Goal: Task Accomplishment & Management: Use online tool/utility

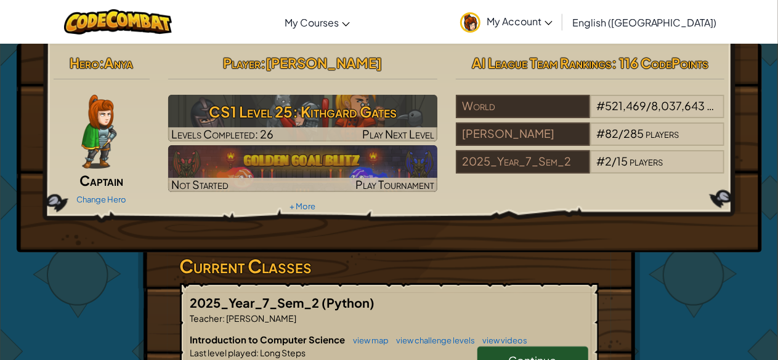
click at [558, 30] on link "My Account" at bounding box center [506, 21] width 105 height 39
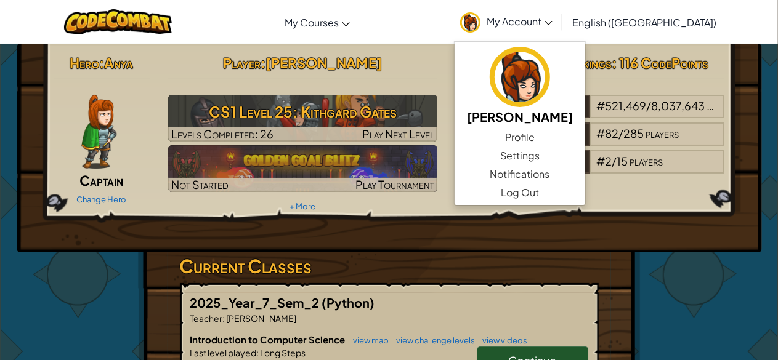
click at [421, 328] on div "2025_Year_7_Sem_2 (Python) Teacher : [PERSON_NAME] Introduction to Computer Sci…" at bounding box center [389, 352] width 419 height 139
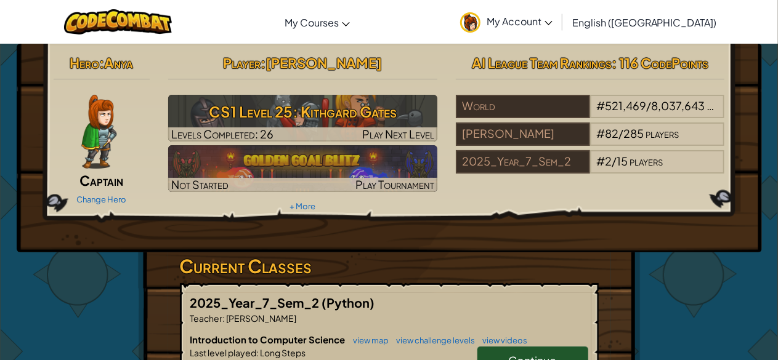
click at [507, 355] on link "Continue" at bounding box center [532, 361] width 111 height 28
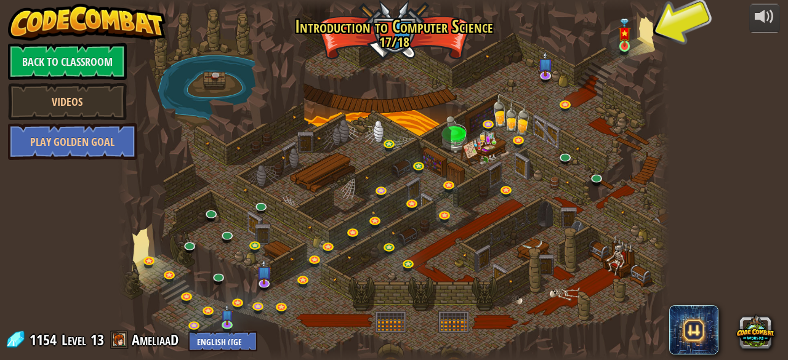
click at [627, 46] on img at bounding box center [624, 32] width 12 height 29
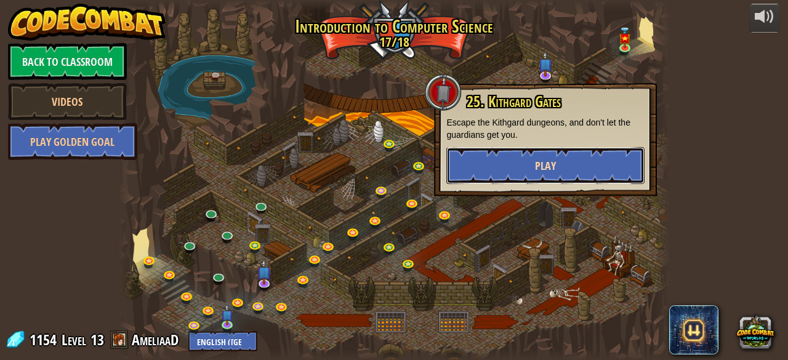
click at [540, 158] on button "Play" at bounding box center [545, 165] width 198 height 37
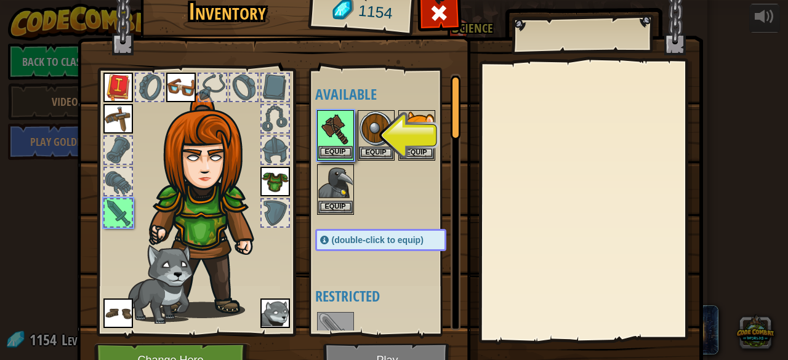
click at [329, 131] on img at bounding box center [335, 128] width 34 height 34
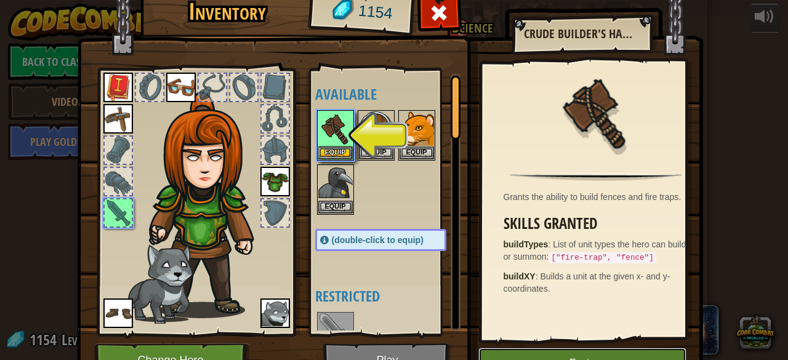
click at [545, 358] on button "Equip" at bounding box center [582, 363] width 208 height 31
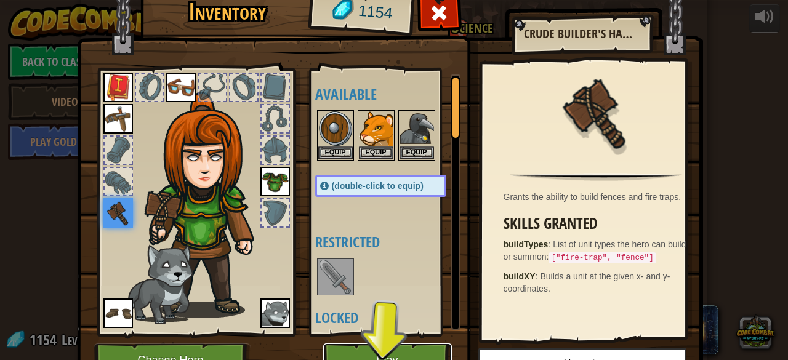
click at [400, 356] on button "Play" at bounding box center [387, 361] width 129 height 34
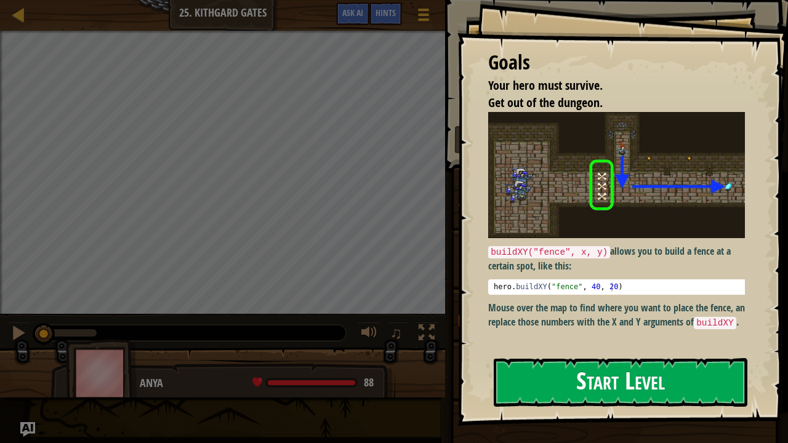
drag, startPoint x: 608, startPoint y: 380, endPoint x: 597, endPoint y: 380, distance: 10.5
click at [597, 360] on button "Start Level" at bounding box center [621, 382] width 254 height 49
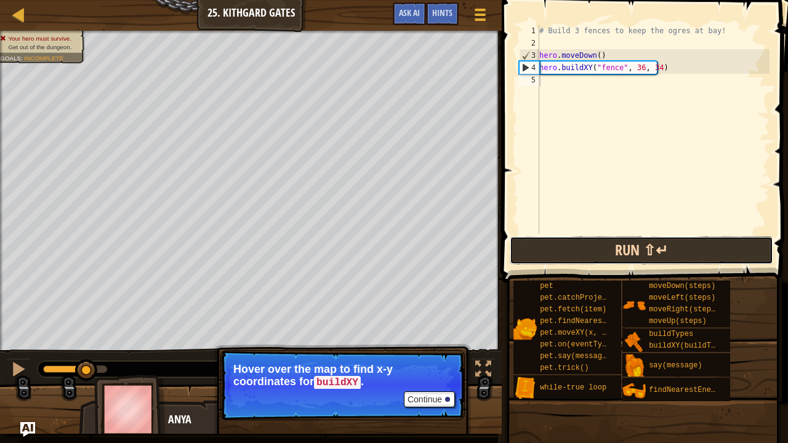
click at [665, 243] on button "Run ⇧↵" at bounding box center [641, 250] width 263 height 28
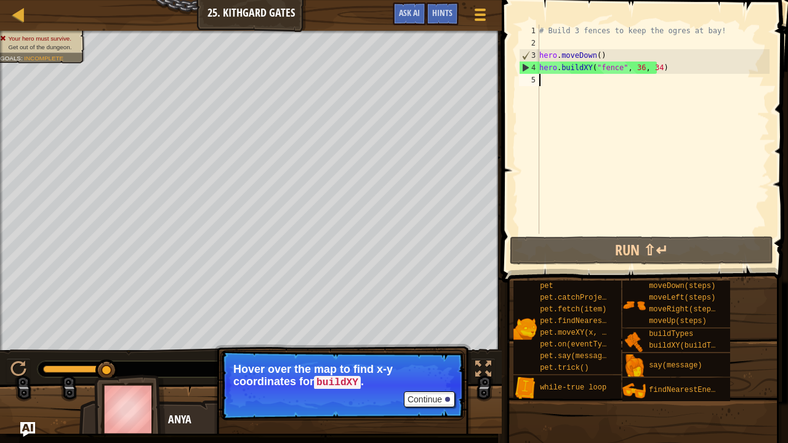
click at [593, 85] on div "# Build 3 fences to keep the ogres at bay! hero . moveDown ( ) hero . buildXY (…" at bounding box center [653, 142] width 233 height 234
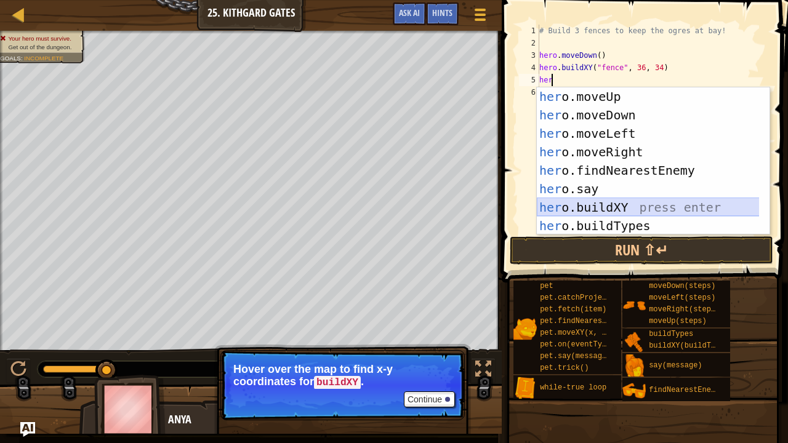
click at [635, 204] on div "her o.moveUp press enter her o.moveDown press enter her o.moveLeft press enter …" at bounding box center [648, 179] width 223 height 185
type textarea "hero.buildXY("fence", 36, 30)"
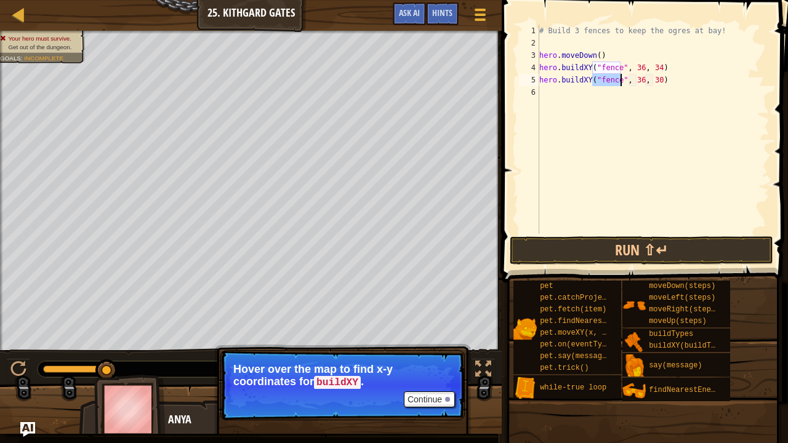
click at [662, 197] on div "# Build 3 fences to keep the ogres at bay! hero . moveDown ( ) hero . buildXY (…" at bounding box center [653, 142] width 233 height 234
click at [635, 247] on button "Run ⇧↵" at bounding box center [641, 250] width 263 height 28
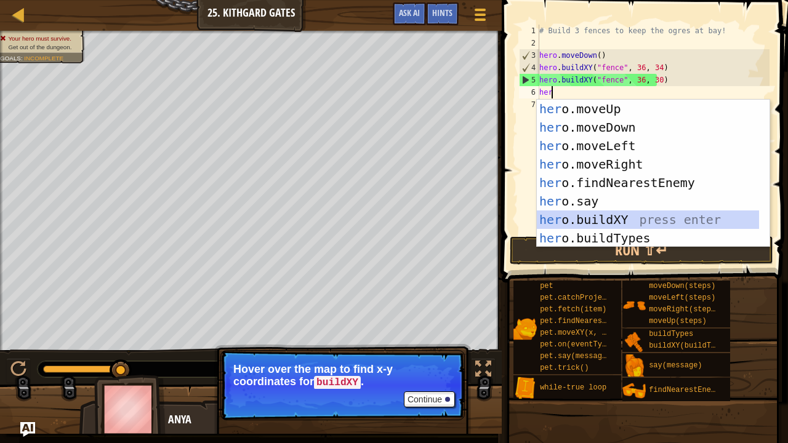
click at [590, 213] on div "her o.moveUp press enter her o.moveDown press enter her o.moveLeft press enter …" at bounding box center [648, 192] width 223 height 185
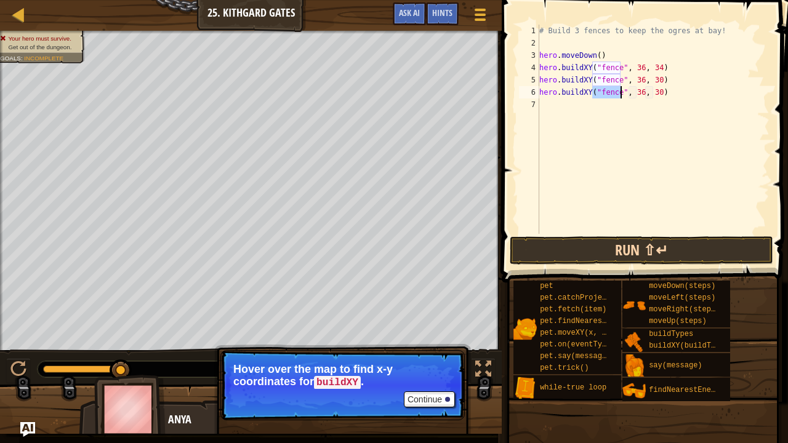
type textarea "hero.buildXY("fence", 36, 30)"
click at [627, 239] on button "Run ⇧↵" at bounding box center [641, 250] width 263 height 28
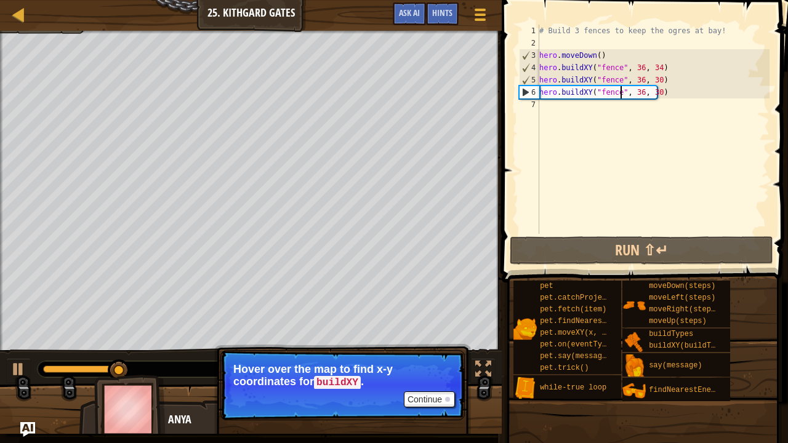
click at [667, 191] on div "# Build 3 fences to keep the ogres at bay! hero . moveDown ( ) hero . buildXY (…" at bounding box center [653, 142] width 233 height 234
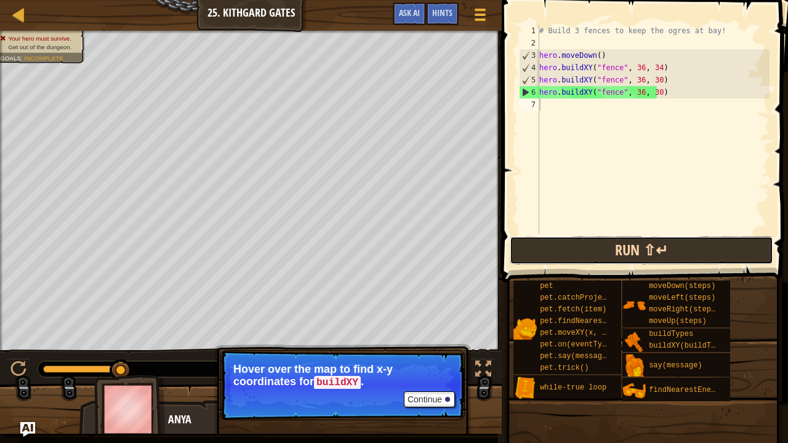
click at [641, 253] on button "Run ⇧↵" at bounding box center [641, 250] width 263 height 28
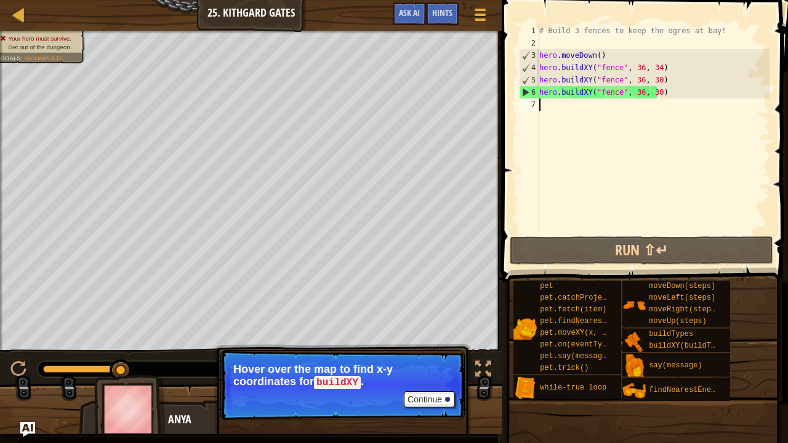
click at [669, 95] on div "# Build 3 fences to keep the ogres at bay! hero . moveDown ( ) hero . buildXY (…" at bounding box center [653, 142] width 233 height 234
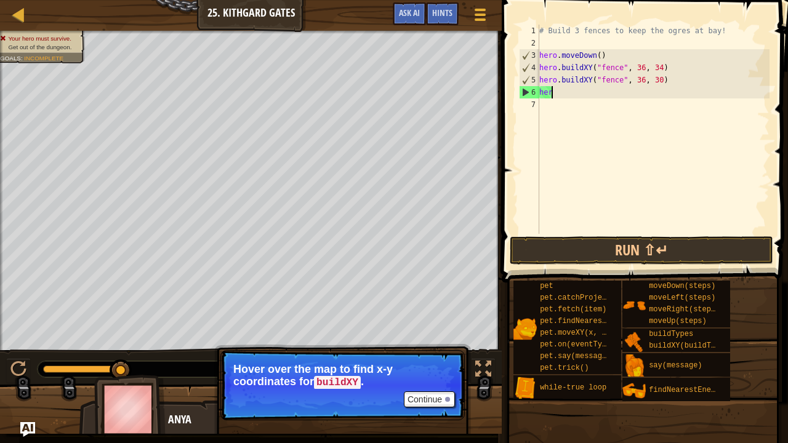
type textarea "h"
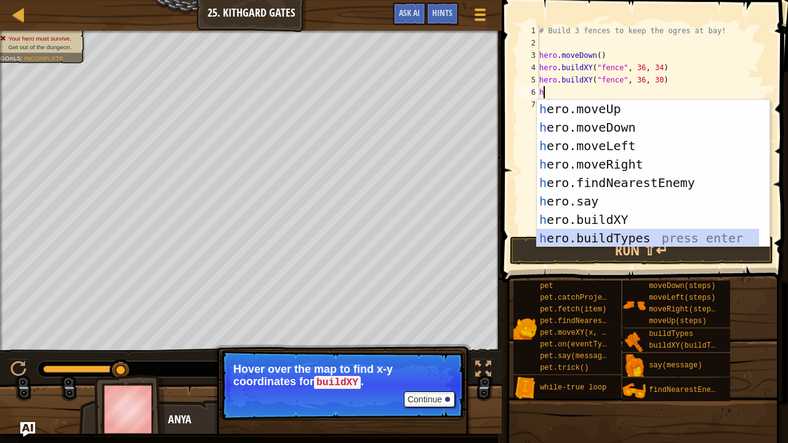
click at [624, 238] on div "h ero.moveUp press enter h ero.moveDown press enter h ero.moveLeft press enter …" at bounding box center [648, 192] width 223 height 185
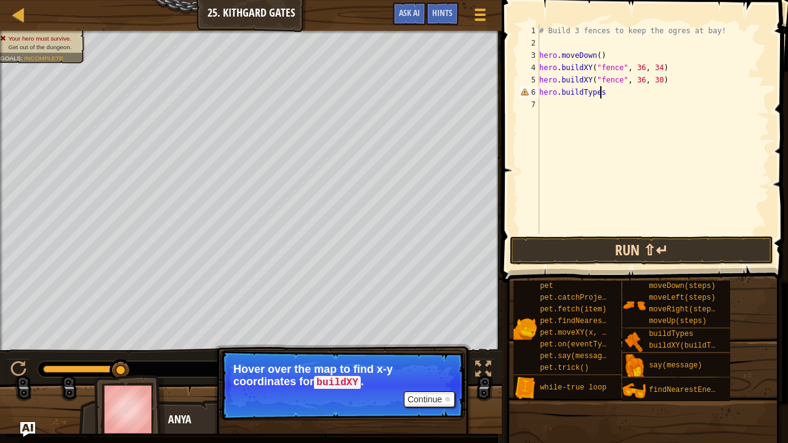
type textarea "hero.buildTypes"
click at [646, 254] on button "Run ⇧↵" at bounding box center [641, 250] width 263 height 28
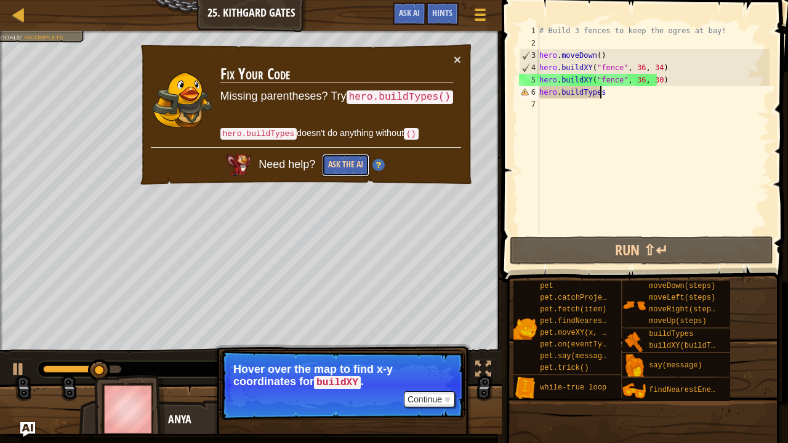
click at [354, 160] on button "Ask the AI" at bounding box center [345, 165] width 47 height 23
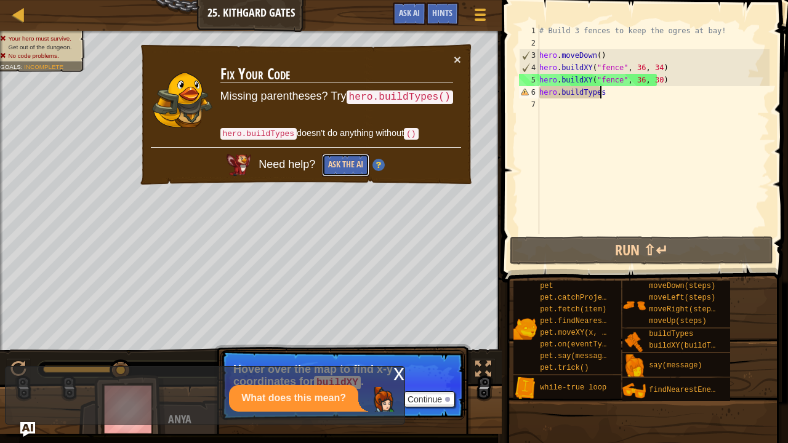
click at [348, 155] on button "Ask the AI" at bounding box center [345, 165] width 47 height 23
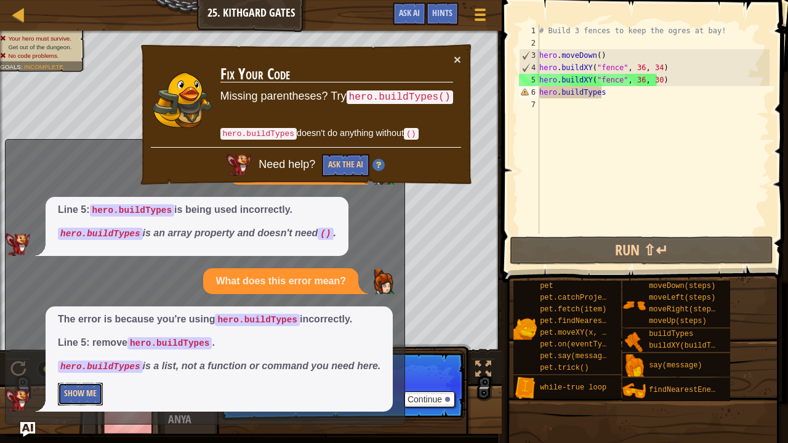
click at [83, 360] on button "Show Me" at bounding box center [80, 394] width 45 height 23
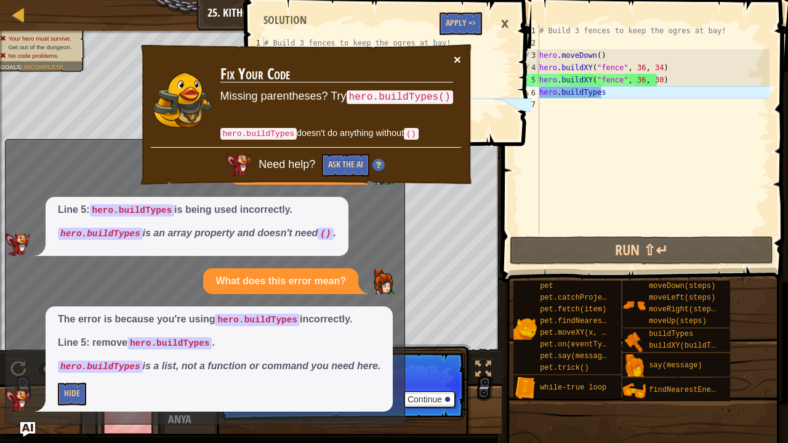
click at [457, 56] on button "×" at bounding box center [457, 59] width 7 height 13
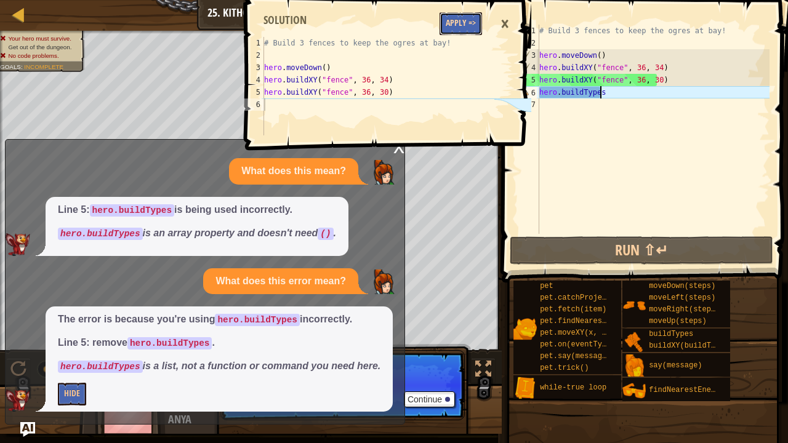
click at [459, 22] on button "Apply =>" at bounding box center [461, 23] width 42 height 23
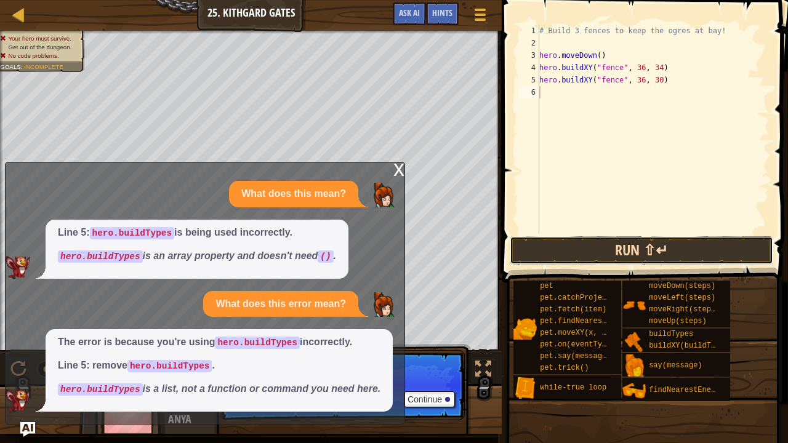
click at [628, 240] on button "Run ⇧↵" at bounding box center [641, 250] width 263 height 28
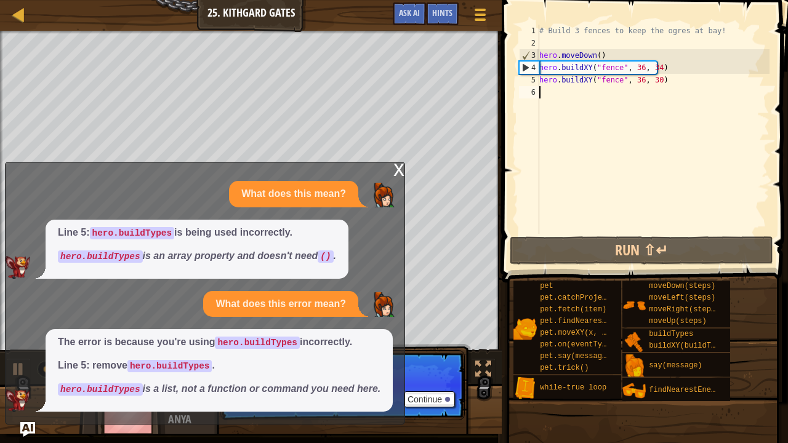
click at [394, 168] on div "x" at bounding box center [398, 169] width 11 height 12
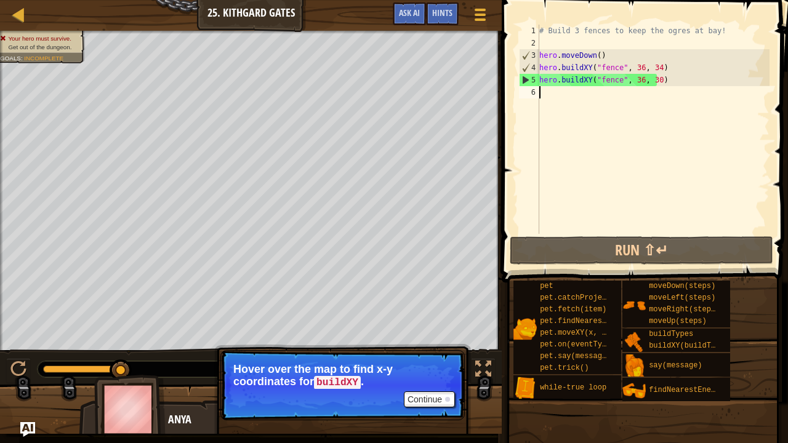
click at [573, 95] on div "# Build 3 fences to keep the ogres at bay! hero . moveDown ( ) hero . buildXY (…" at bounding box center [653, 142] width 233 height 234
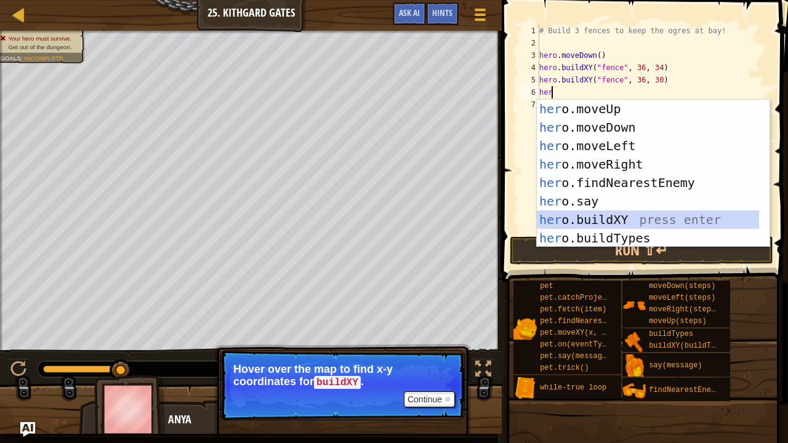
click at [619, 219] on div "her o.moveUp press enter her o.moveDown press enter her o.moveLeft press enter …" at bounding box center [648, 192] width 223 height 185
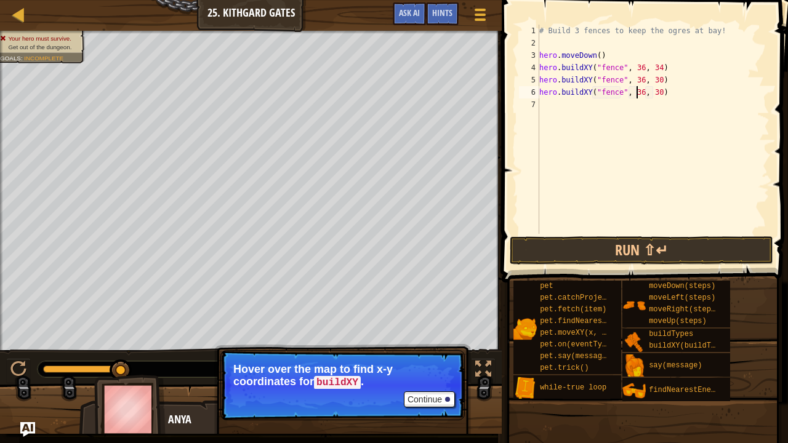
click at [637, 92] on div "# Build 3 fences to keep the ogres at bay! hero . moveDown ( ) hero . buildXY (…" at bounding box center [653, 142] width 233 height 234
click at [654, 91] on div "# Build 3 fences to keep the ogres at bay! hero . moveDown ( ) hero . buildXY (…" at bounding box center [653, 142] width 233 height 234
click at [648, 247] on button "Run ⇧↵" at bounding box center [641, 250] width 263 height 28
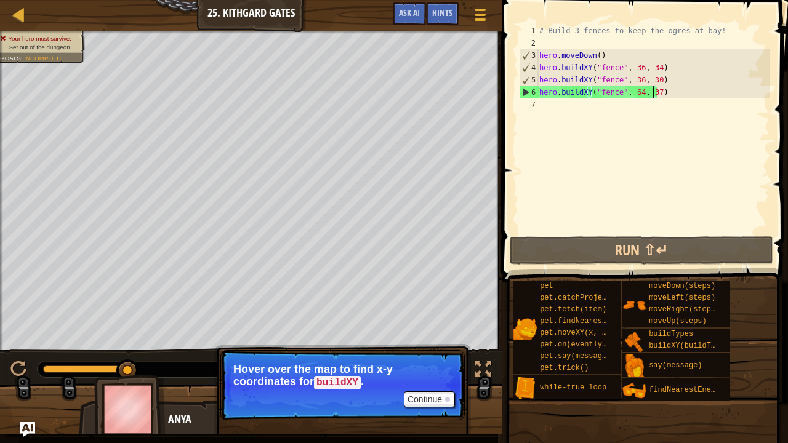
click at [676, 90] on div "# Build 3 fences to keep the ogres at bay! hero . moveDown ( ) hero . buildXY (…" at bounding box center [653, 142] width 233 height 234
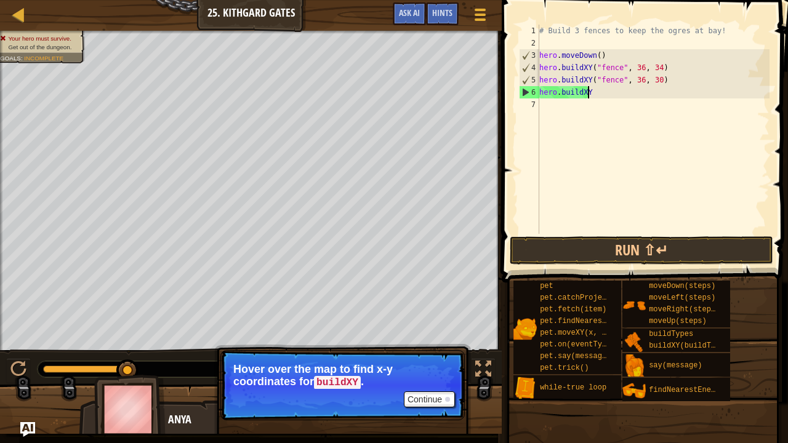
scroll to position [6, 1]
type textarea "h"
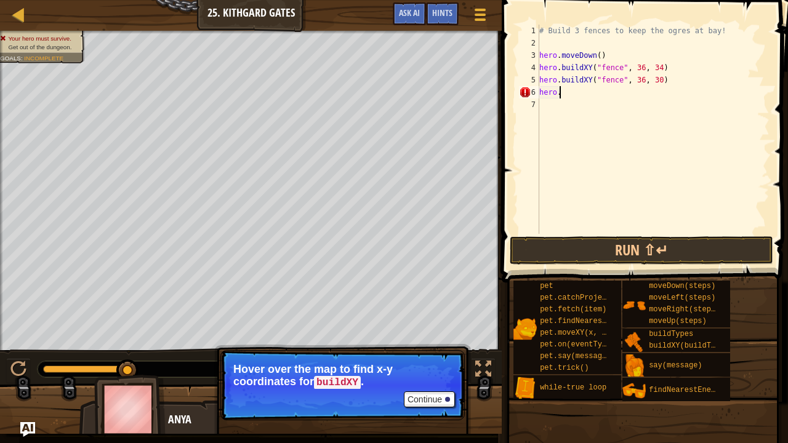
type textarea "hero.f"
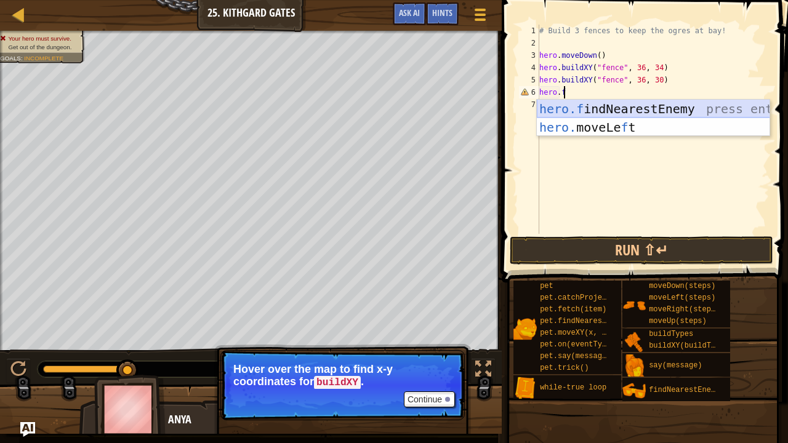
click at [670, 105] on div "hero.f indNearestEnemy press enter hero. moveLe f t press enter" at bounding box center [653, 137] width 233 height 74
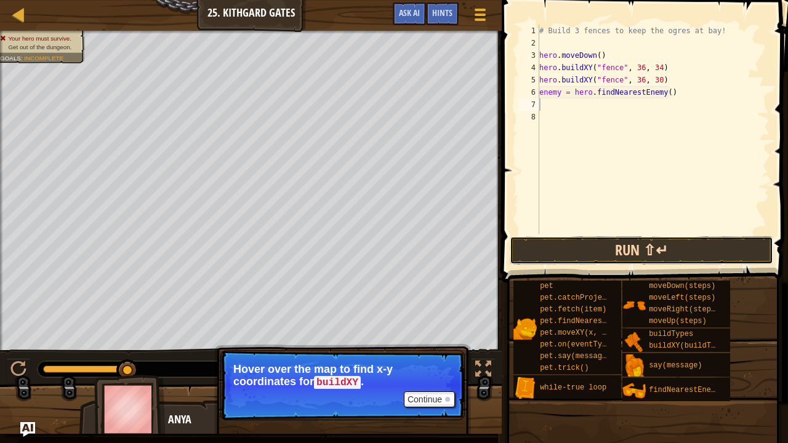
click at [617, 249] on button "Run ⇧↵" at bounding box center [641, 250] width 263 height 28
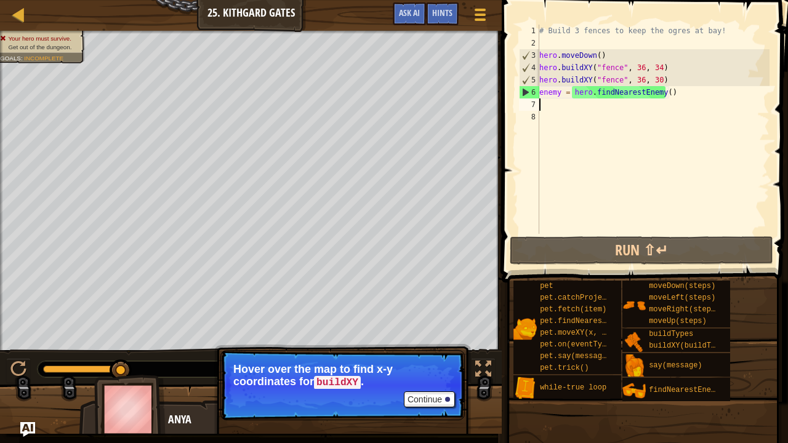
drag, startPoint x: 686, startPoint y: 95, endPoint x: 677, endPoint y: 102, distance: 11.8
click at [677, 102] on div "# Build 3 fences to keep the ogres at bay! hero . moveDown ( ) hero . buildXY (…" at bounding box center [653, 142] width 233 height 234
click at [678, 93] on div "# Build 3 fences to keep the ogres at bay! hero . moveDown ( ) hero . buildXY (…" at bounding box center [653, 129] width 233 height 209
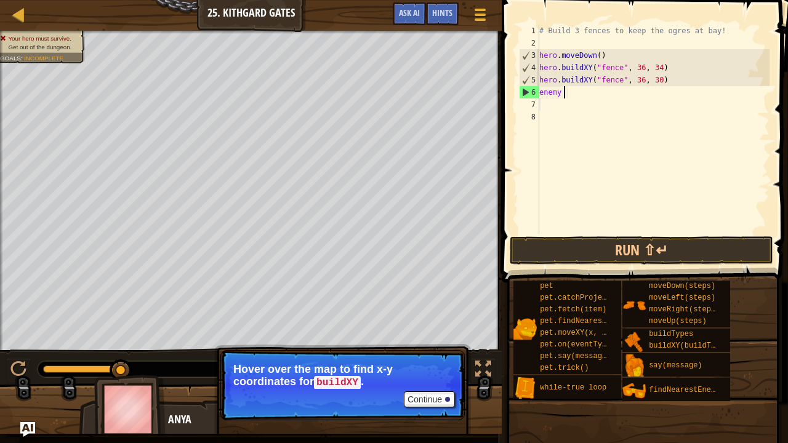
type textarea "e"
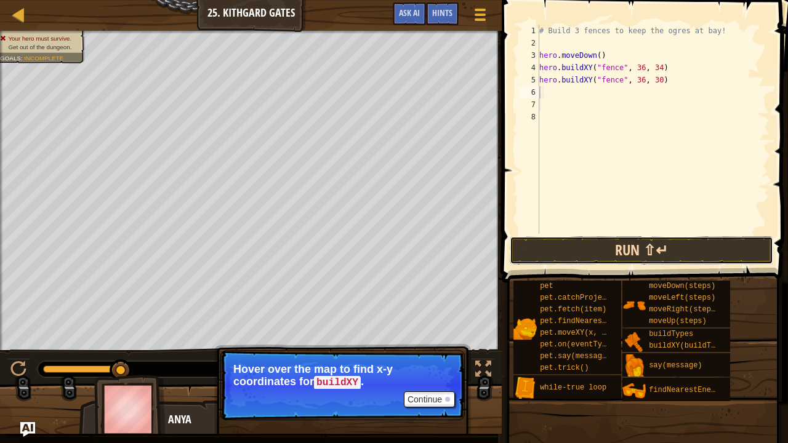
click at [694, 254] on button "Run ⇧↵" at bounding box center [641, 250] width 263 height 28
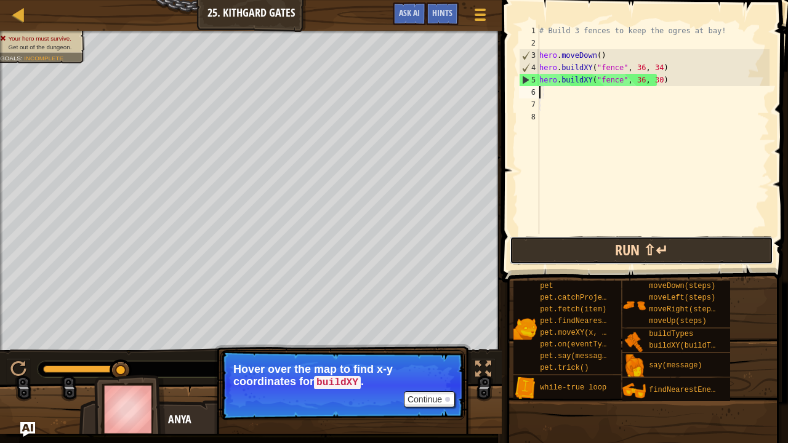
click at [694, 254] on button "Run ⇧↵" at bounding box center [641, 250] width 263 height 28
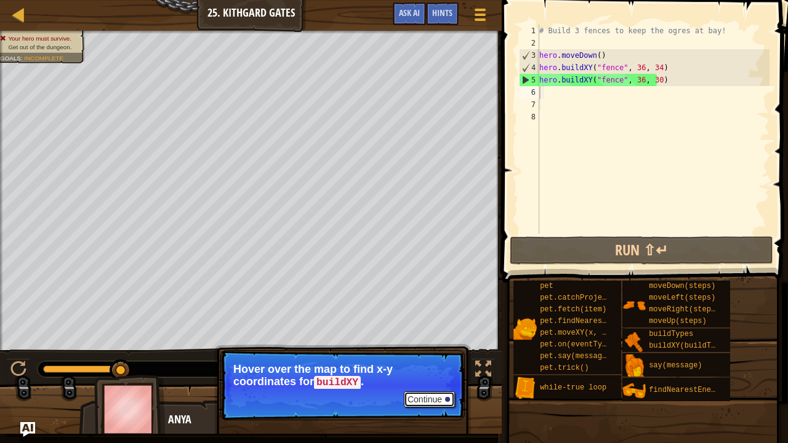
click at [438, 360] on button "Continue" at bounding box center [429, 400] width 51 height 16
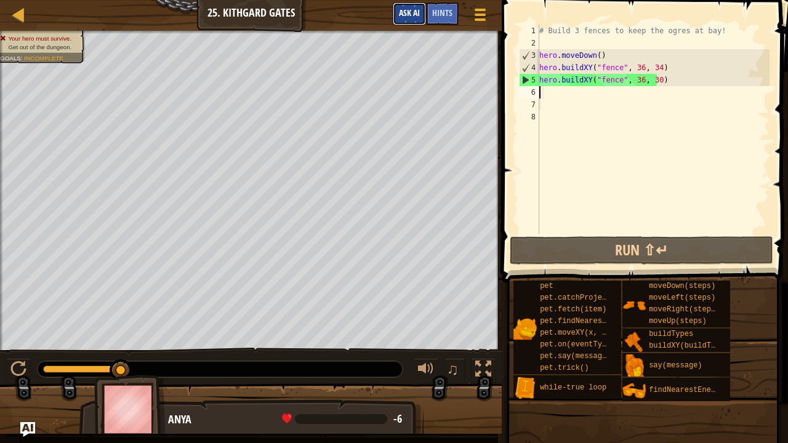
click at [411, 14] on span "Ask AI" at bounding box center [409, 13] width 21 height 12
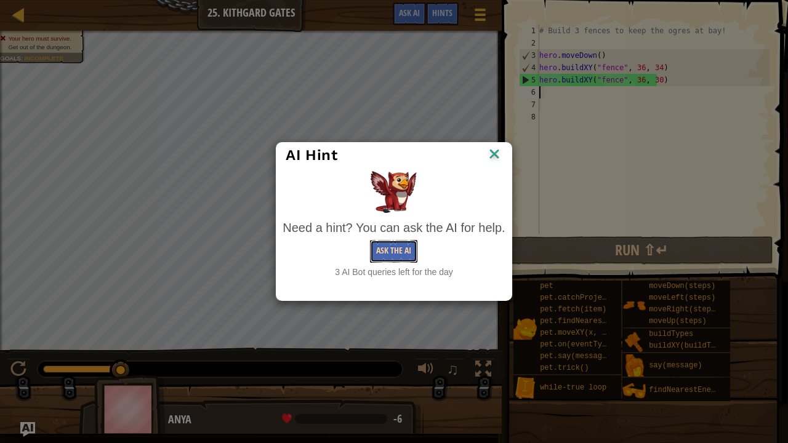
click at [406, 251] on button "Ask the AI" at bounding box center [393, 251] width 47 height 23
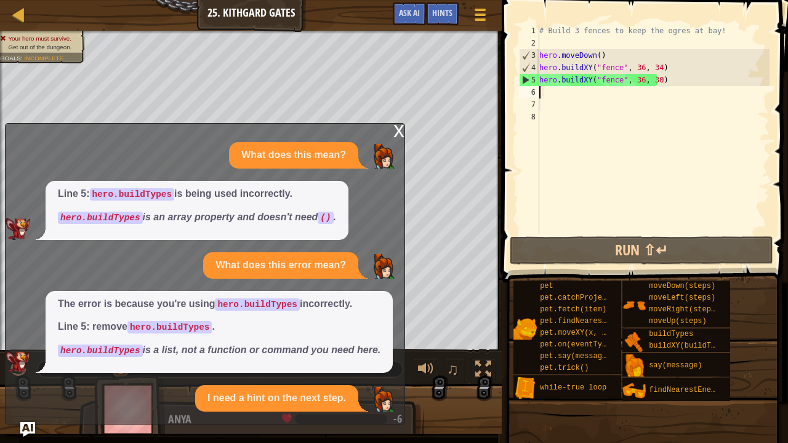
scroll to position [49, 0]
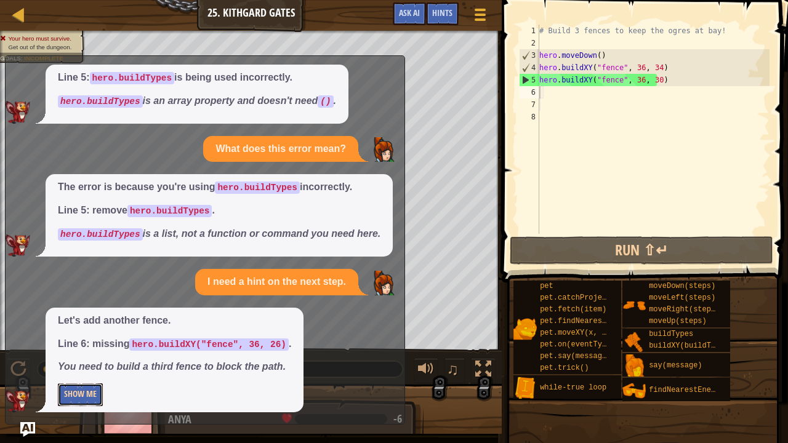
click at [81, 360] on button "Show Me" at bounding box center [80, 395] width 45 height 23
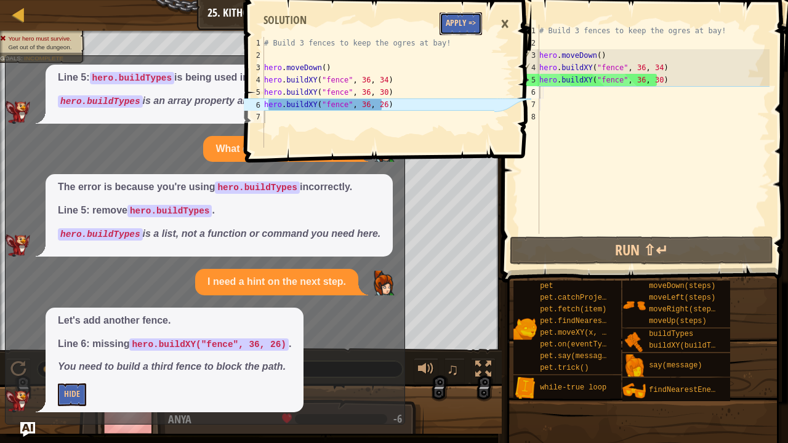
click at [464, 18] on button "Apply =>" at bounding box center [461, 23] width 42 height 23
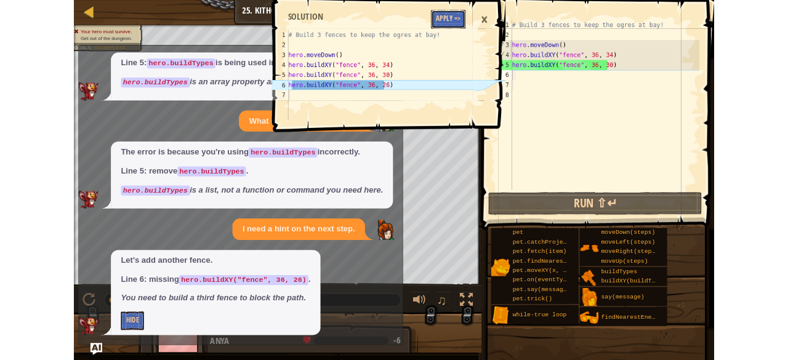
scroll to position [26, 0]
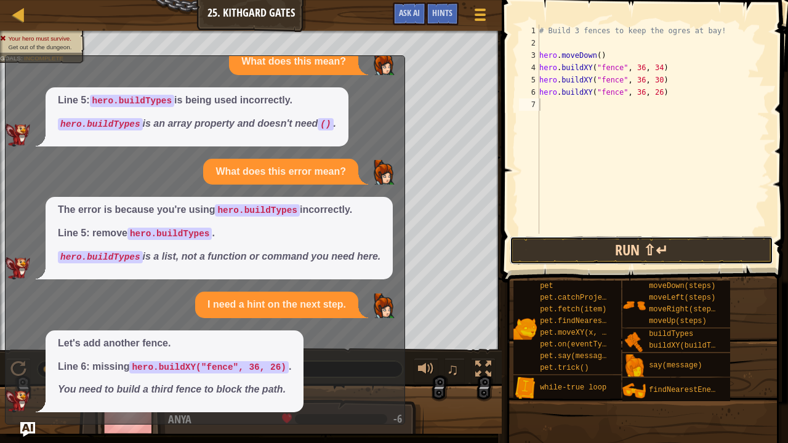
click at [612, 239] on button "Run ⇧↵" at bounding box center [641, 250] width 263 height 28
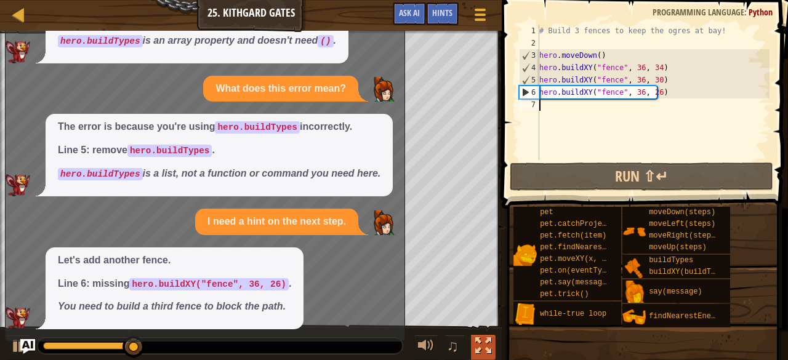
click at [485, 348] on div at bounding box center [483, 346] width 16 height 16
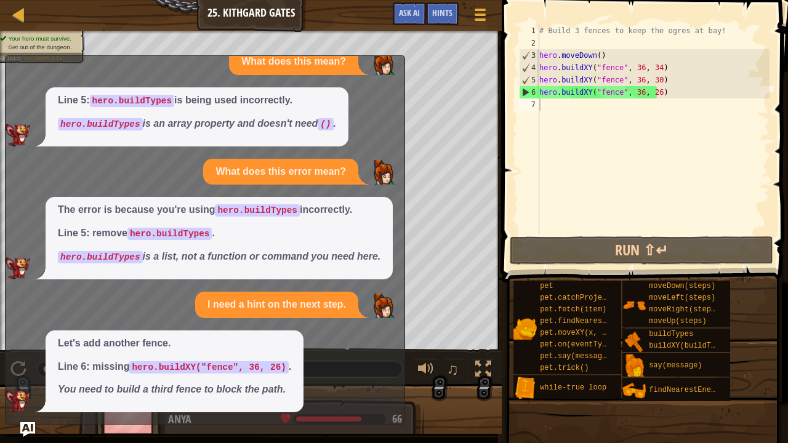
click at [373, 99] on div "Line 5: hero.buildTypes is being used incorrectly. hero.buildTypes is an array …" at bounding box center [202, 116] width 393 height 59
click at [398, 103] on div "x What does this mean? Line 5: hero.buildTypes is being used incorrectly. hero.…" at bounding box center [205, 239] width 400 height 369
click at [6, 60] on div "What does this mean?" at bounding box center [202, 62] width 393 height 26
click at [557, 108] on div "# Build 3 fences to keep the ogres at bay! hero . moveDown ( ) hero . buildXY (…" at bounding box center [653, 142] width 233 height 234
click at [406, 15] on span "Ask AI" at bounding box center [409, 13] width 21 height 12
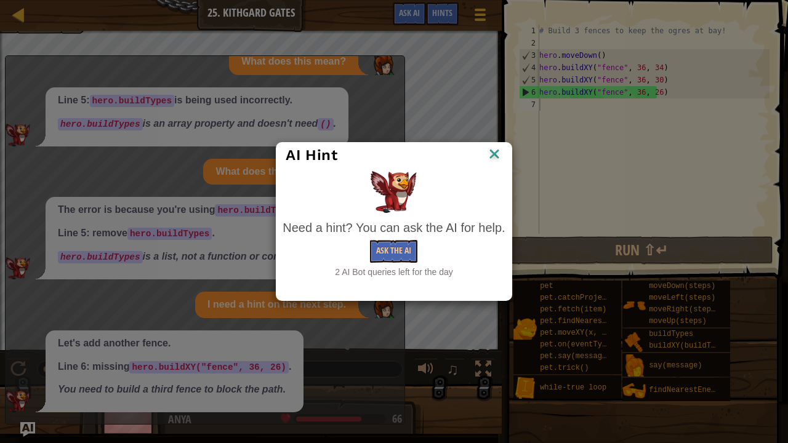
click at [494, 159] on img at bounding box center [494, 155] width 16 height 18
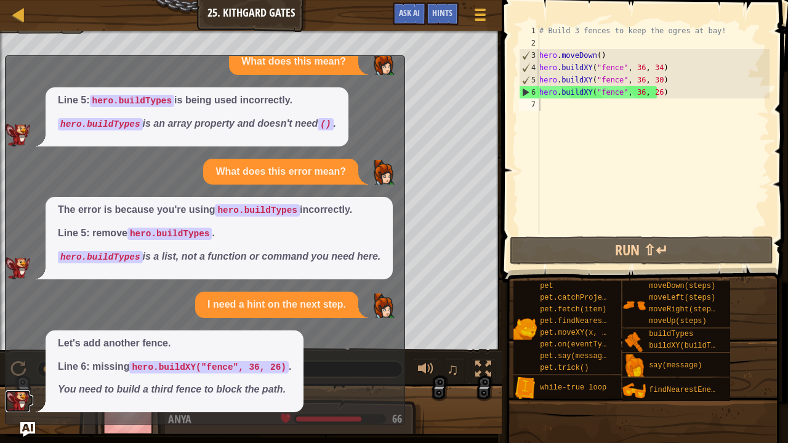
click at [9, 360] on img at bounding box center [18, 401] width 25 height 22
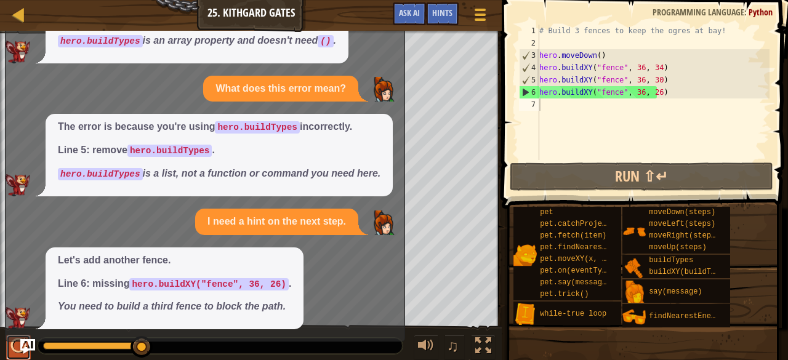
click at [20, 351] on div at bounding box center [18, 346] width 16 height 16
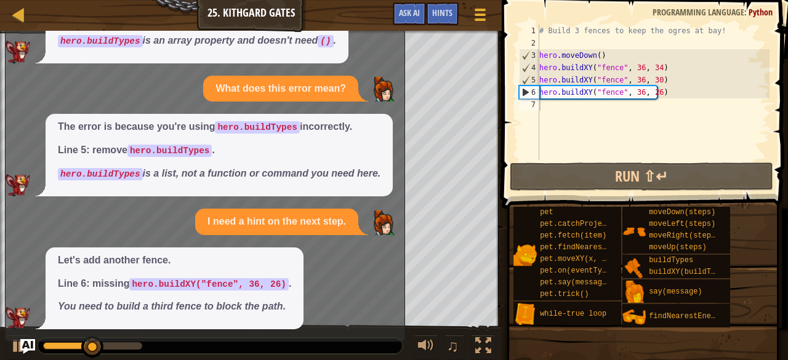
drag, startPoint x: 389, startPoint y: 53, endPoint x: 398, endPoint y: 33, distance: 22.1
click at [398, 33] on div "Line 5: hero.buildTypes is being used incorrectly. hero.buildTypes is an array …" at bounding box center [202, 33] width 393 height 59
drag, startPoint x: 401, startPoint y: 57, endPoint x: 401, endPoint y: 63, distance: 6.8
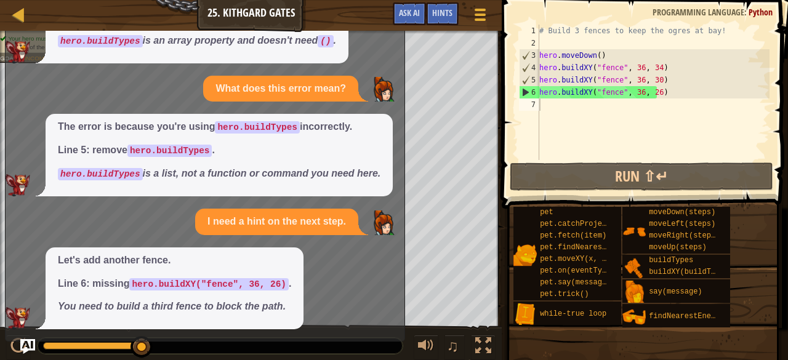
click at [430, 171] on div "Map Introduction to Computer Science 25. Kithgard Gates Game Menu Done Hints As…" at bounding box center [394, 180] width 788 height 360
click at [9, 6] on div "Map Introduction to Computer Science 25. Kithgard Gates Game Menu Done Hints As…" at bounding box center [251, 15] width 502 height 31
click at [17, 9] on div at bounding box center [18, 14] width 15 height 15
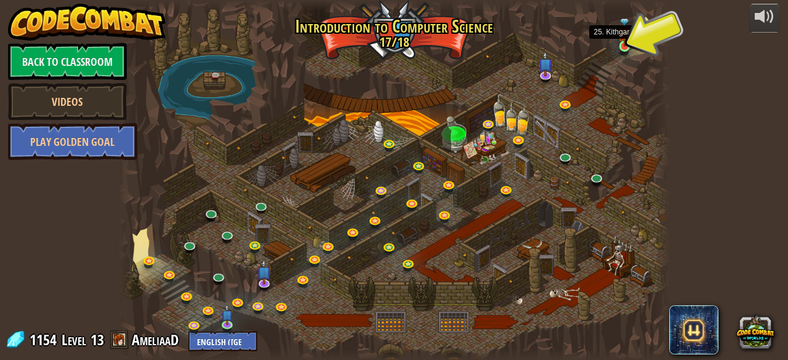
click at [627, 46] on img at bounding box center [624, 32] width 12 height 29
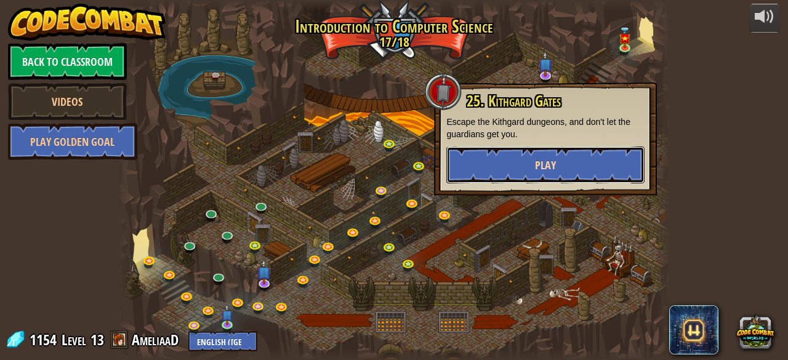
click at [538, 159] on span "Play" at bounding box center [545, 165] width 21 height 15
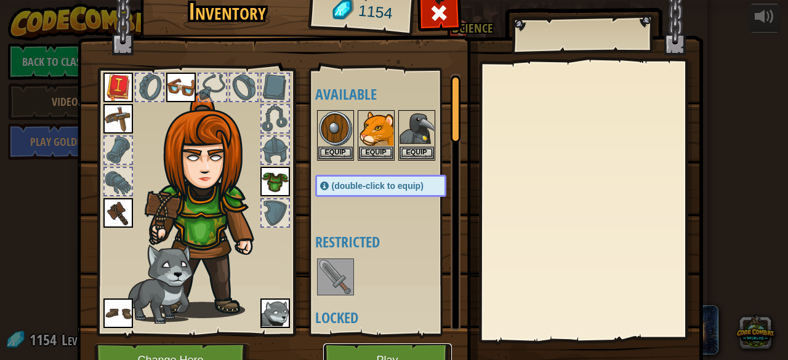
click at [367, 354] on button "Play" at bounding box center [387, 361] width 129 height 34
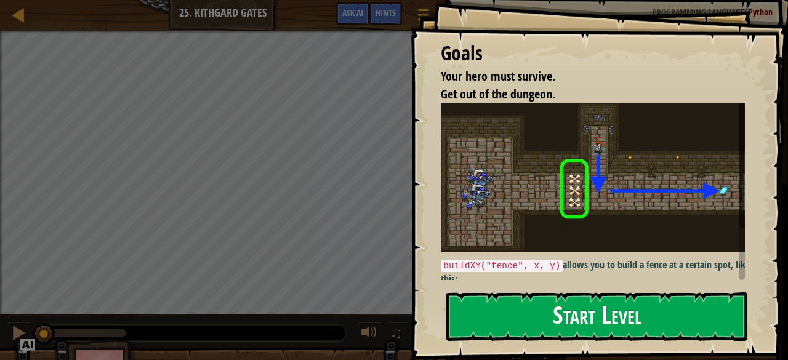
click at [621, 300] on button "Start Level" at bounding box center [596, 316] width 301 height 49
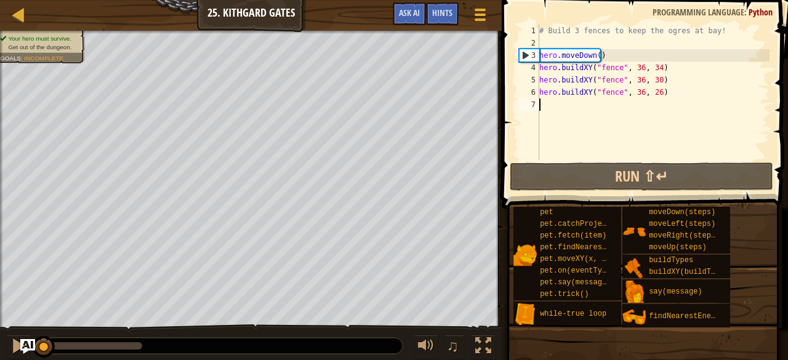
click at [427, 326] on div "Your hero must survive. Get out of the dungeon. Goals : Incomplete ♫ Anya 88 x:…" at bounding box center [394, 196] width 788 height 331
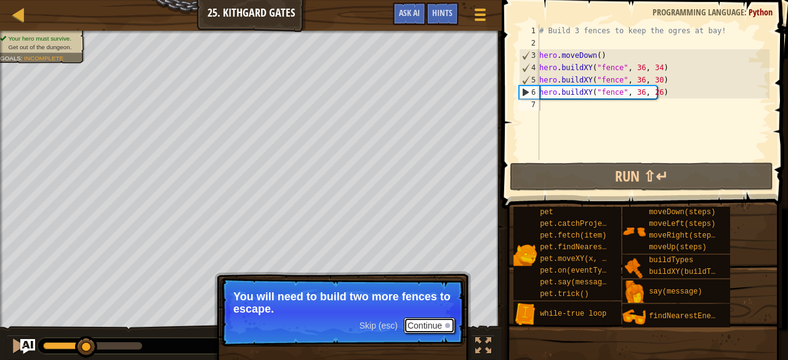
click at [429, 320] on button "Continue" at bounding box center [429, 326] width 51 height 16
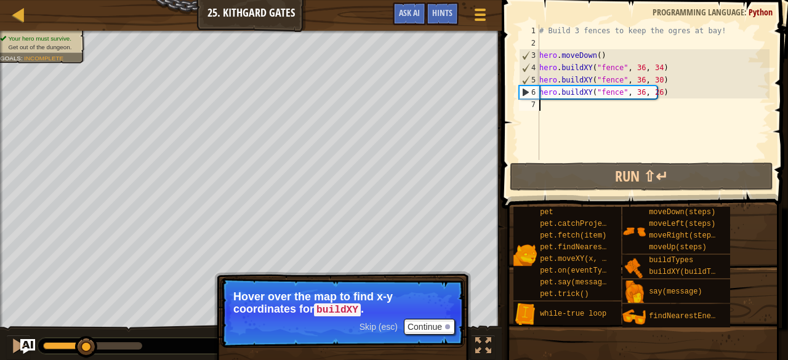
click at [654, 97] on div "# Build 3 fences to keep the ogres at bay! hero . moveDown ( ) hero . buildXY (…" at bounding box center [653, 105] width 233 height 160
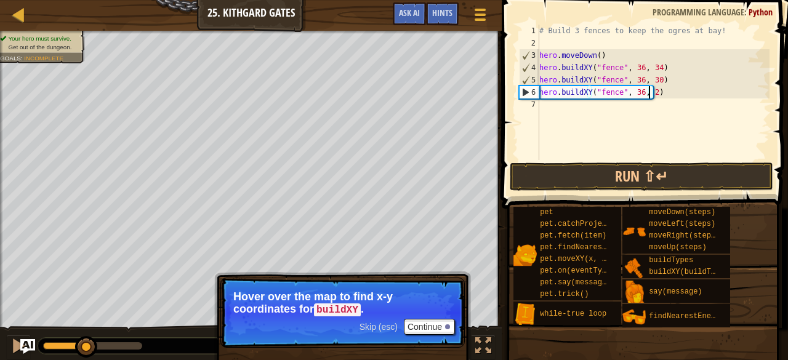
type textarea "hero.buildXY("fence", 36, 25)"
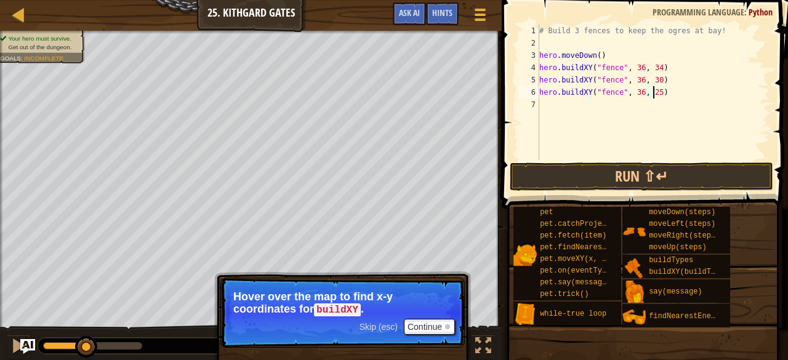
scroll to position [6, 9]
click at [673, 113] on div "# Build 3 fences to keep the ogres at bay! hero . moveDown ( ) hero . buildXY (…" at bounding box center [653, 105] width 233 height 160
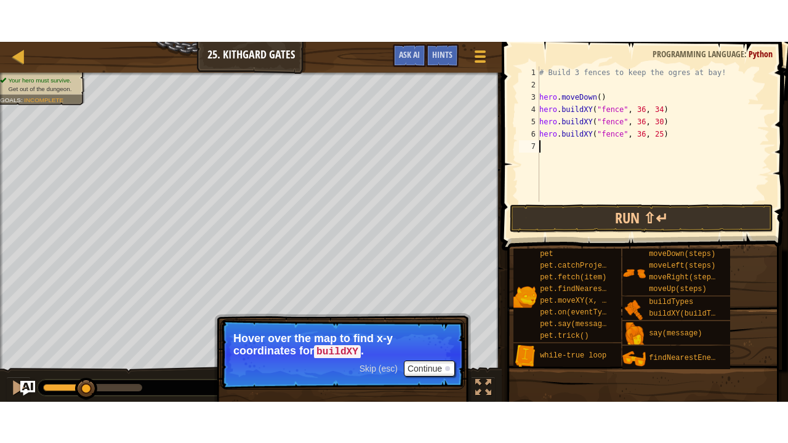
scroll to position [6, 0]
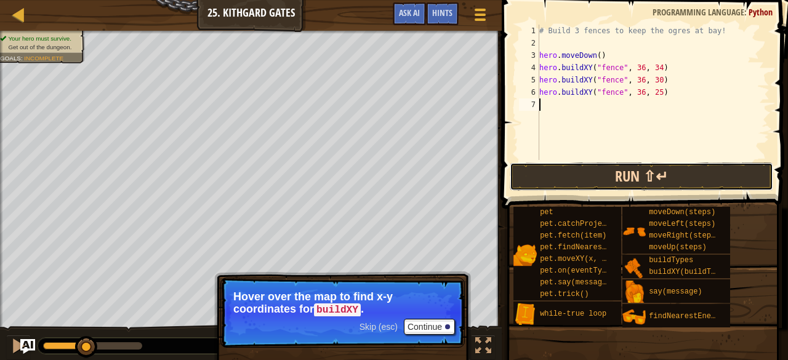
click at [654, 177] on button "Run ⇧↵" at bounding box center [641, 177] width 263 height 28
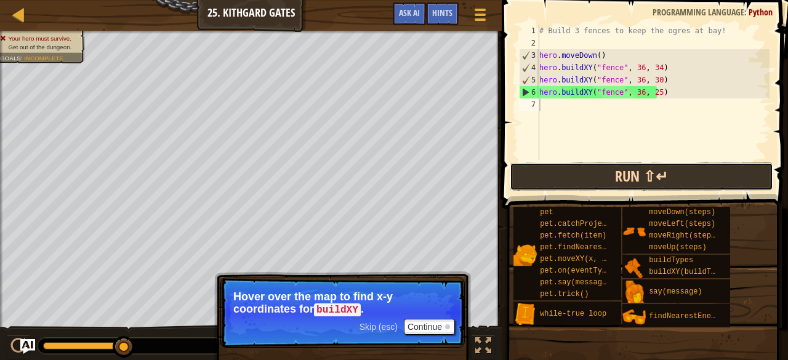
click at [621, 182] on button "Run ⇧↵" at bounding box center [641, 177] width 263 height 28
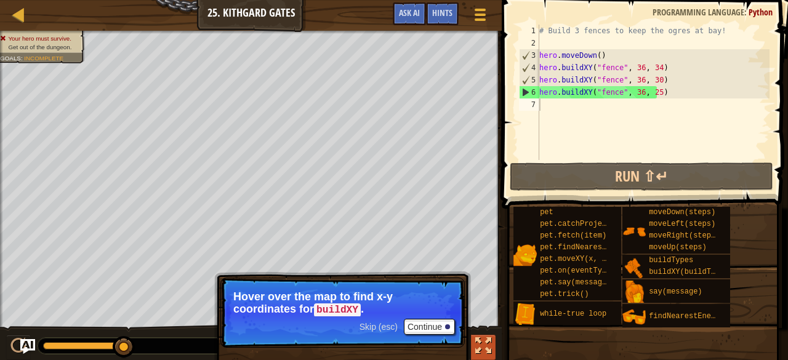
click at [481, 352] on div at bounding box center [483, 346] width 16 height 16
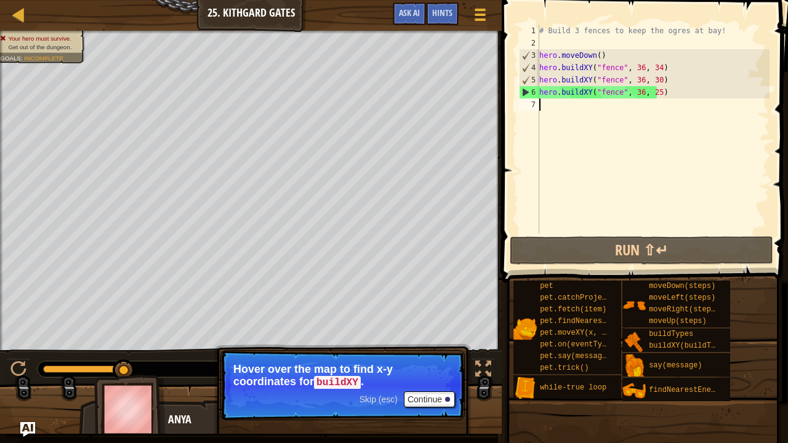
click at [597, 99] on div "# Build 3 fences to keep the ogres at bay! hero . moveDown ( ) hero . buildXY (…" at bounding box center [653, 142] width 233 height 234
click at [651, 79] on div "# Build 3 fences to keep the ogres at bay! hero . moveDown ( ) hero . buildXY (…" at bounding box center [653, 142] width 233 height 234
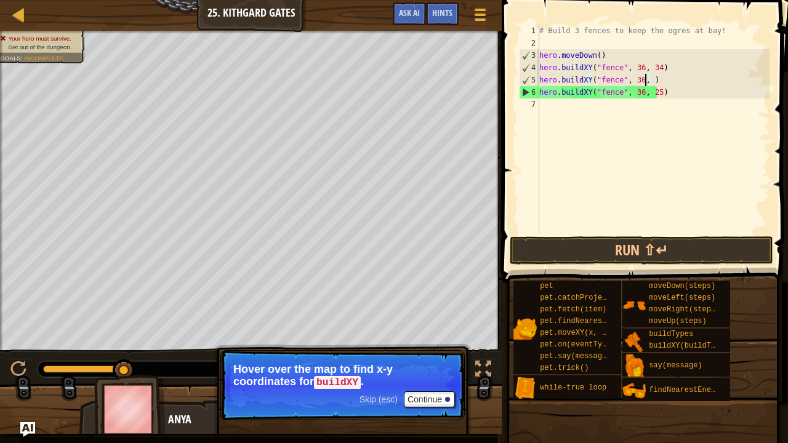
scroll to position [6, 9]
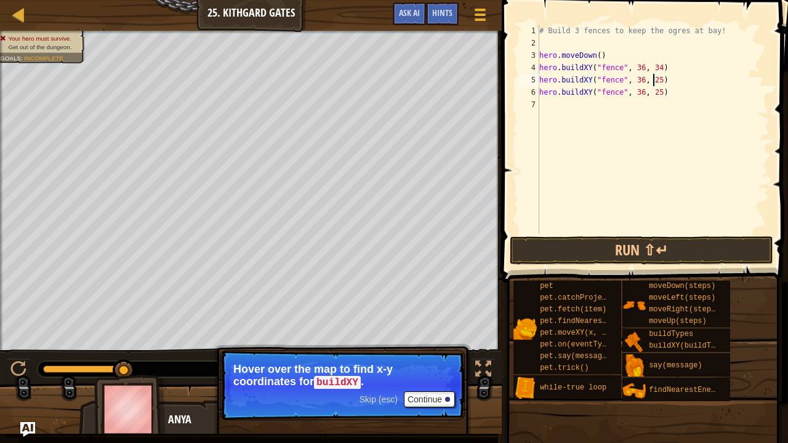
click at [652, 91] on div "# Build 3 fences to keep the ogres at bay! hero . moveDown ( ) hero . buildXY (…" at bounding box center [653, 142] width 233 height 234
click at [651, 253] on button "Run ⇧↵" at bounding box center [641, 250] width 263 height 28
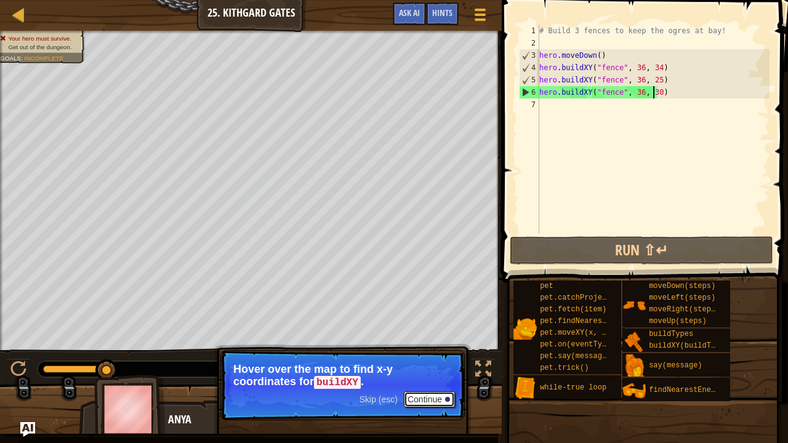
click at [426, 360] on button "Continue" at bounding box center [429, 400] width 51 height 16
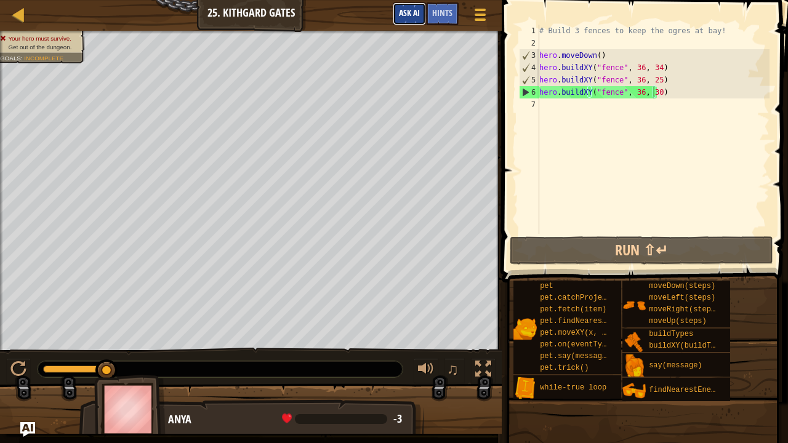
click at [405, 11] on span "Ask AI" at bounding box center [409, 13] width 21 height 12
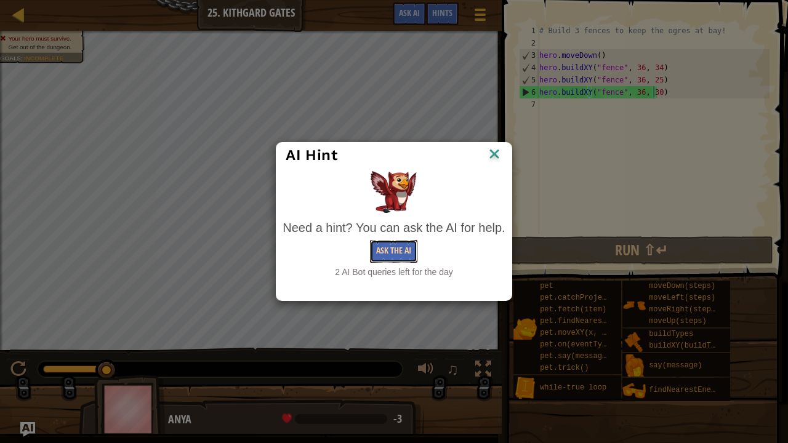
click at [393, 255] on button "Ask the AI" at bounding box center [393, 251] width 47 height 23
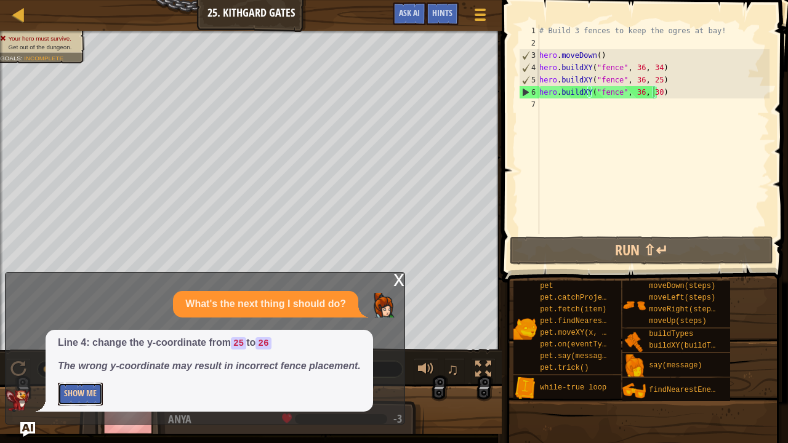
click at [79, 360] on button "Show Me" at bounding box center [80, 394] width 45 height 23
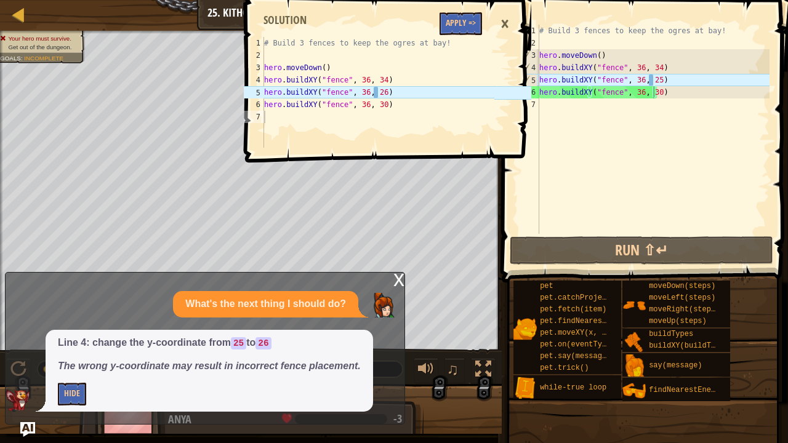
click at [650, 78] on div "# Build 3 fences to keep the ogres at bay! hero . moveDown ( ) hero . buildXY (…" at bounding box center [653, 142] width 233 height 234
click at [653, 80] on div "# Build 3 fences to keep the ogres at bay! hero . moveDown ( ) hero . buildXY (…" at bounding box center [653, 142] width 233 height 234
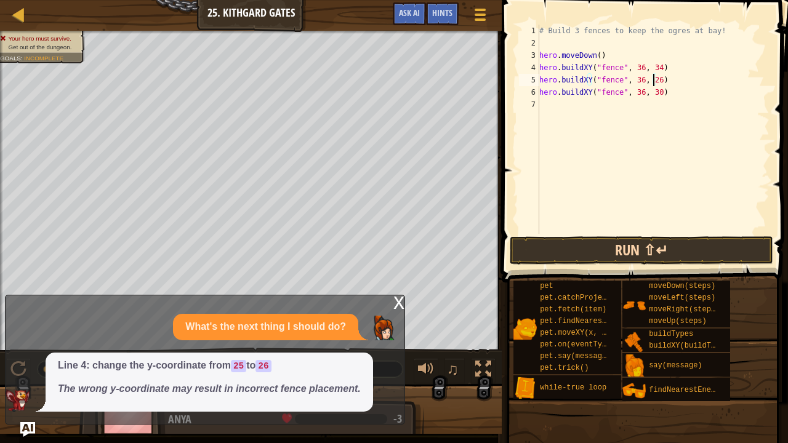
type textarea "hero.buildXY("fence", 36, 26)"
click at [649, 244] on button "Run ⇧↵" at bounding box center [641, 250] width 263 height 28
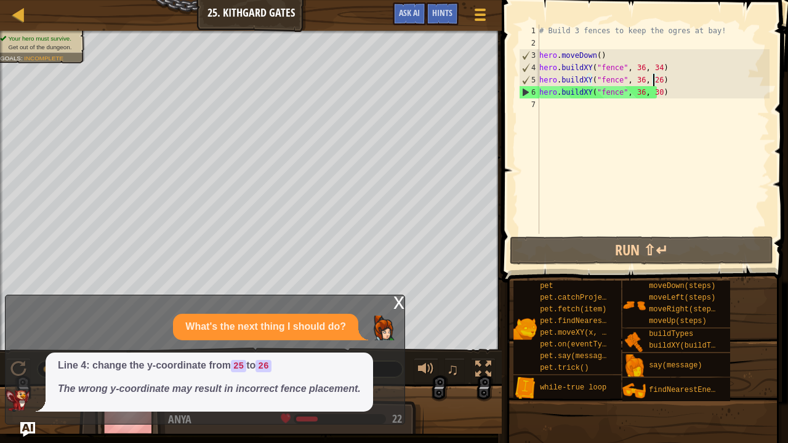
click at [596, 107] on div "# Build 3 fences to keep the ogres at bay! hero . moveDown ( ) hero . buildXY (…" at bounding box center [653, 142] width 233 height 234
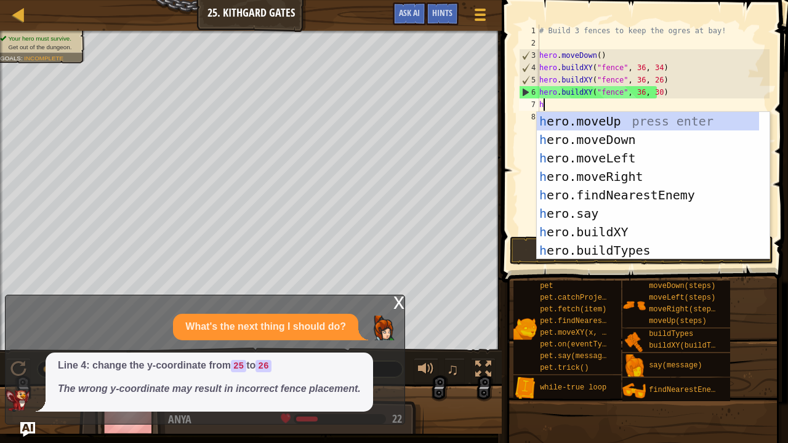
type textarea "her"
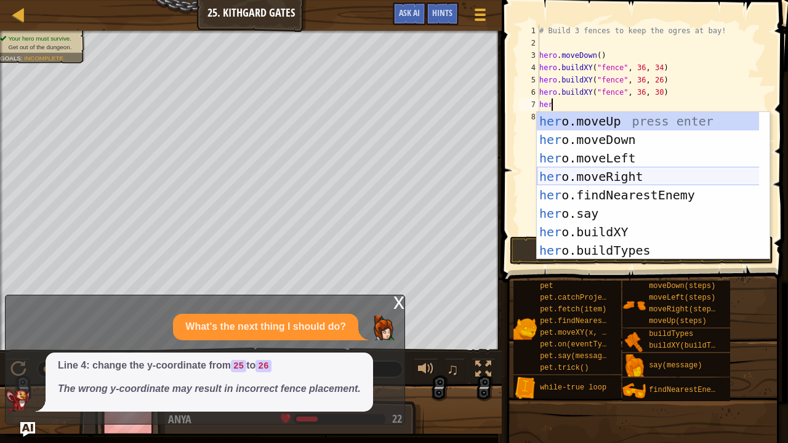
click at [627, 178] on div "her o.moveUp press enter her o.moveDown press enter her o.moveLeft press enter …" at bounding box center [648, 204] width 223 height 185
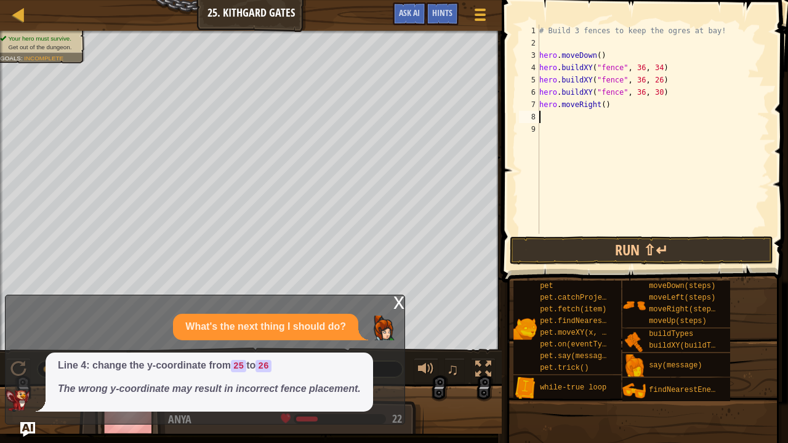
click at [612, 107] on div "# Build 3 fences to keep the ogres at bay! hero . moveDown ( ) hero . buildXY (…" at bounding box center [653, 142] width 233 height 234
type textarea "hero.moveRight(3)"
click at [665, 250] on button "Run ⇧↵" at bounding box center [641, 250] width 263 height 28
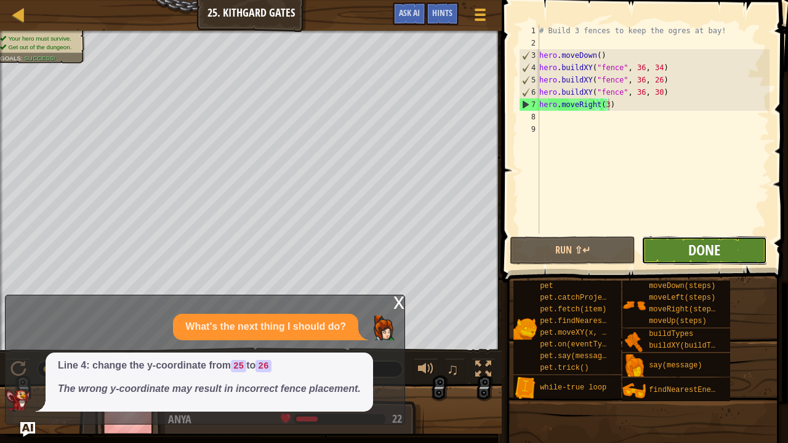
click at [688, 256] on button "Done" at bounding box center [704, 250] width 126 height 28
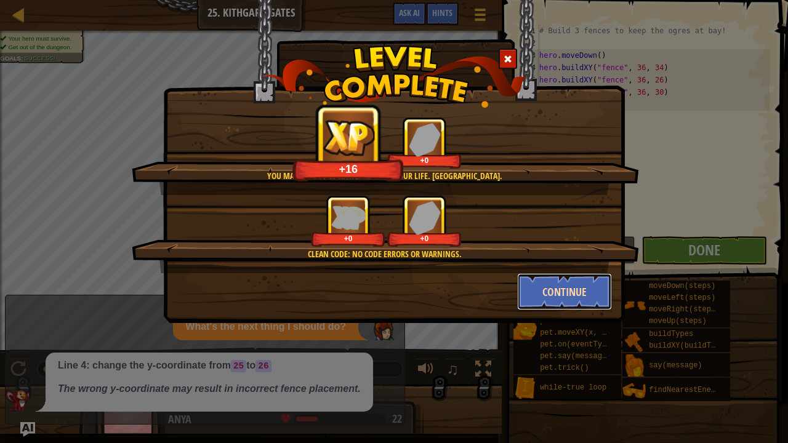
click at [553, 282] on button "Continue" at bounding box center [564, 291] width 95 height 37
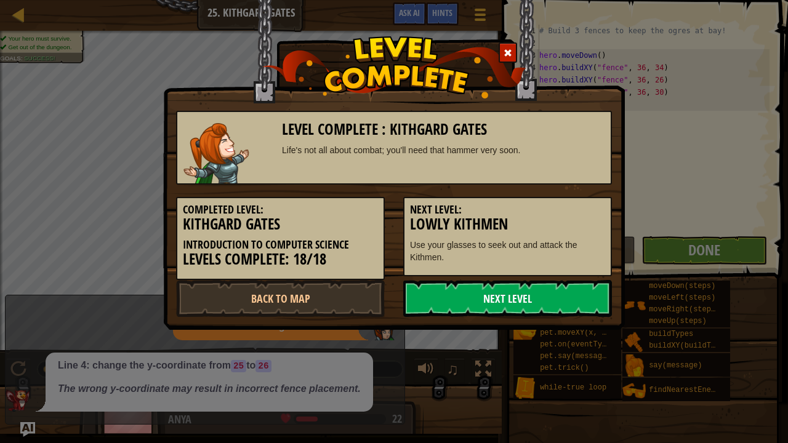
click at [491, 293] on link "Next Level" at bounding box center [507, 298] width 209 height 37
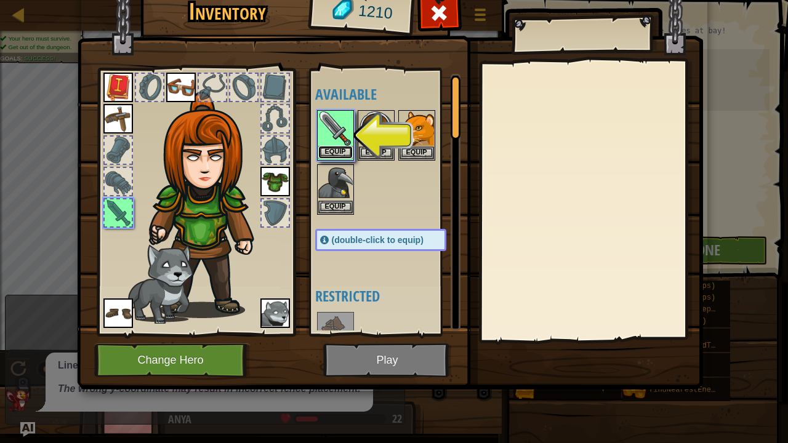
click at [326, 148] on button "Equip" at bounding box center [335, 152] width 34 height 13
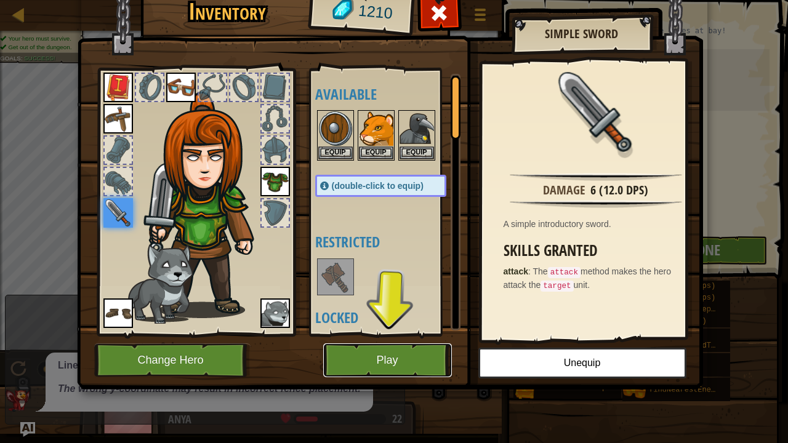
click at [389, 360] on button "Play" at bounding box center [387, 361] width 129 height 34
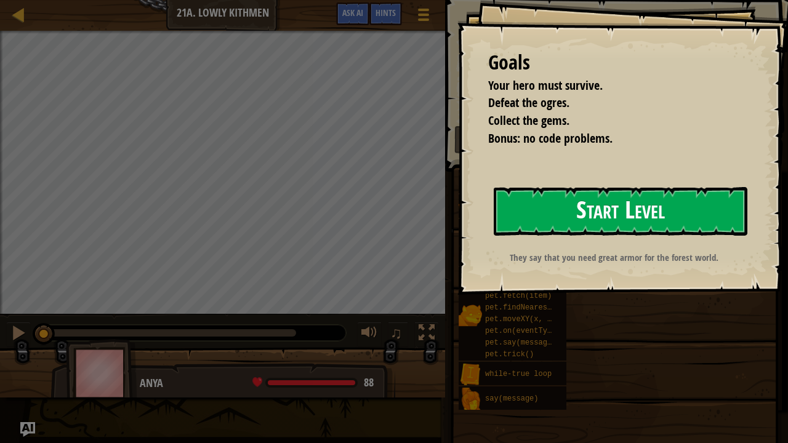
click at [622, 206] on button "Start Level" at bounding box center [621, 211] width 254 height 49
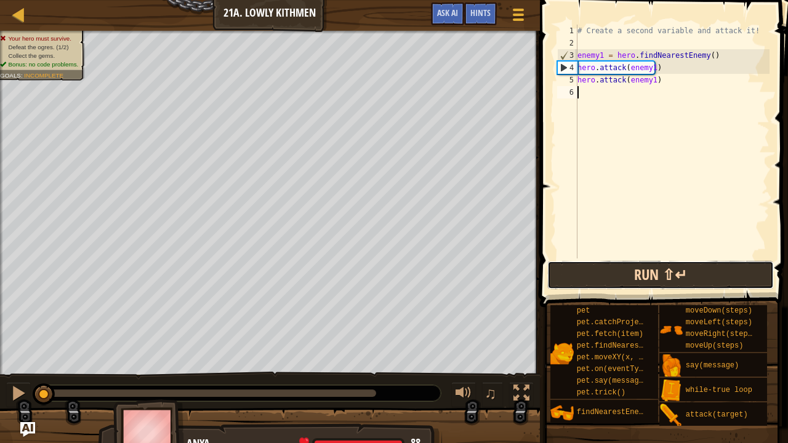
click at [645, 284] on button "Run ⇧↵" at bounding box center [660, 275] width 227 height 28
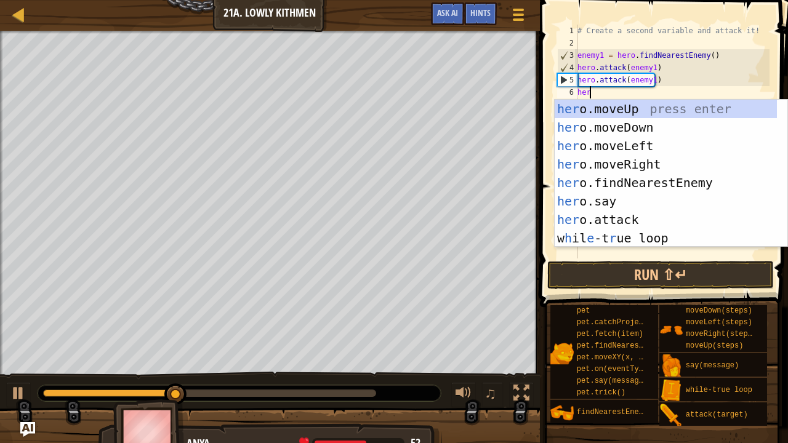
scroll to position [6, 0]
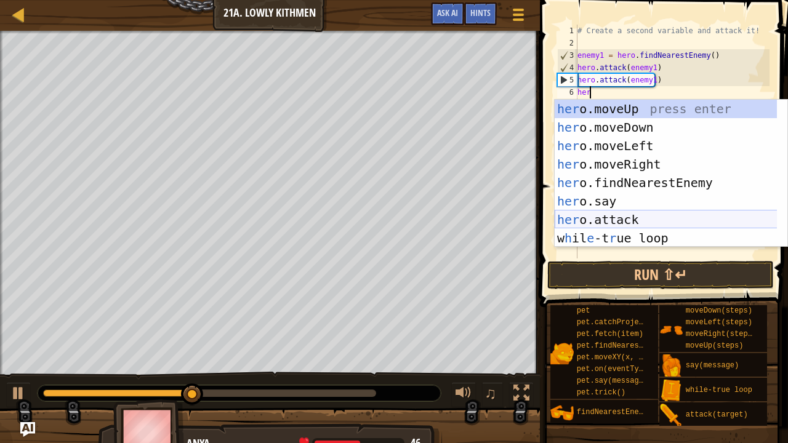
click at [630, 212] on div "her o.moveUp press enter her o.moveDown press enter her o.moveLeft press enter …" at bounding box center [666, 192] width 223 height 185
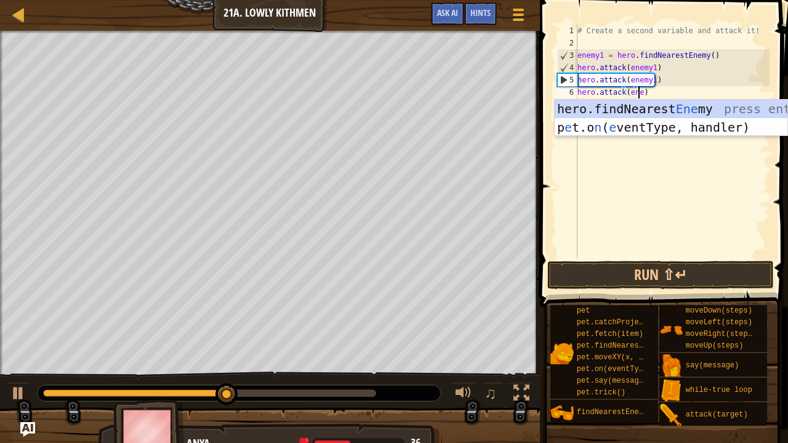
scroll to position [6, 5]
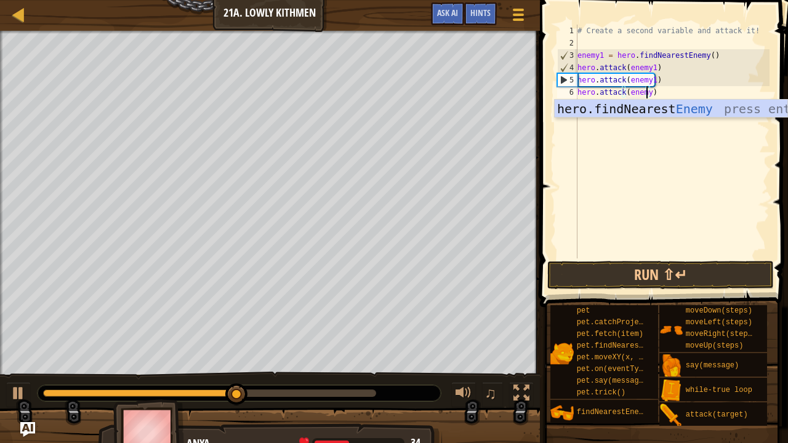
type textarea "hero.attack(enemy2)"
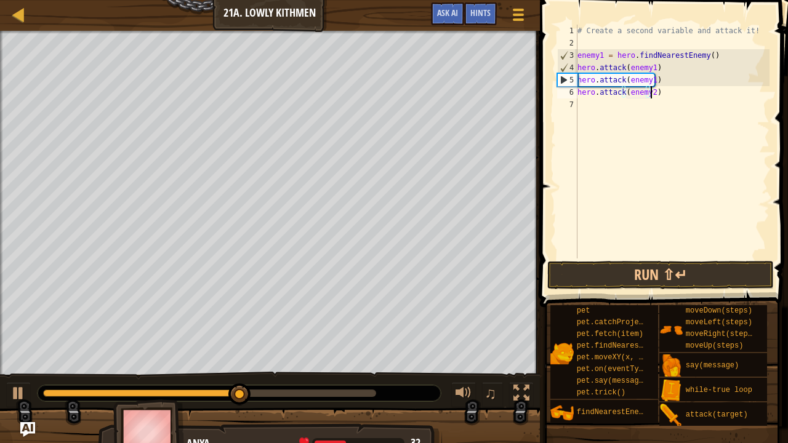
scroll to position [6, 6]
click at [676, 91] on div "# Create a second variable and attack it! enemy1 = hero . findNearestEnemy ( ) …" at bounding box center [672, 154] width 195 height 259
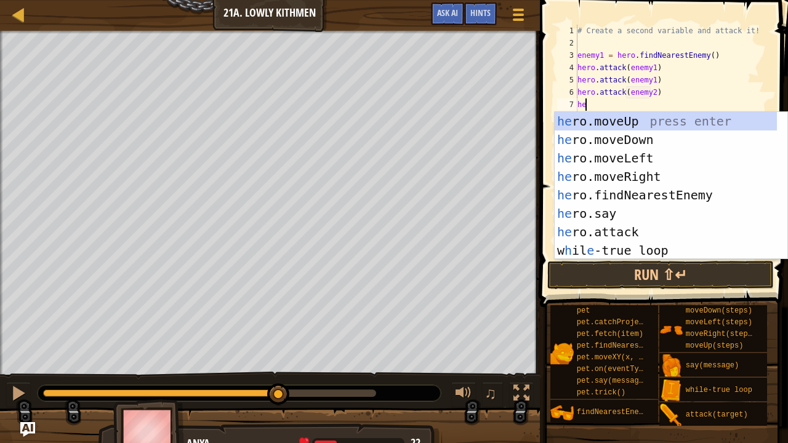
scroll to position [6, 0]
click at [624, 235] on div "her o.moveUp press enter her o.moveDown press enter her o.moveLeft press enter …" at bounding box center [666, 204] width 223 height 185
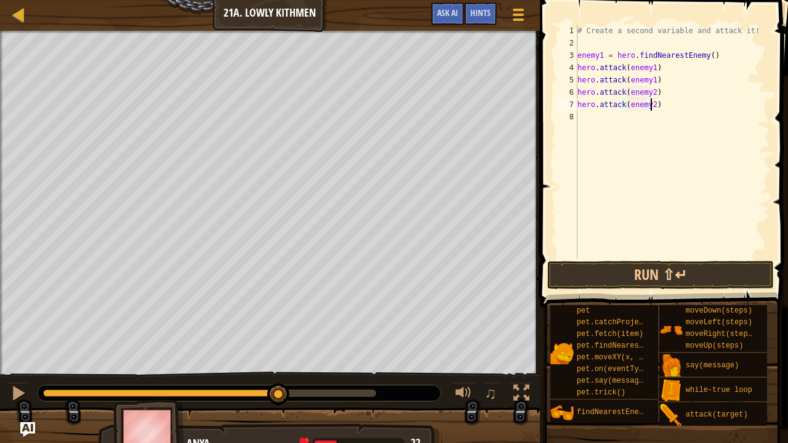
scroll to position [6, 6]
click at [665, 272] on button "Run ⇧↵" at bounding box center [660, 275] width 227 height 28
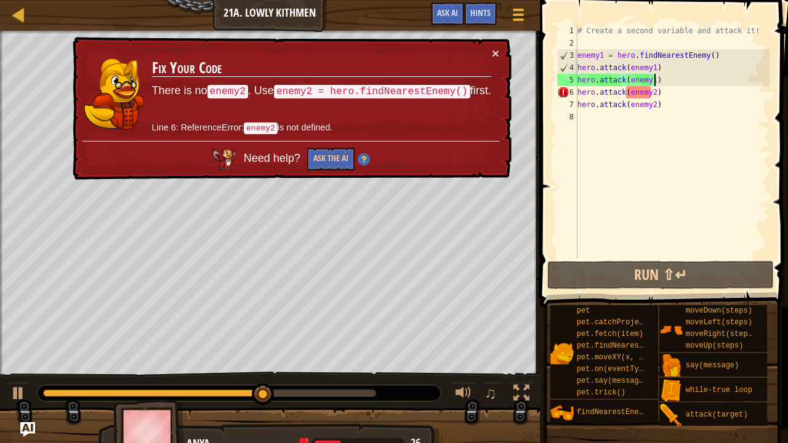
click at [673, 85] on div "# Create a second variable and attack it! enemy1 = hero . findNearestEnemy ( ) …" at bounding box center [672, 154] width 195 height 259
type textarea "hero.attack(enemy1)"
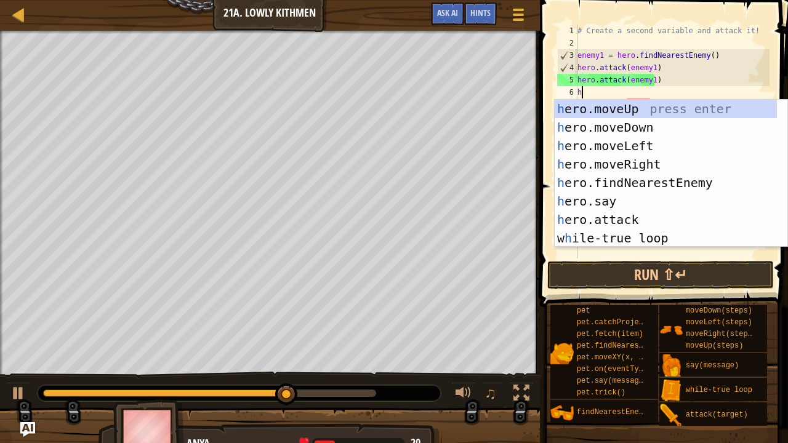
type textarea "her"
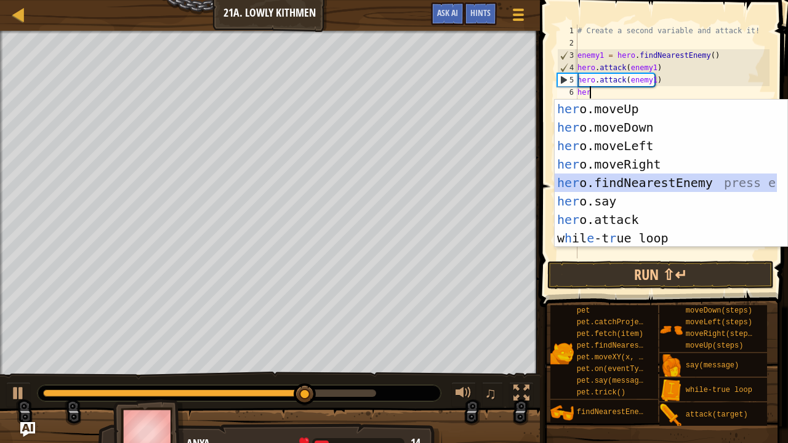
click at [665, 175] on div "her o.moveUp press enter her o.moveDown press enter her o.moveLeft press enter …" at bounding box center [666, 192] width 223 height 185
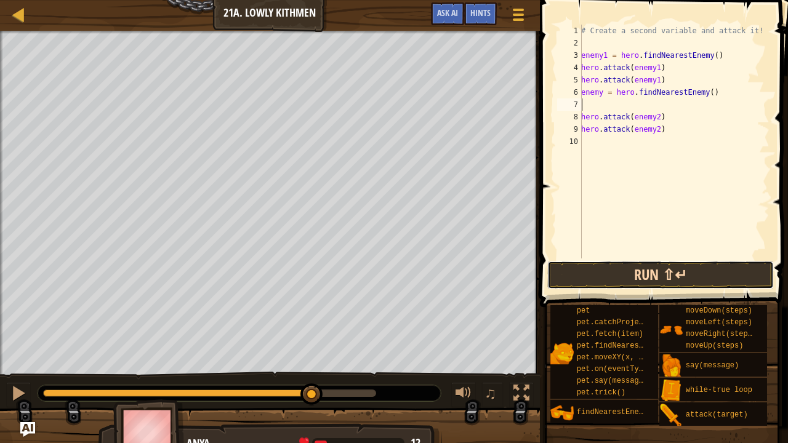
click at [677, 272] on button "Run ⇧↵" at bounding box center [660, 275] width 227 height 28
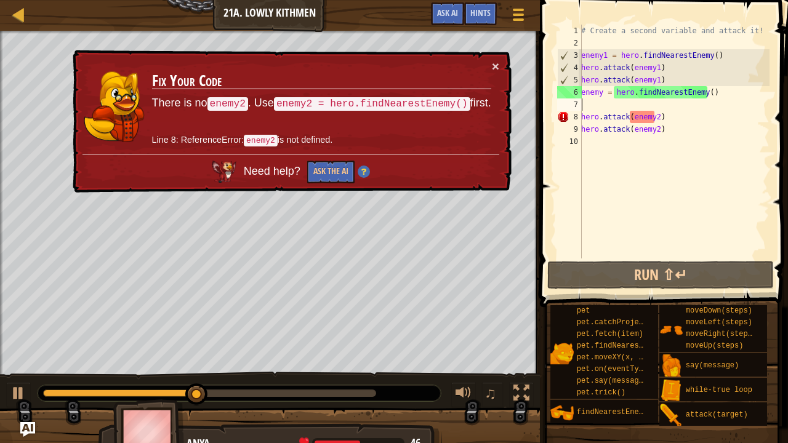
click at [676, 126] on div "# Create a second variable and attack it! enemy1 = hero . findNearestEnemy ( ) …" at bounding box center [674, 154] width 191 height 259
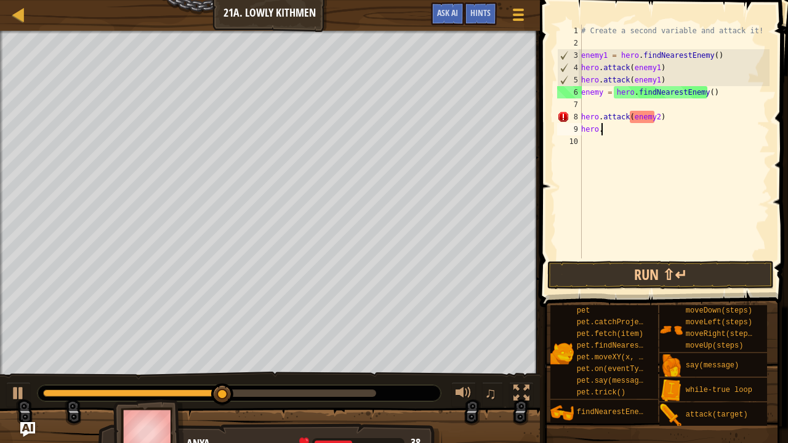
type textarea "h"
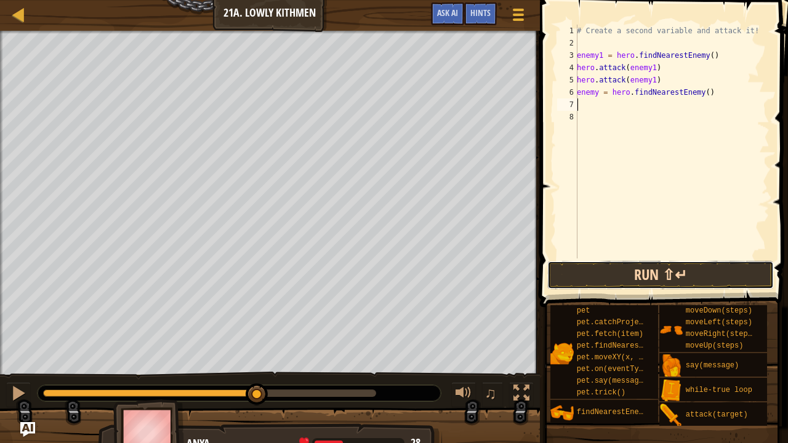
click at [672, 268] on button "Run ⇧↵" at bounding box center [660, 275] width 227 height 28
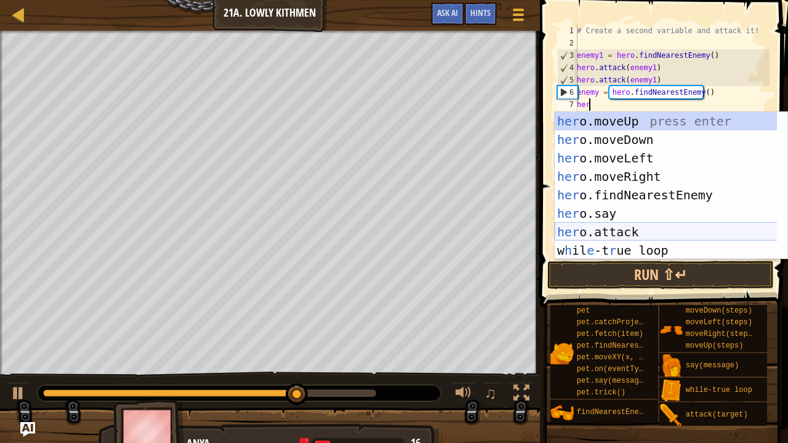
click at [622, 225] on div "her o.moveUp press enter her o.moveDown press enter her o.moveLeft press enter …" at bounding box center [666, 204] width 223 height 185
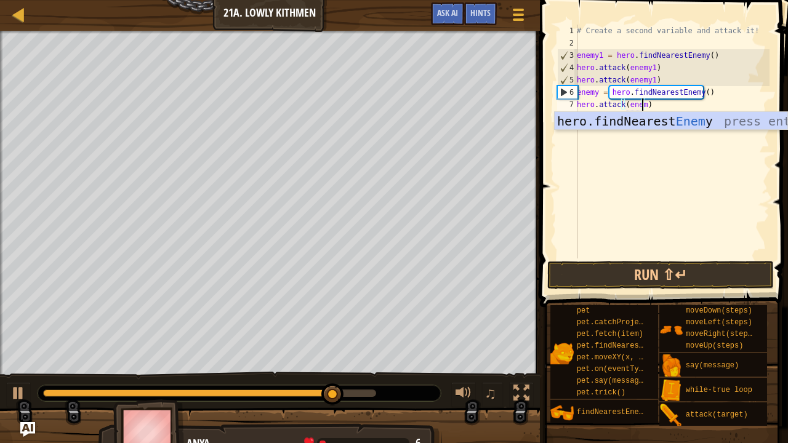
scroll to position [6, 5]
type textarea "hero.attack(enemy2)"
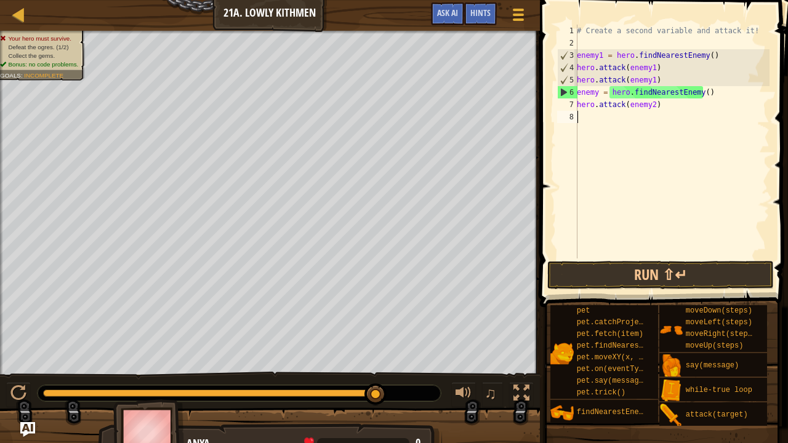
click at [676, 111] on div "# Create a second variable and attack it! enemy1 = hero . findNearestEnemy ( ) …" at bounding box center [671, 154] width 195 height 259
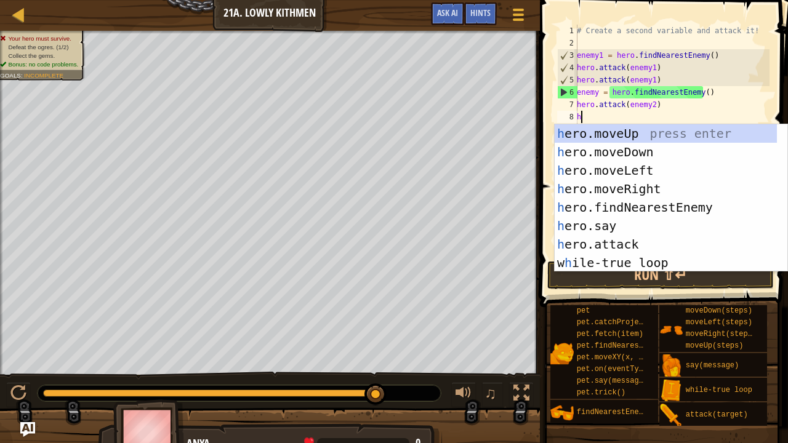
scroll to position [6, 0]
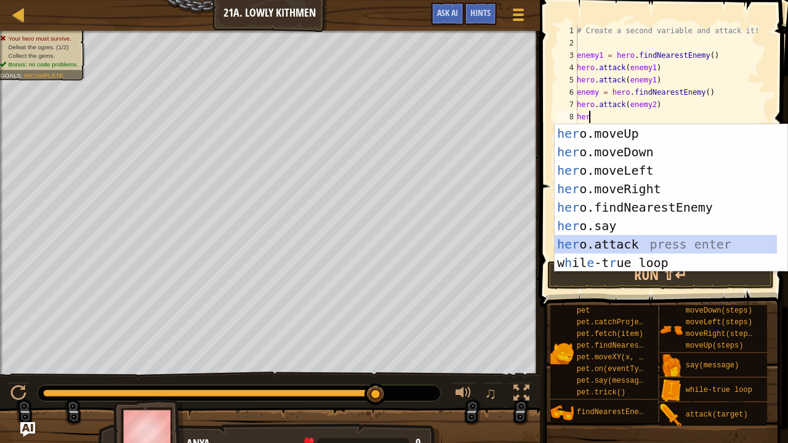
click at [638, 252] on div "her o.moveUp press enter her o.moveDown press enter her o.moveLeft press enter …" at bounding box center [666, 216] width 223 height 185
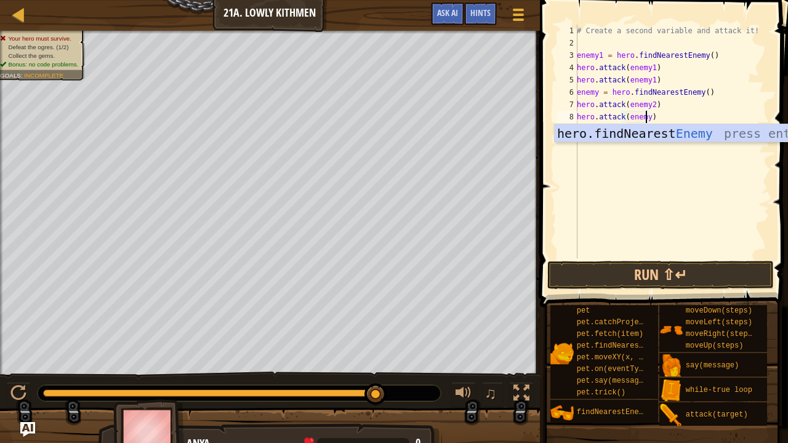
scroll to position [6, 6]
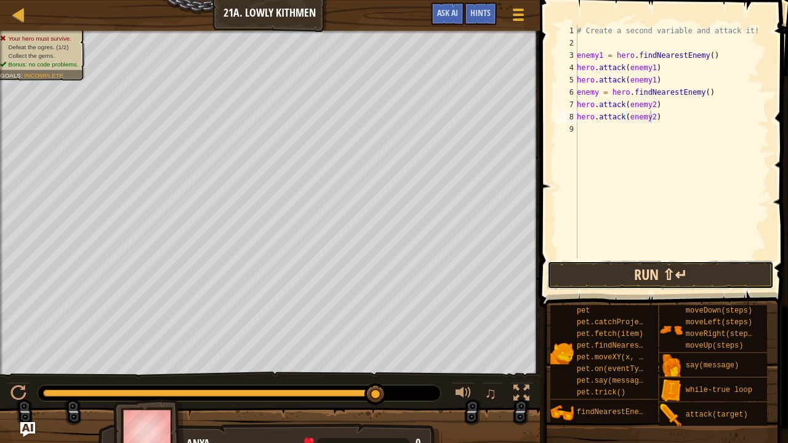
click at [632, 276] on button "Run ⇧↵" at bounding box center [660, 275] width 227 height 28
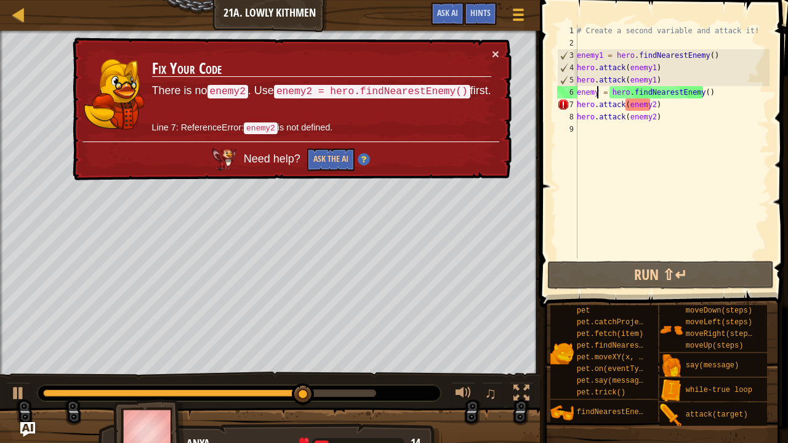
click at [598, 95] on div "# Create a second variable and attack it! enemy1 = hero . findNearestEnemy ( ) …" at bounding box center [671, 154] width 195 height 259
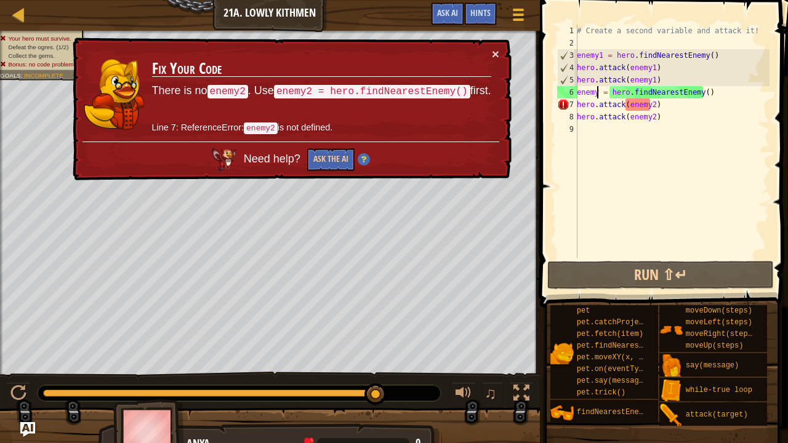
scroll to position [6, 2]
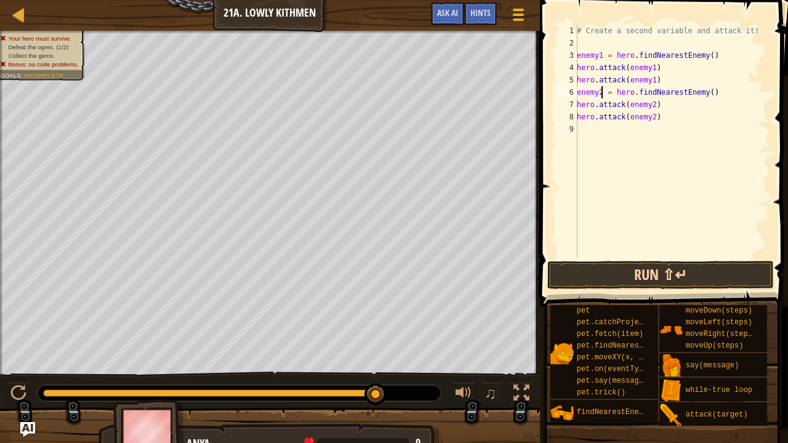
type textarea "enemy2 = hero.findNearestEnemy()"
click at [676, 277] on button "Run ⇧↵" at bounding box center [660, 275] width 227 height 28
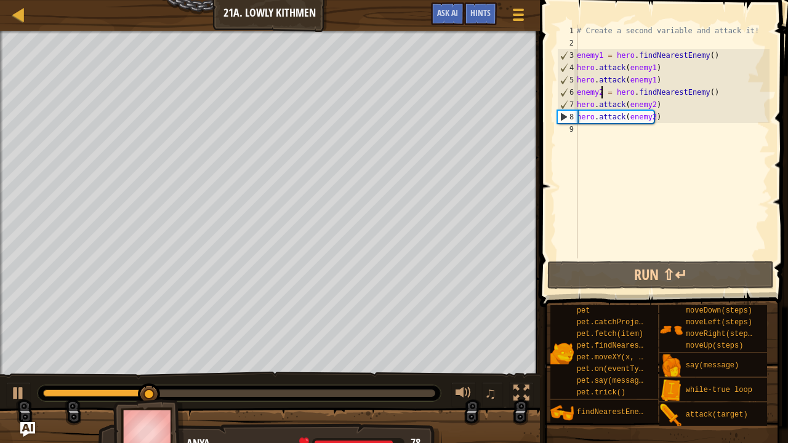
click at [618, 131] on div "# Create a second variable and attack it! enemy1 = hero . findNearestEnemy ( ) …" at bounding box center [671, 154] width 195 height 259
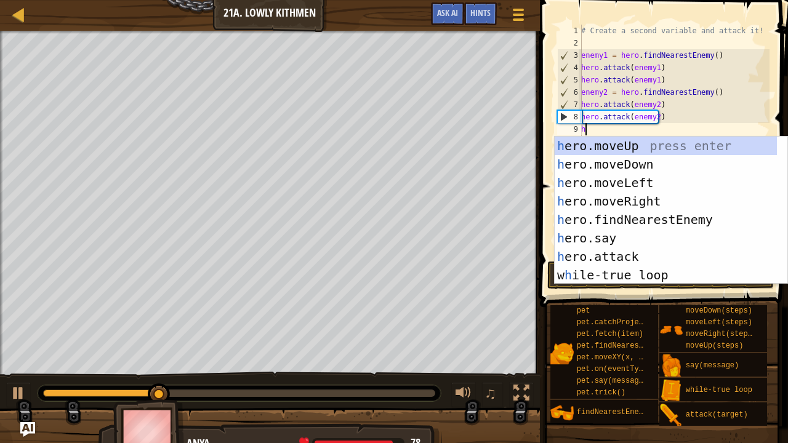
type textarea "her"
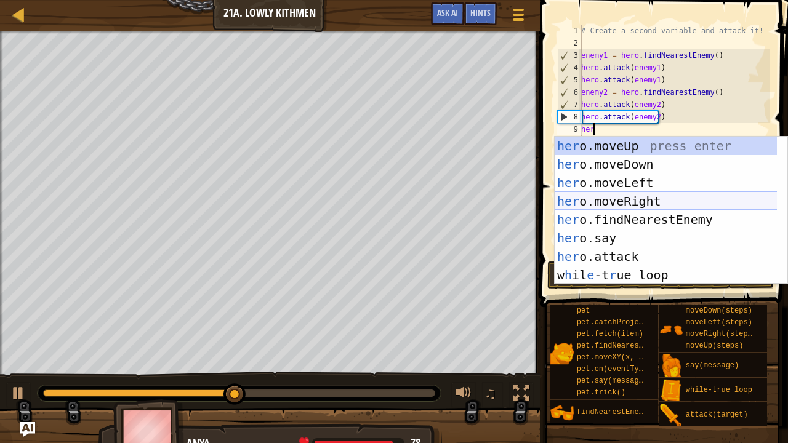
click at [646, 202] on div "her o.moveUp press enter her o.moveDown press enter her o.moveLeft press enter …" at bounding box center [666, 229] width 223 height 185
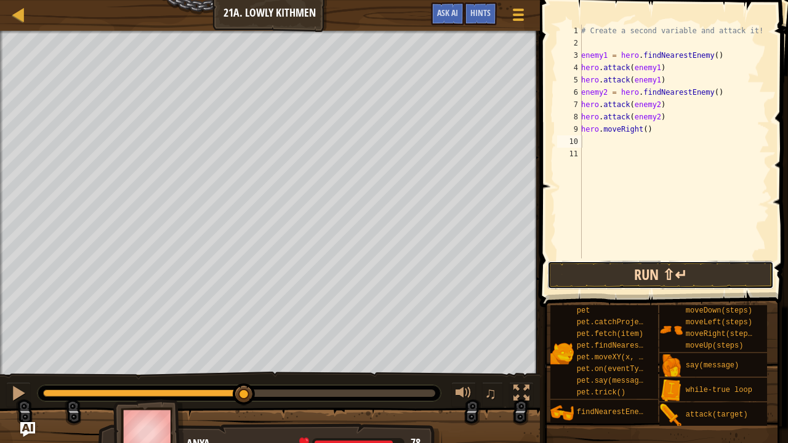
click at [639, 273] on button "Run ⇧↵" at bounding box center [660, 275] width 227 height 28
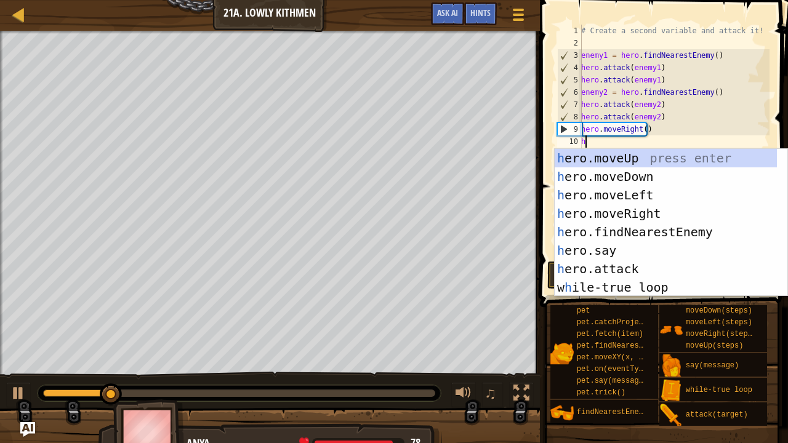
type textarea "her"
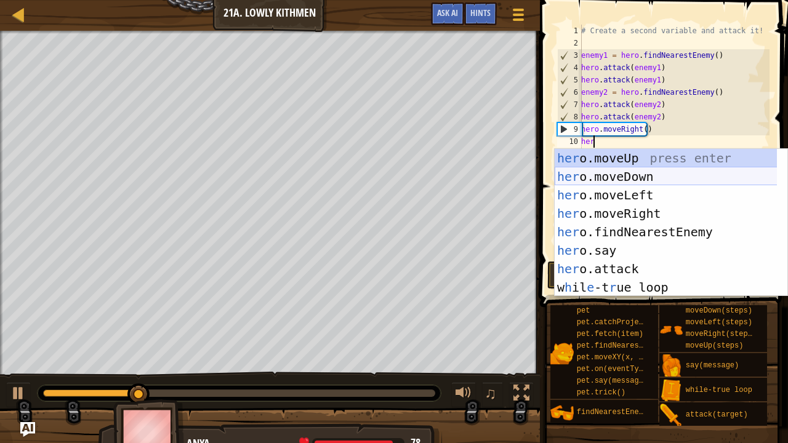
click at [649, 179] on div "her o.moveUp press enter her o.moveDown press enter her o.moveLeft press enter …" at bounding box center [666, 241] width 223 height 185
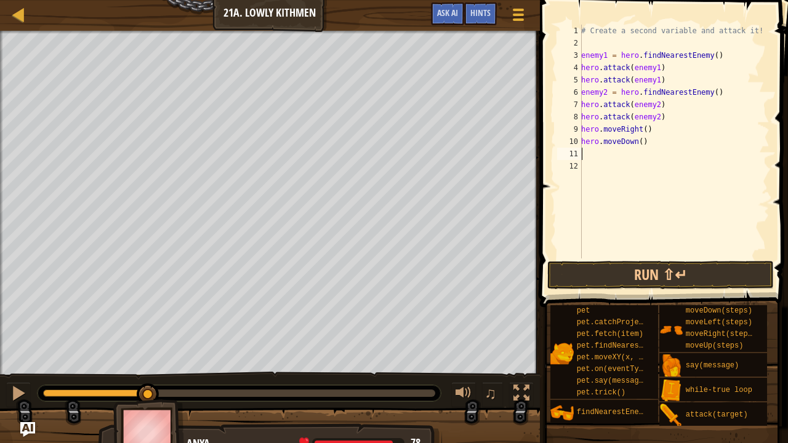
click at [643, 148] on div "# Create a second variable and attack it! enemy1 = hero . findNearestEnemy ( ) …" at bounding box center [674, 154] width 191 height 259
click at [646, 142] on div "# Create a second variable and attack it! enemy1 = hero . findNearestEnemy ( ) …" at bounding box center [674, 154] width 191 height 259
type textarea "hero.moveDown(2)"
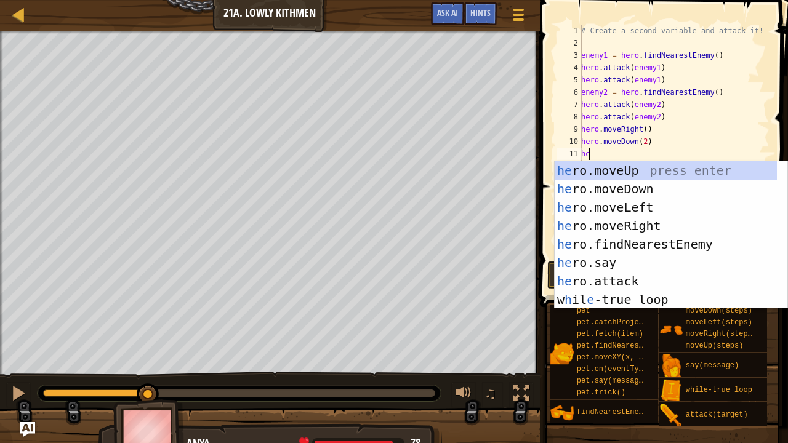
type textarea "her"
click at [643, 215] on div "her o.moveUp press enter her o.moveDown press enter her o.moveLeft press enter …" at bounding box center [666, 253] width 223 height 185
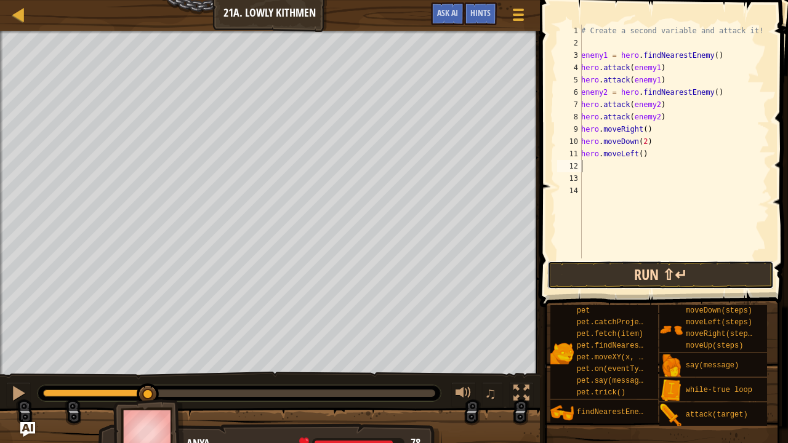
click at [665, 287] on button "Run ⇧↵" at bounding box center [660, 275] width 227 height 28
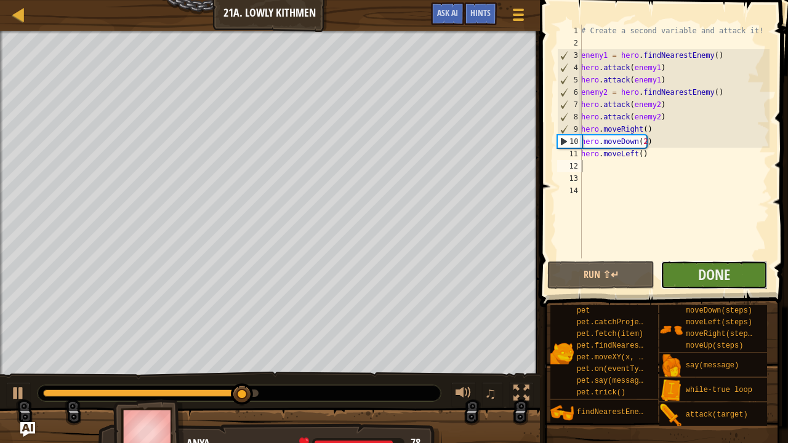
click at [741, 278] on button "Done" at bounding box center [714, 275] width 107 height 28
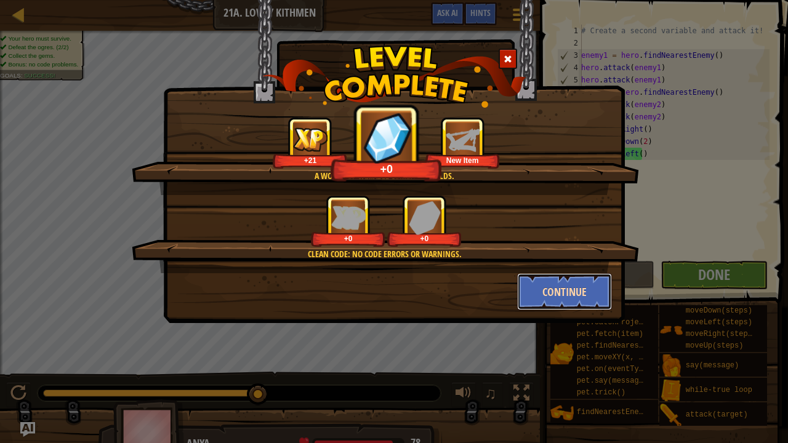
click at [576, 285] on button "Continue" at bounding box center [564, 291] width 95 height 37
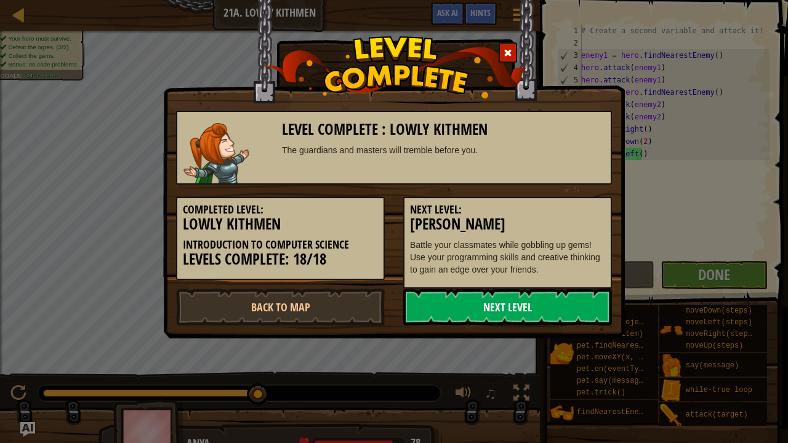
click at [536, 297] on link "Next Level" at bounding box center [507, 307] width 209 height 37
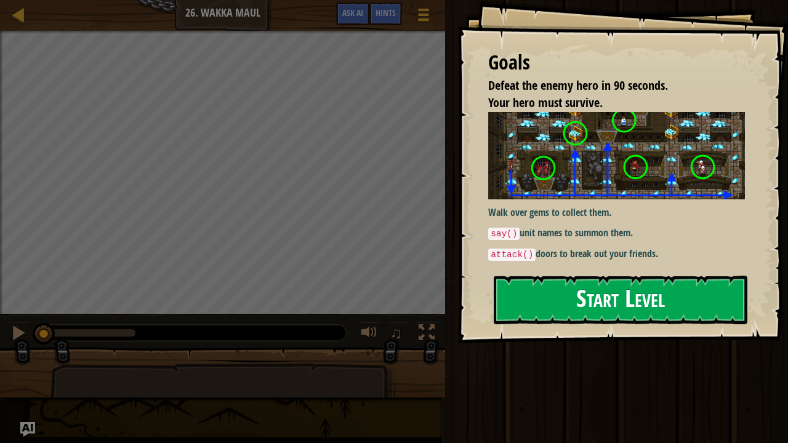
click at [580, 288] on button "Start Level" at bounding box center [621, 300] width 254 height 49
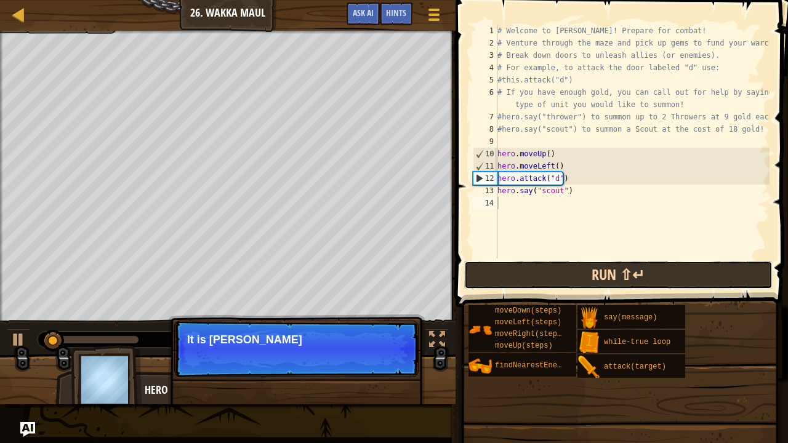
click at [577, 273] on button "Run ⇧↵" at bounding box center [618, 275] width 308 height 28
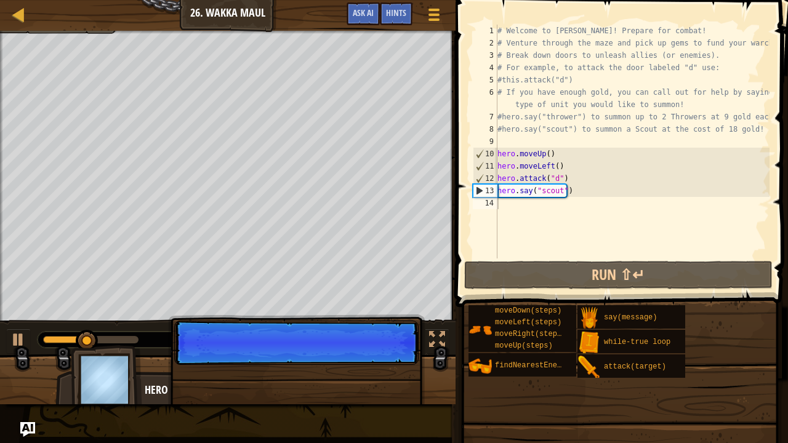
click at [385, 360] on div "Continue" at bounding box center [296, 412] width 257 height 182
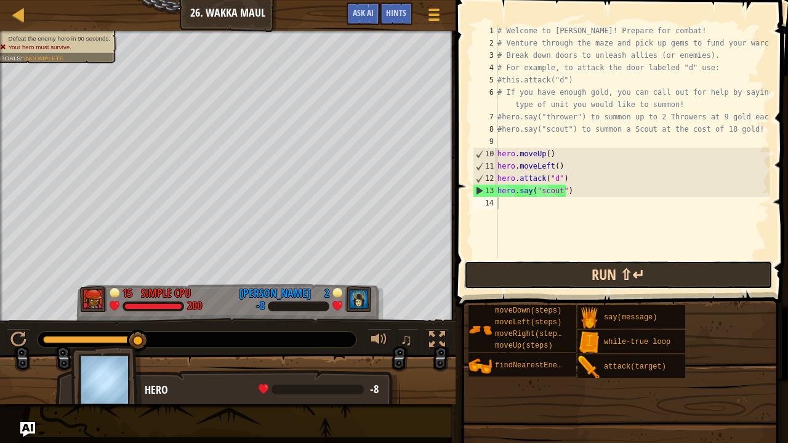
click at [537, 271] on button "Run ⇧↵" at bounding box center [618, 275] width 308 height 28
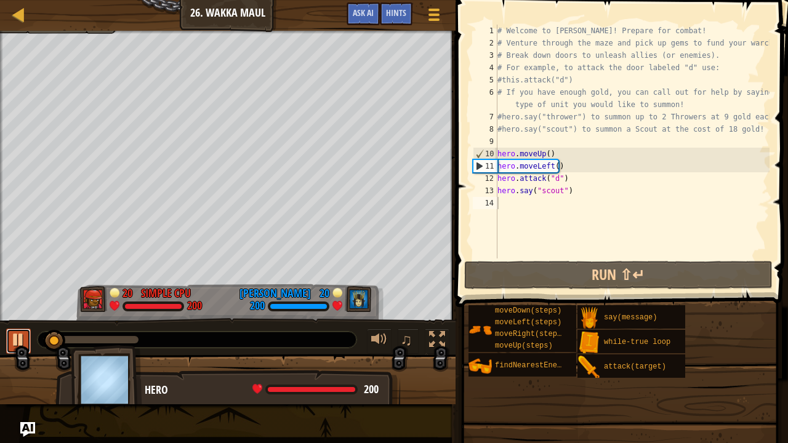
click at [25, 334] on div at bounding box center [18, 340] width 16 height 16
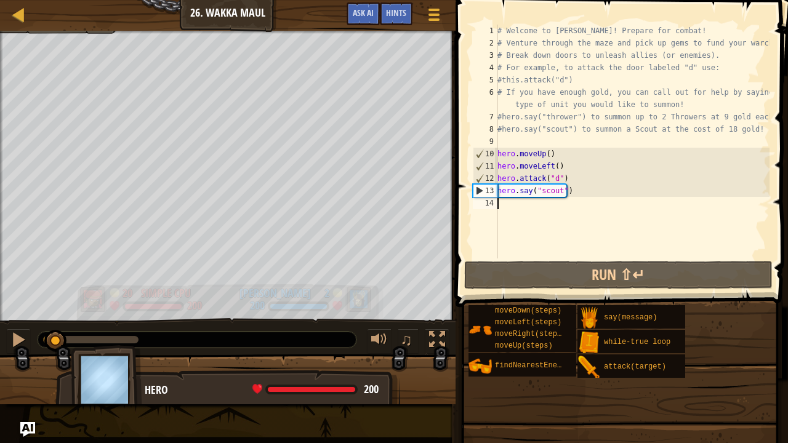
scroll to position [6, 0]
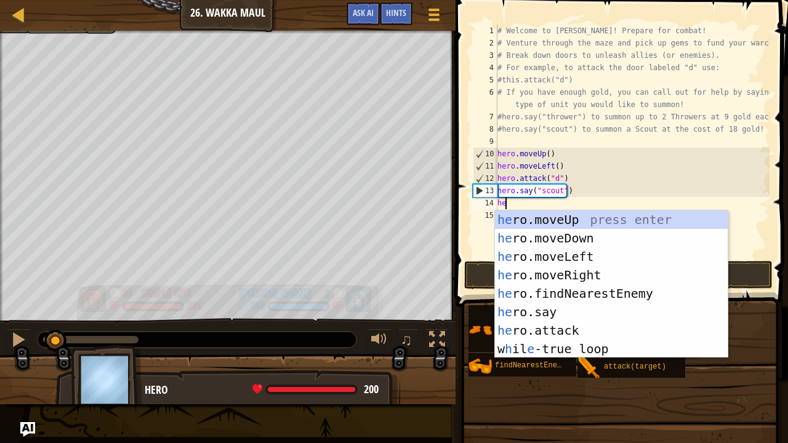
type textarea "her"
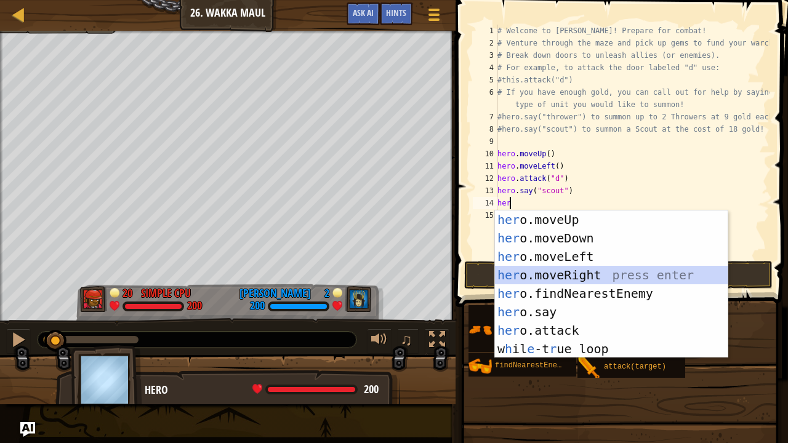
click at [564, 281] on div "her o.moveUp press enter her o.moveDown press enter her o.moveLeft press enter …" at bounding box center [611, 303] width 233 height 185
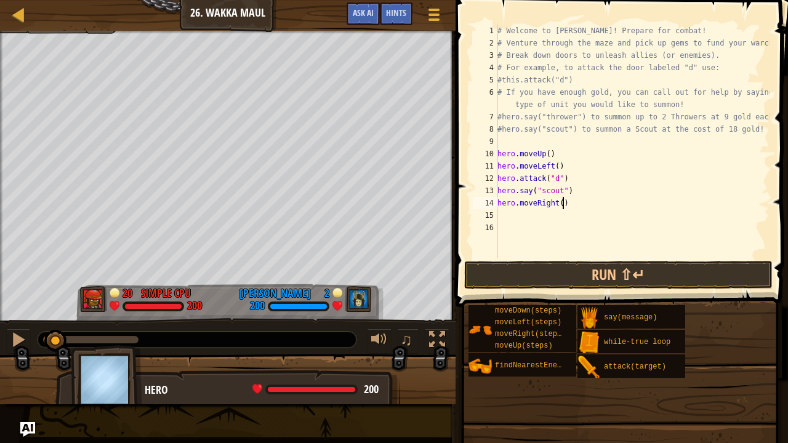
click at [566, 204] on div "# Welcome to [PERSON_NAME]! Prepare for combat! # Venture through the maze and …" at bounding box center [632, 154] width 275 height 259
type textarea "hero.moveRight(3)"
click at [562, 210] on div "# Welcome to [PERSON_NAME]! Prepare for combat! # Venture through the maze and …" at bounding box center [632, 154] width 275 height 259
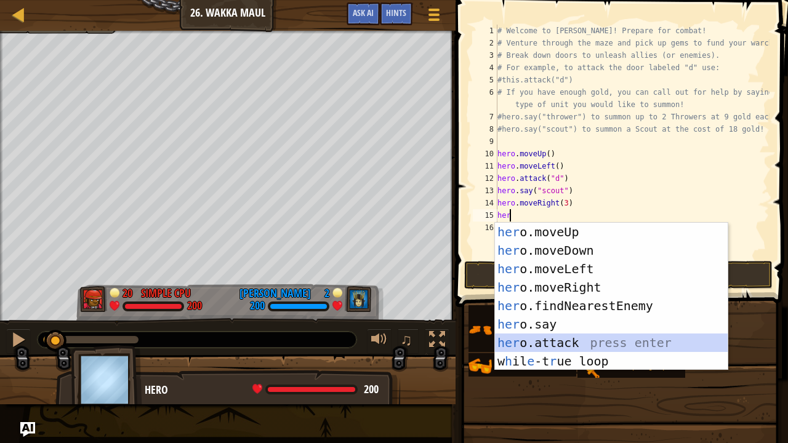
click at [569, 337] on div "her o.moveUp press enter her o.moveDown press enter her o.moveLeft press enter …" at bounding box center [611, 315] width 233 height 185
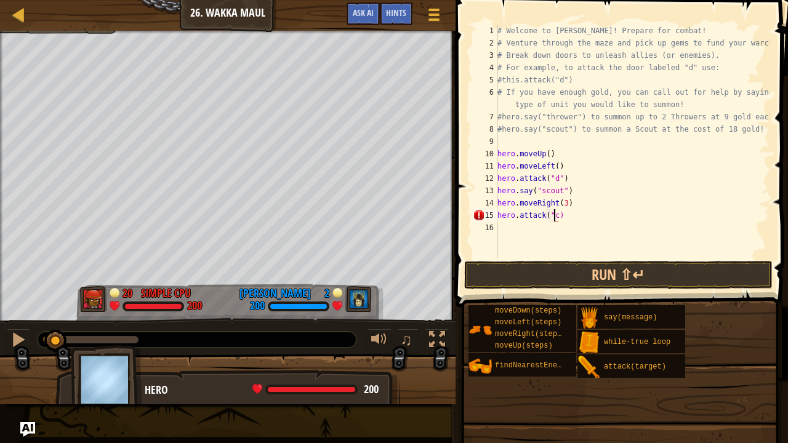
scroll to position [6, 5]
click at [616, 277] on button "Run ⇧↵" at bounding box center [618, 275] width 308 height 28
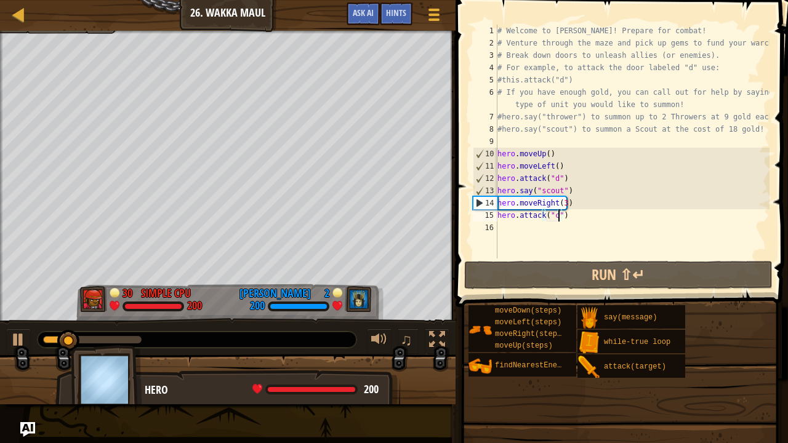
click at [575, 201] on div "# Welcome to [PERSON_NAME]! Prepare for combat! # Venture through the maze and …" at bounding box center [632, 154] width 275 height 259
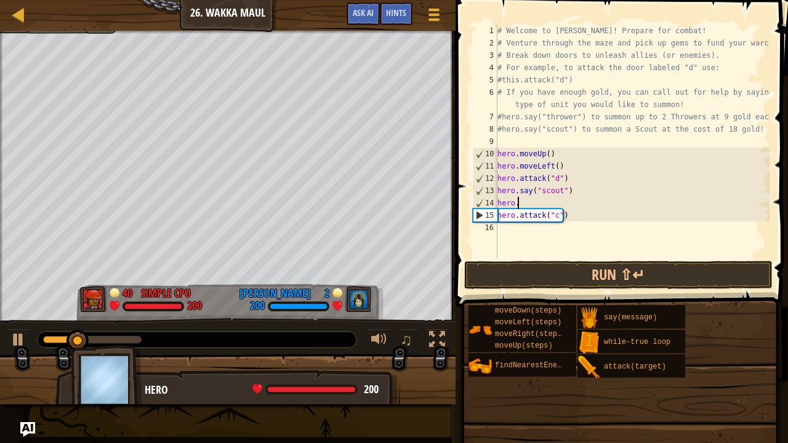
scroll to position [6, 1]
type textarea "hero."
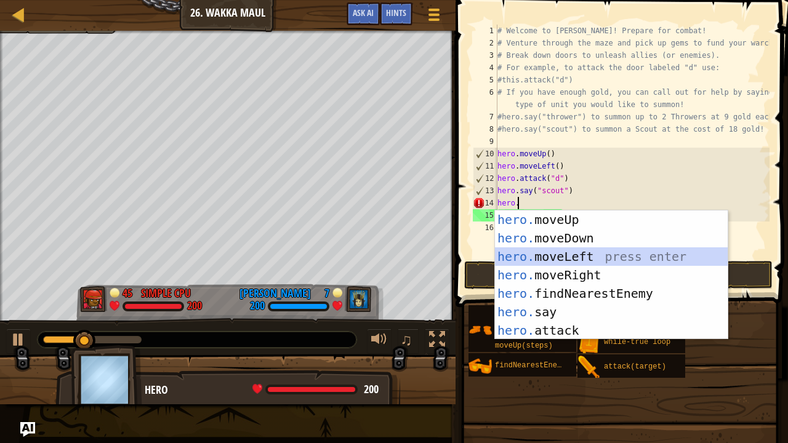
click at [560, 257] on div "hero. moveUp press enter hero. moveDown press enter hero. moveLeft press enter …" at bounding box center [611, 294] width 233 height 166
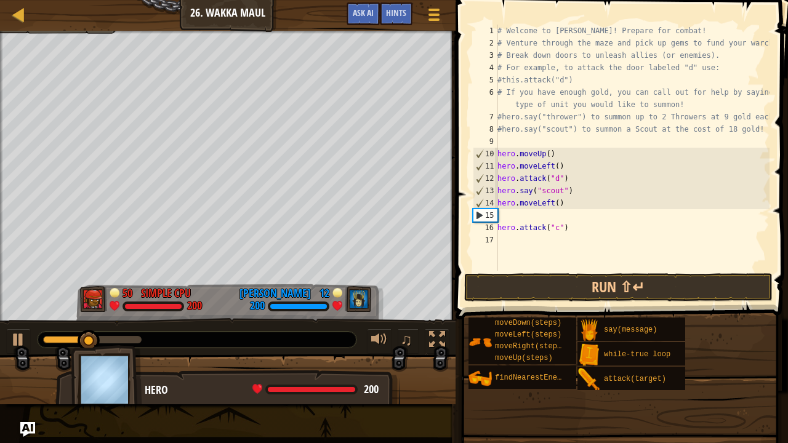
click at [556, 208] on div "# Welcome to [PERSON_NAME]! Prepare for combat! # Venture through the maze and …" at bounding box center [632, 160] width 275 height 271
click at [497, 227] on div "16" at bounding box center [485, 228] width 25 height 12
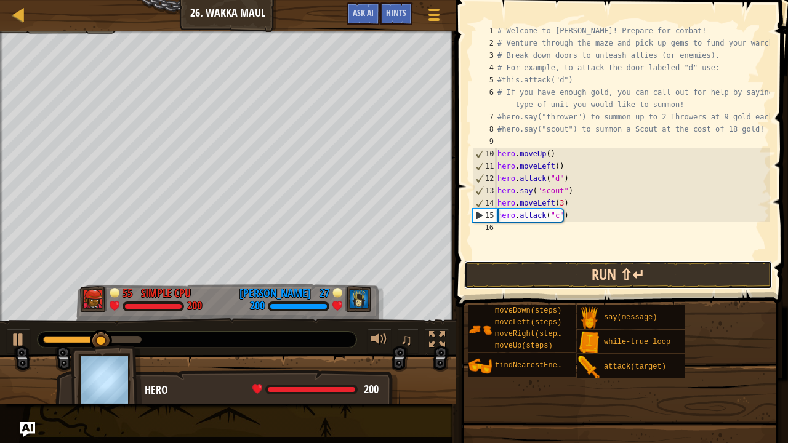
click at [601, 282] on button "Run ⇧↵" at bounding box center [618, 275] width 308 height 28
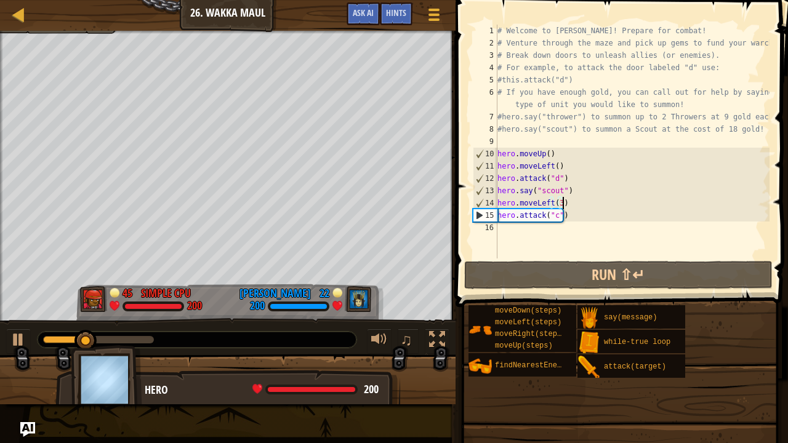
click at [561, 203] on div "# Welcome to [PERSON_NAME]! Prepare for combat! # Venture through the maze and …" at bounding box center [632, 154] width 275 height 259
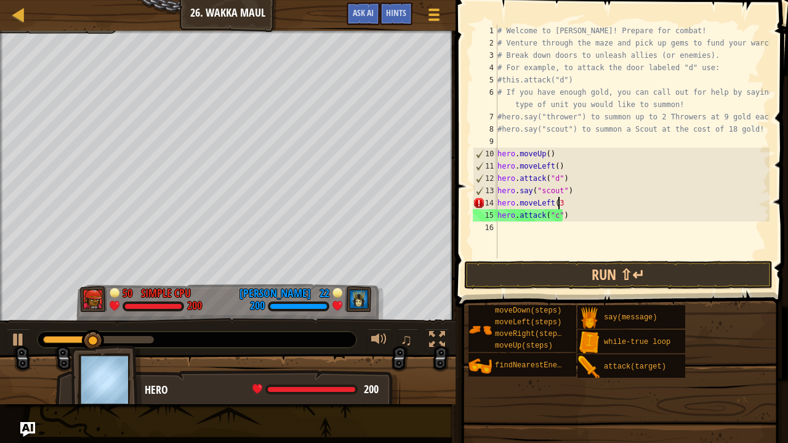
scroll to position [6, 4]
type textarea "hero.moveLeft(4)"
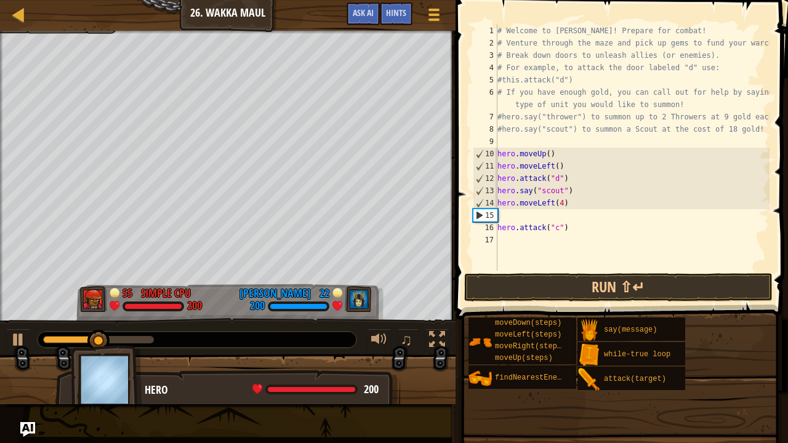
scroll to position [6, 0]
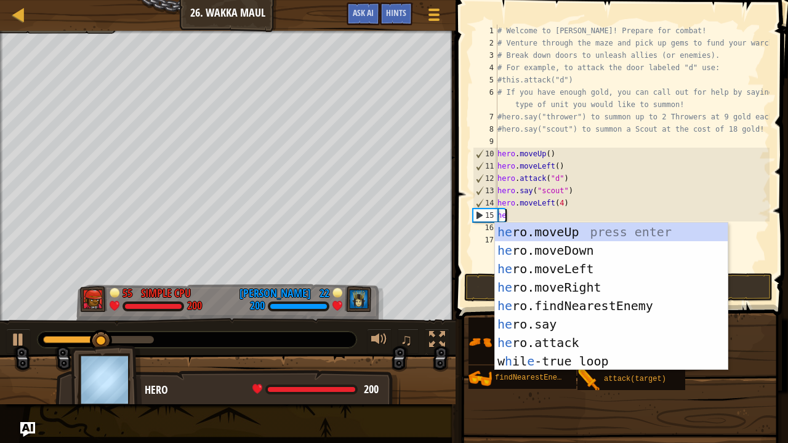
type textarea "her"
click at [591, 253] on div "her o.moveUp press enter her o.moveDown press enter her o.moveLeft press enter …" at bounding box center [611, 315] width 233 height 185
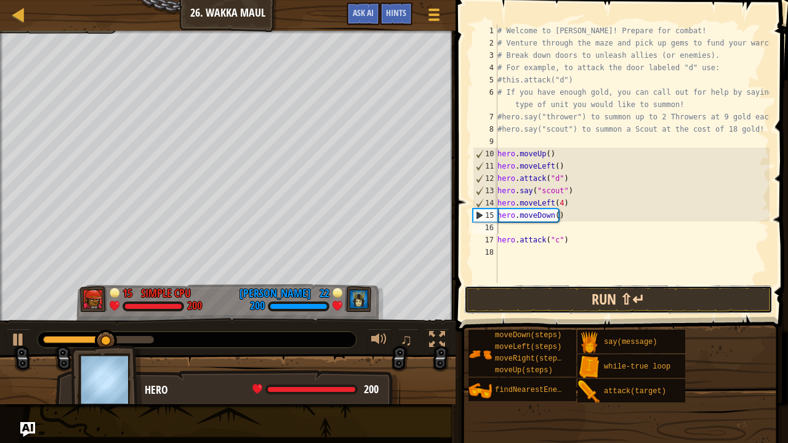
click at [617, 297] on button "Run ⇧↵" at bounding box center [618, 300] width 308 height 28
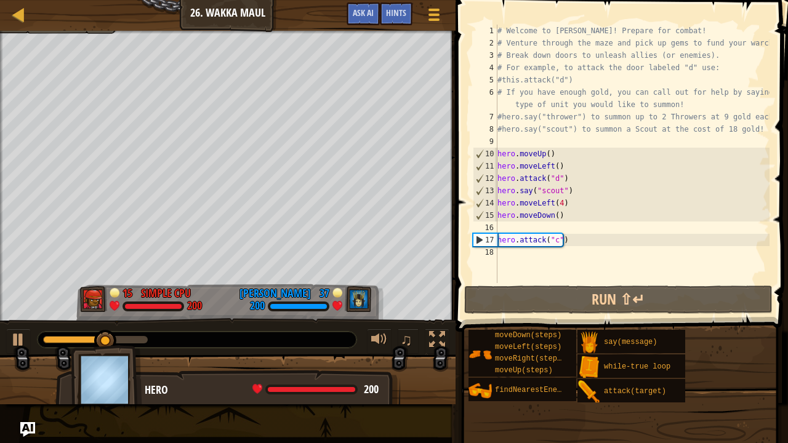
click at [499, 241] on div "# Welcome to [PERSON_NAME]! Prepare for combat! # Venture through the maze and …" at bounding box center [632, 166] width 275 height 283
type textarea "hero.attack("c")"
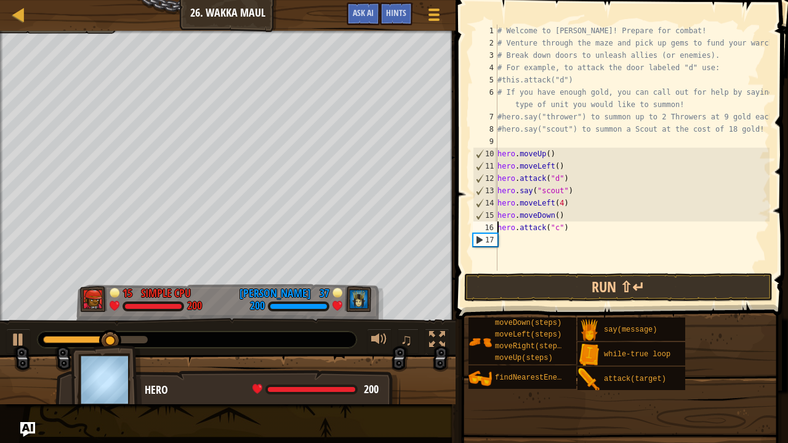
click at [568, 230] on div "# Welcome to [PERSON_NAME]! Prepare for combat! # Venture through the maze and …" at bounding box center [632, 160] width 275 height 271
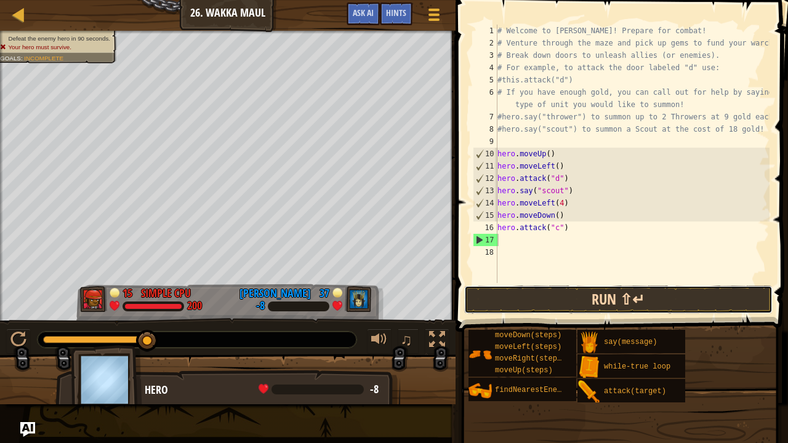
click at [616, 302] on button "Run ⇧↵" at bounding box center [618, 300] width 308 height 28
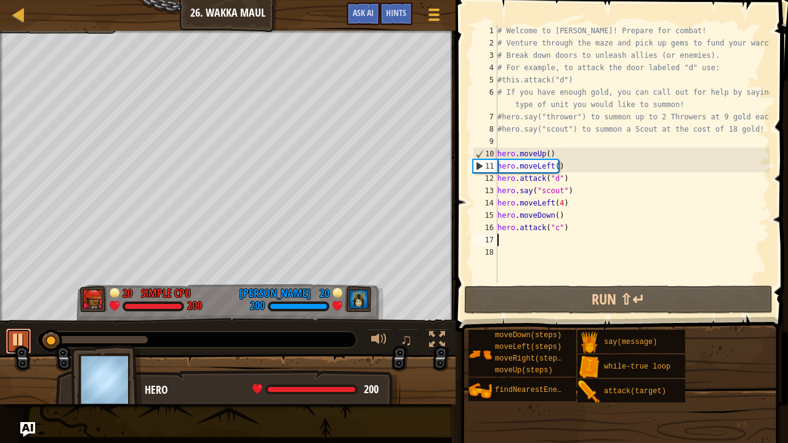
click at [7, 335] on button at bounding box center [18, 341] width 25 height 25
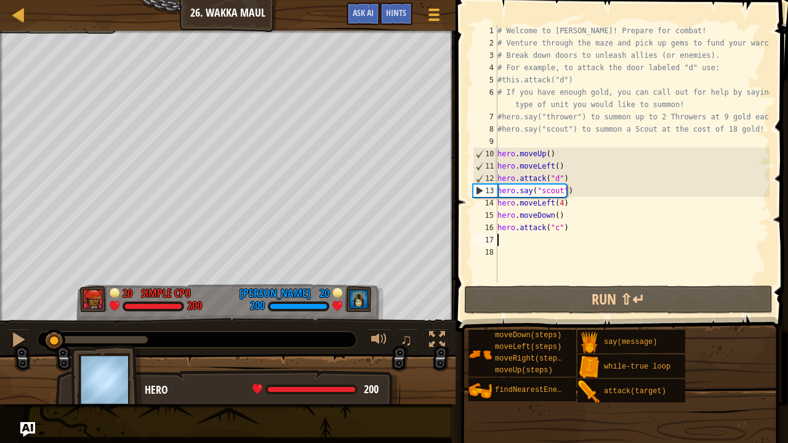
type textarea "her"
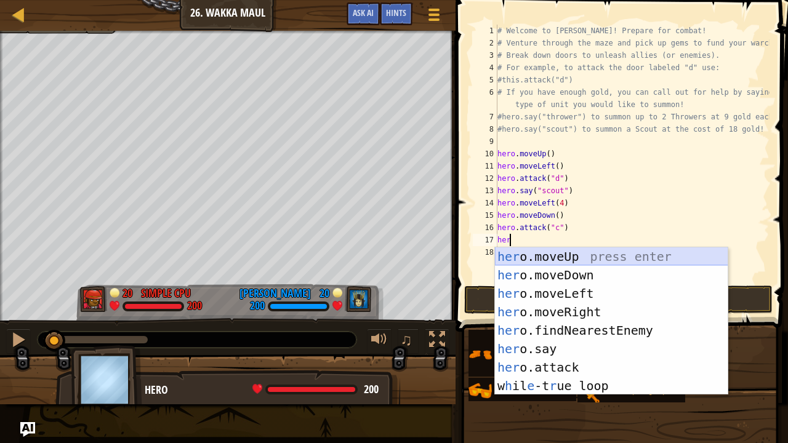
click at [560, 254] on div "her o.moveUp press enter her o.moveDown press enter her o.moveLeft press enter …" at bounding box center [611, 339] width 233 height 185
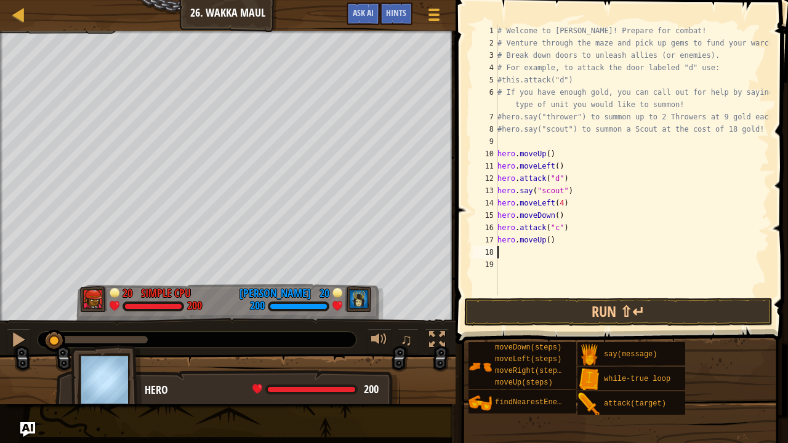
click at [559, 249] on div "# Welcome to [PERSON_NAME]! Prepare for combat! # Venture through the maze and …" at bounding box center [632, 173] width 275 height 296
click at [558, 238] on div "# Welcome to [PERSON_NAME]! Prepare for combat! # Venture through the maze and …" at bounding box center [632, 173] width 275 height 296
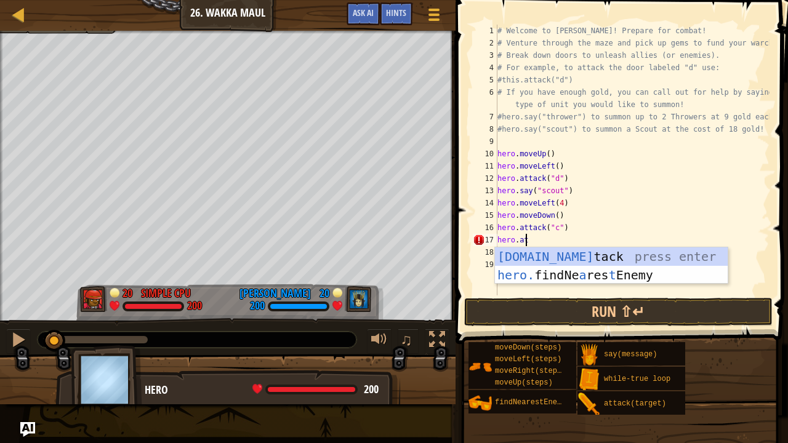
scroll to position [6, 2]
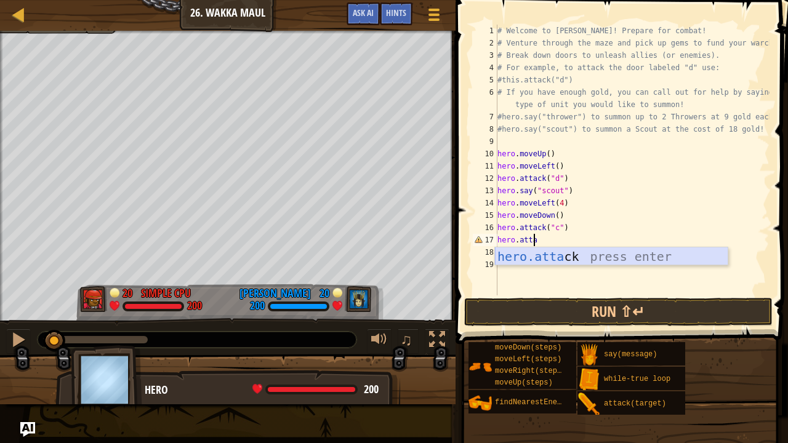
click at [579, 257] on div "hero.[PERSON_NAME] press enter" at bounding box center [611, 274] width 233 height 55
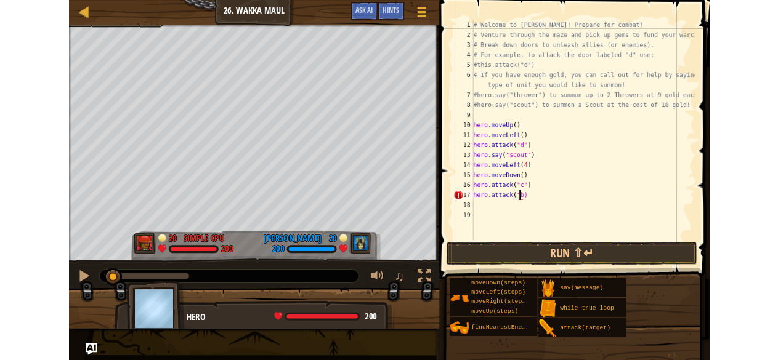
scroll to position [6, 5]
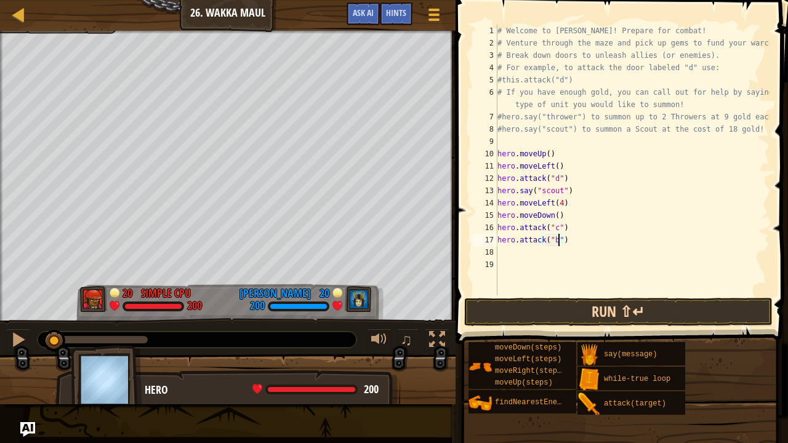
type textarea "hero.attack("b")"
click at [644, 306] on button "Run ⇧↵" at bounding box center [618, 312] width 308 height 28
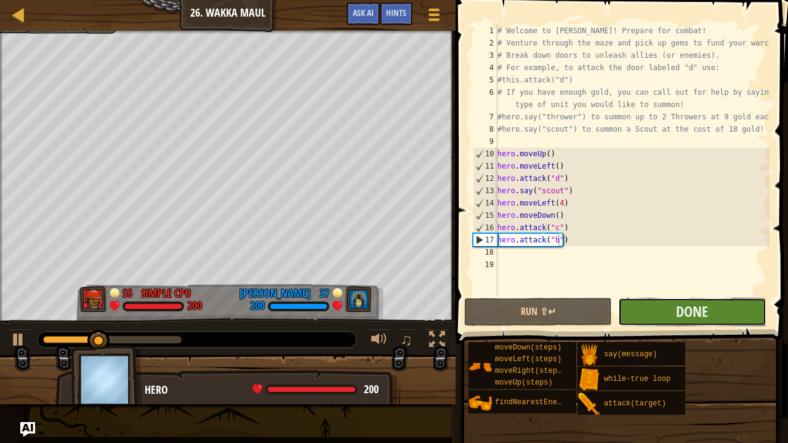
click at [673, 304] on button "Done" at bounding box center [692, 312] width 148 height 28
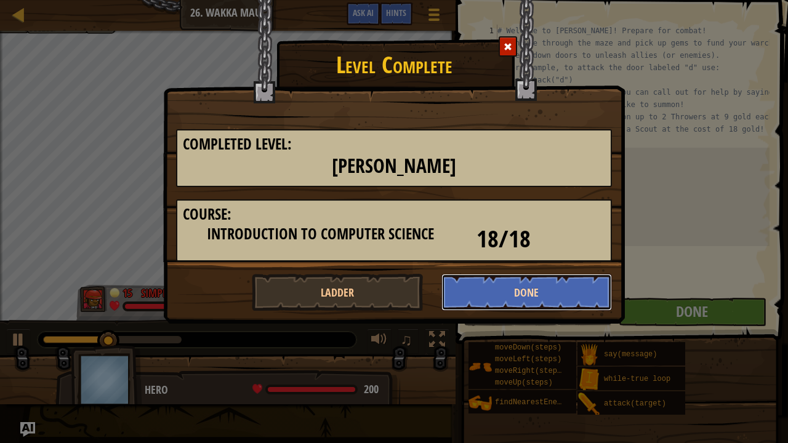
click at [534, 286] on button "Done" at bounding box center [526, 292] width 171 height 37
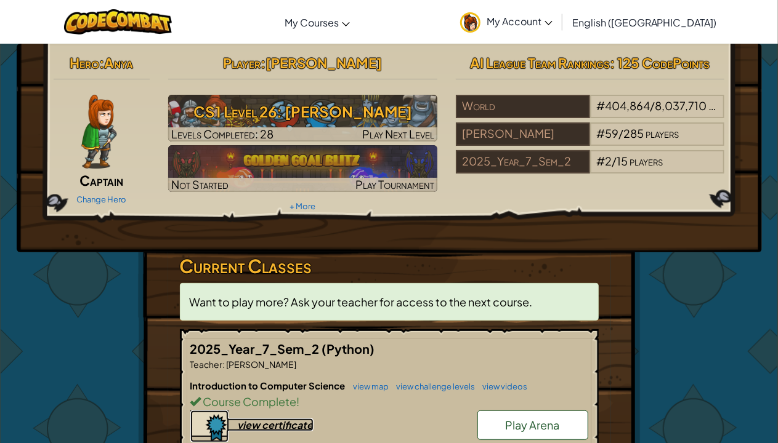
click at [259, 360] on div "view certificate" at bounding box center [276, 425] width 76 height 13
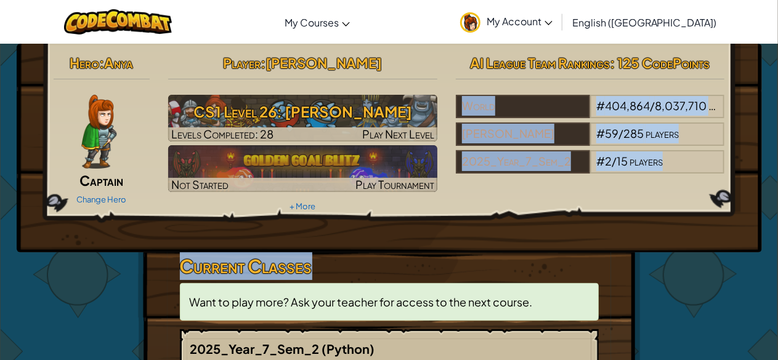
drag, startPoint x: 754, startPoint y: 49, endPoint x: 717, endPoint y: 266, distance: 220.3
click at [717, 266] on div "Hero : Anya Captain Change Hero Player : [PERSON_NAME] D CS1 Level 26: [PERSON_…" at bounding box center [389, 352] width 720 height 616
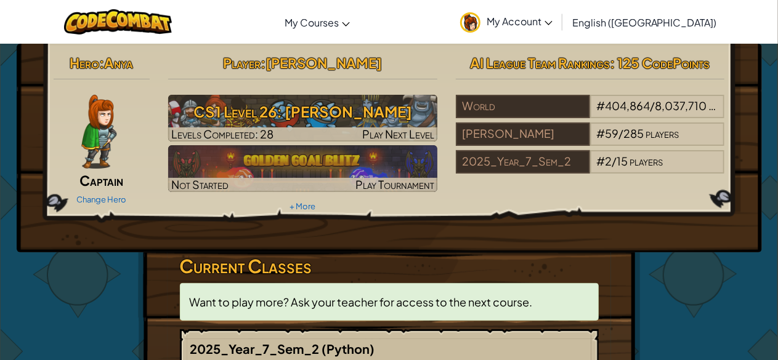
drag, startPoint x: 717, startPoint y: 266, endPoint x: 756, endPoint y: 291, distance: 45.9
click at [756, 291] on div "Hero : Anya Captain Change Hero Player : [PERSON_NAME] D CS1 Level 26: [PERSON_…" at bounding box center [389, 351] width 778 height 617
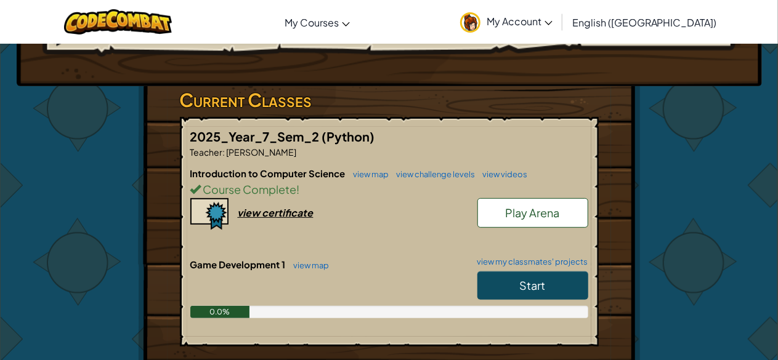
scroll to position [188, 0]
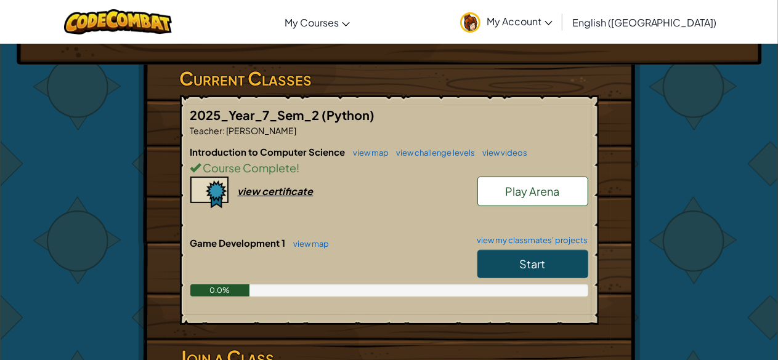
click at [536, 262] on span "Start" at bounding box center [533, 264] width 26 height 14
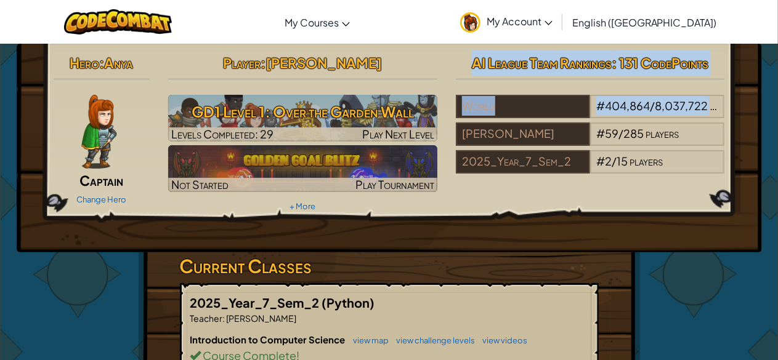
drag, startPoint x: 777, startPoint y: 83, endPoint x: 787, endPoint y: 121, distance: 39.0
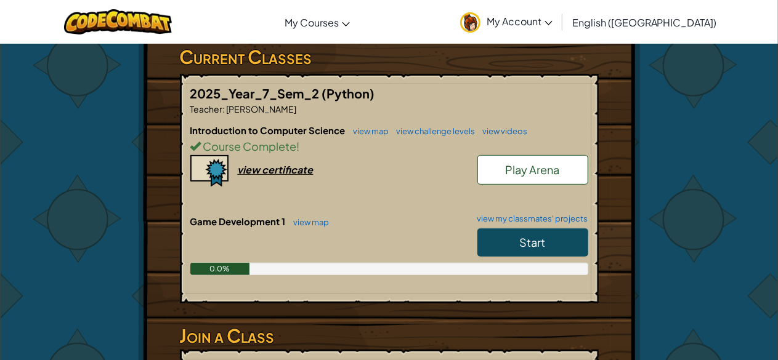
scroll to position [215, 0]
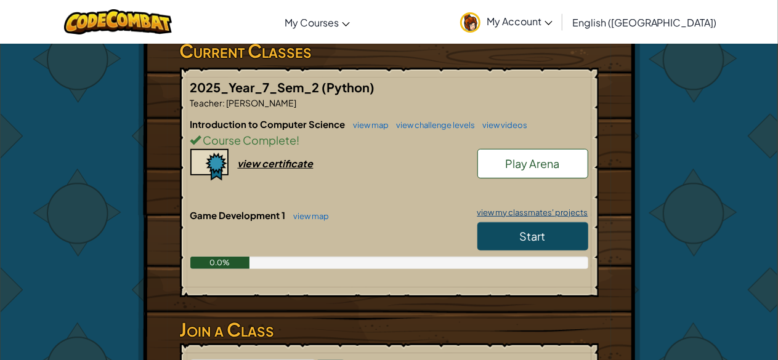
click at [557, 212] on link "view my classmates' projects" at bounding box center [529, 213] width 117 height 8
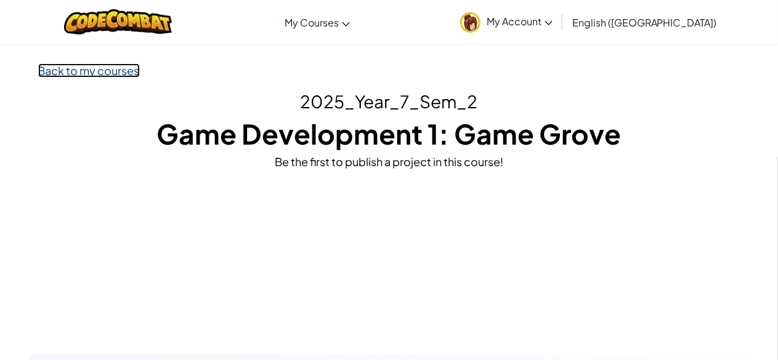
click at [86, 72] on link "Back to my courses" at bounding box center [89, 70] width 102 height 14
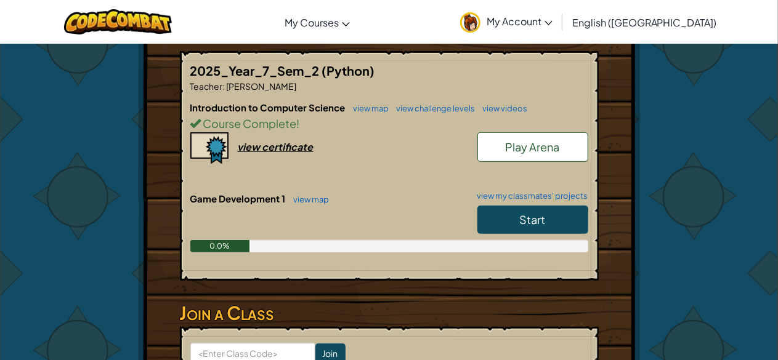
scroll to position [250, 0]
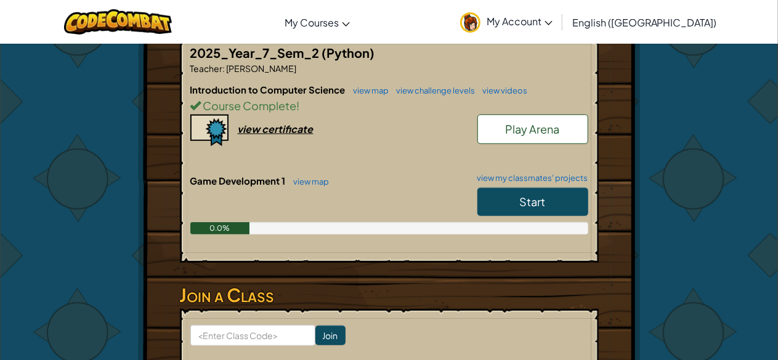
click at [507, 201] on link "Start" at bounding box center [532, 202] width 111 height 28
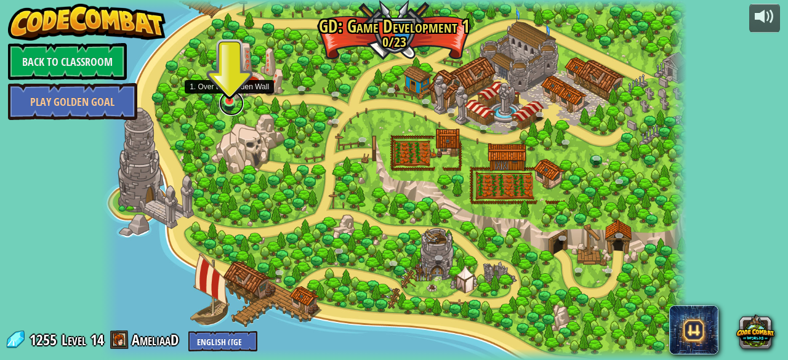
click at [236, 98] on link at bounding box center [231, 103] width 25 height 25
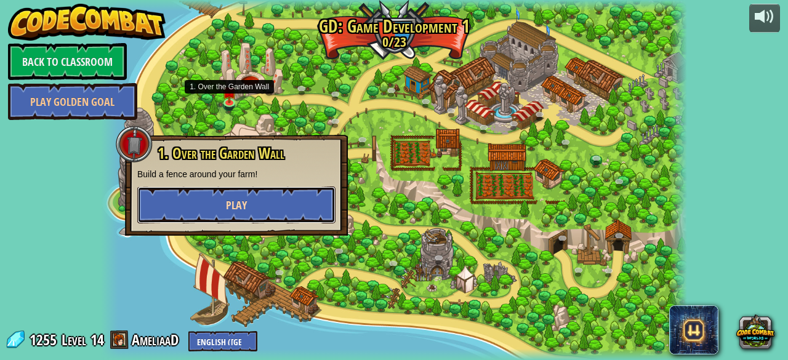
click at [273, 212] on button "Play" at bounding box center [236, 205] width 198 height 37
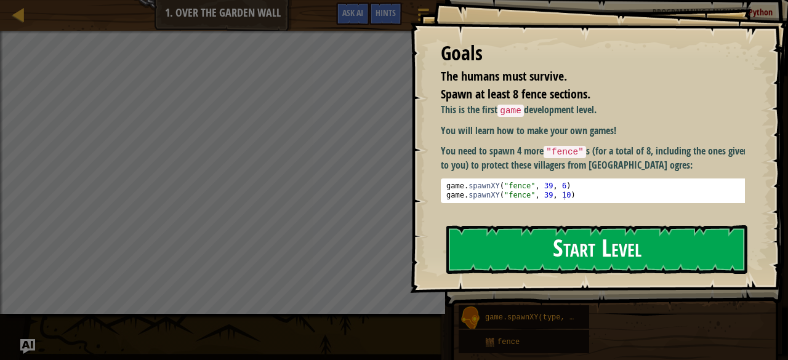
click at [571, 257] on button "Start Level" at bounding box center [596, 249] width 301 height 49
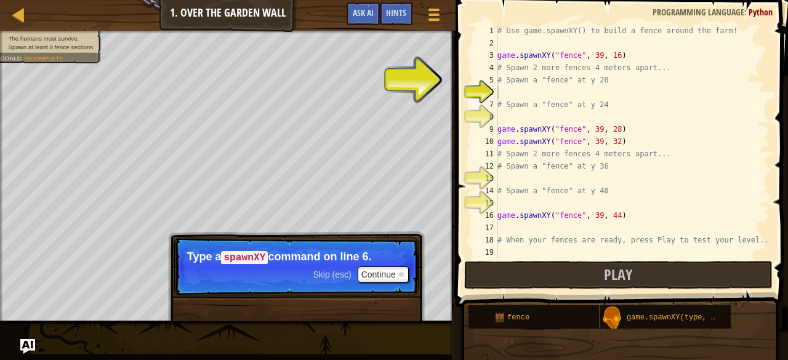
drag, startPoint x: 787, startPoint y: 38, endPoint x: 787, endPoint y: 116, distance: 78.8
click at [777, 116] on span at bounding box center [623, 136] width 342 height 344
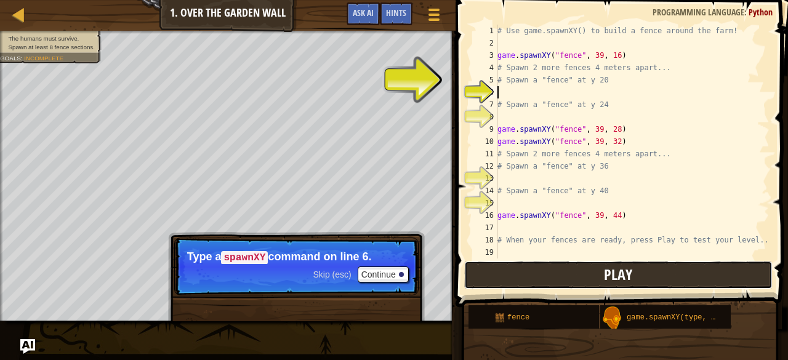
click at [644, 269] on button "Play" at bounding box center [618, 275] width 308 height 28
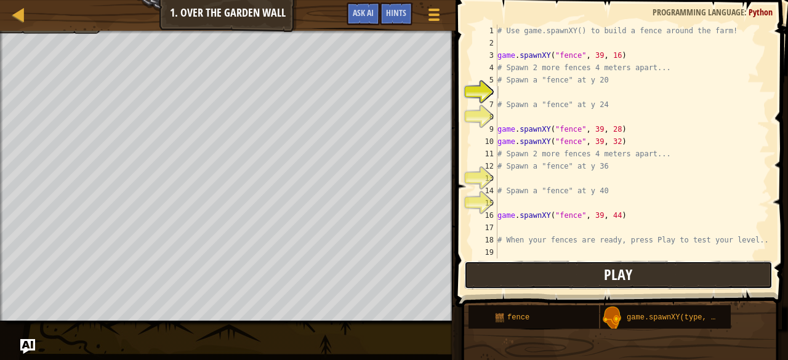
click at [683, 279] on button "Play" at bounding box center [618, 275] width 308 height 28
click at [629, 275] on span "Play" at bounding box center [618, 275] width 28 height 20
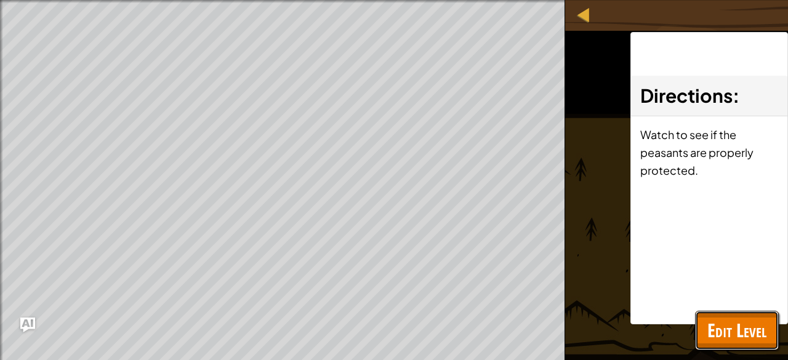
click at [751, 313] on button "Edit Level" at bounding box center [737, 330] width 84 height 39
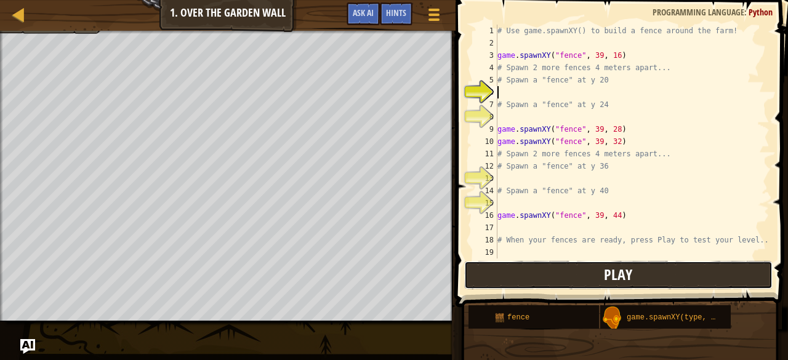
click at [569, 276] on button "Play" at bounding box center [618, 275] width 308 height 28
click at [664, 274] on button "Play" at bounding box center [618, 275] width 308 height 28
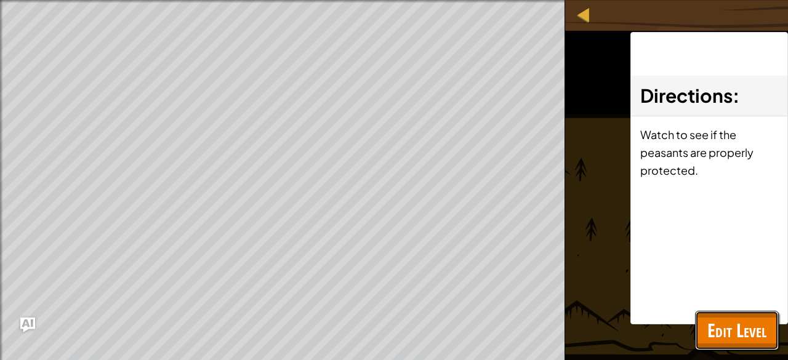
click at [713, 318] on span "Edit Level" at bounding box center [736, 330] width 59 height 25
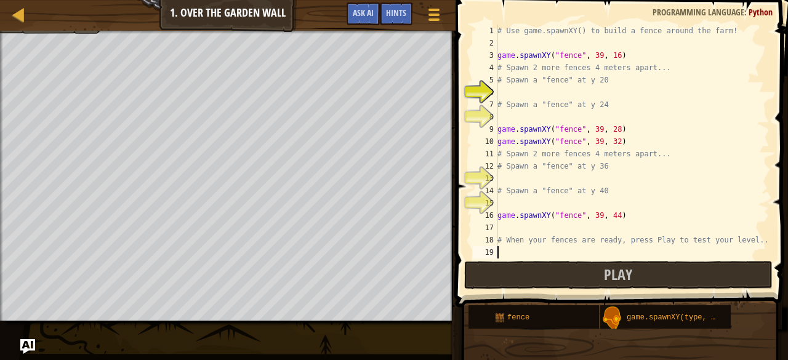
click at [513, 247] on div "# Use game.spawnXY() to build a fence around the farm! game . spawnXY ( "fence"…" at bounding box center [632, 154] width 275 height 259
type textarea "h"
type textarea "# When your fences are ready, press Play to test your level."
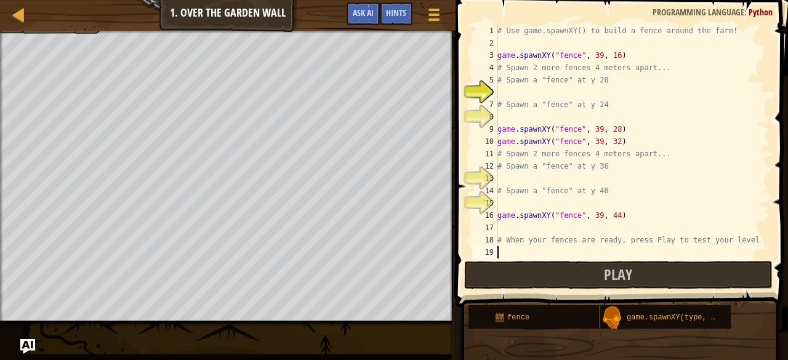
scroll to position [6, 0]
type textarea "h"
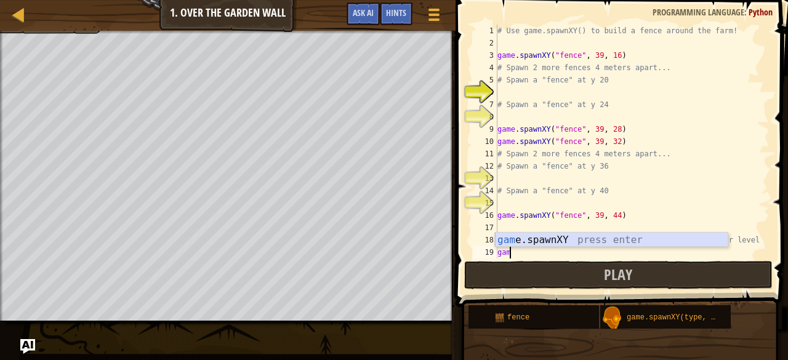
click at [550, 240] on div "gam e.spawnXY press enter" at bounding box center [611, 255] width 233 height 44
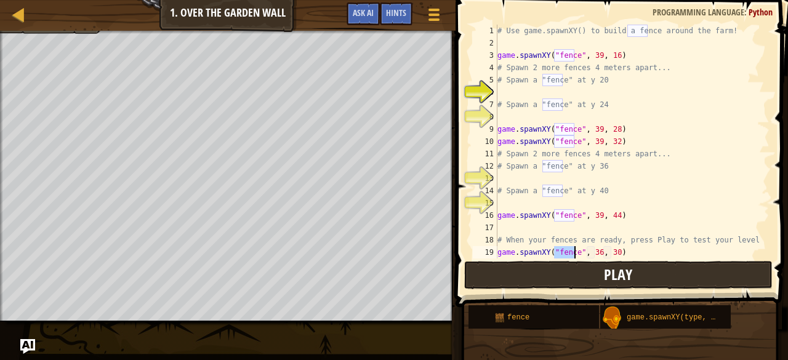
type textarea "game.spawnXY("fence", 36, 30)"
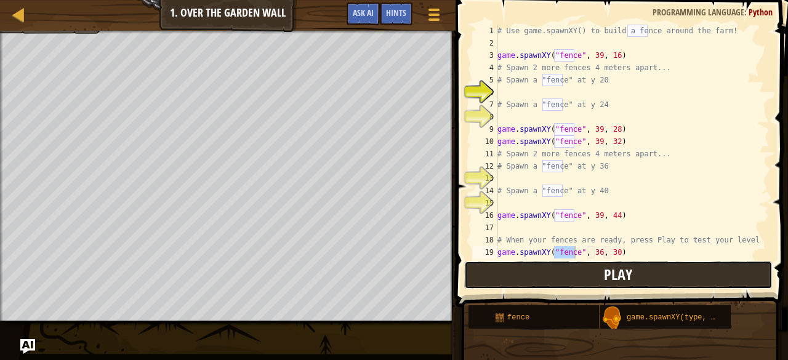
click at [592, 269] on button "Play" at bounding box center [618, 275] width 308 height 28
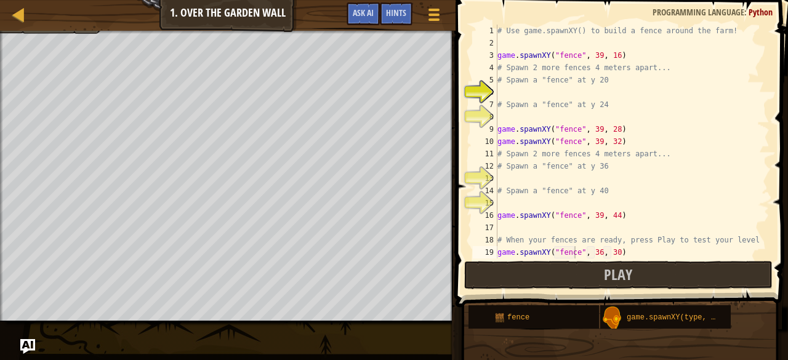
click at [758, 337] on div "Map Game Development 1 1. Over the Garden Wall Game Menu Done Hints Ask AI 1 הה…" at bounding box center [394, 180] width 788 height 360
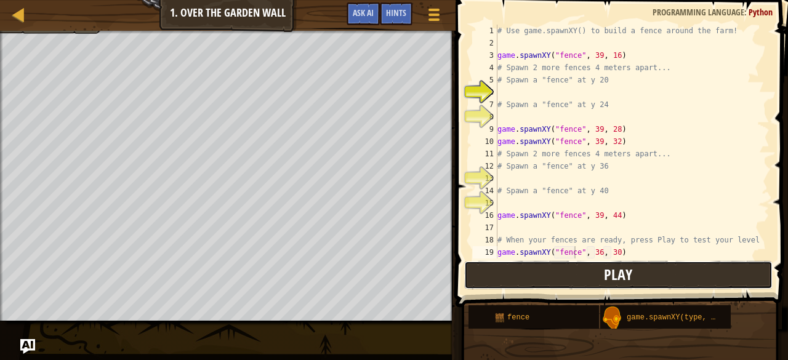
click at [606, 267] on span "Play" at bounding box center [618, 275] width 28 height 20
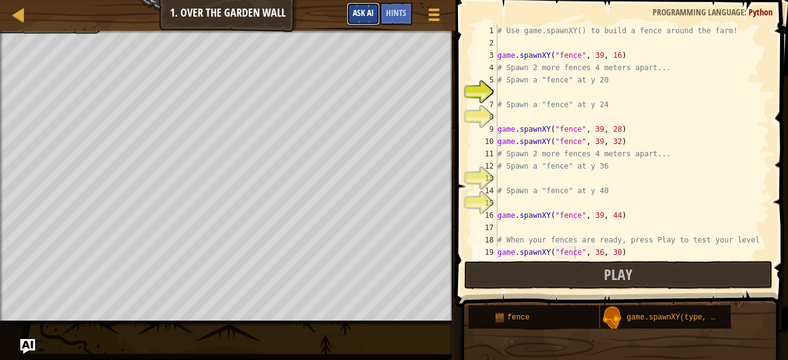
click at [371, 5] on button "Ask AI" at bounding box center [363, 13] width 33 height 23
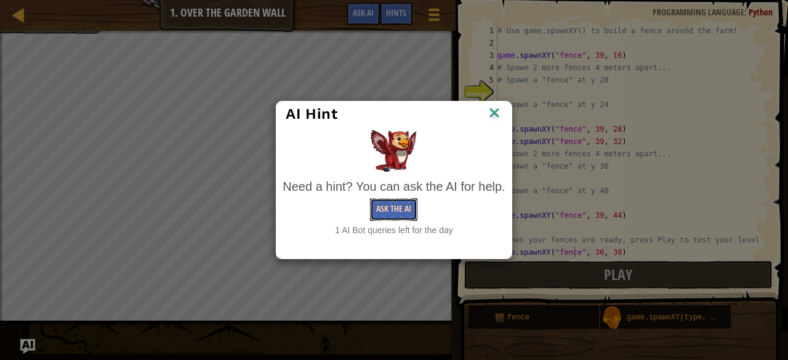
click at [398, 216] on button "Ask the AI" at bounding box center [393, 209] width 47 height 23
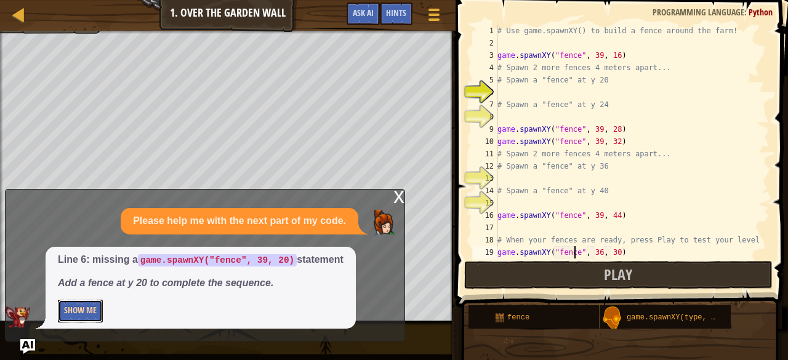
click at [81, 312] on button "Show Me" at bounding box center [80, 311] width 45 height 23
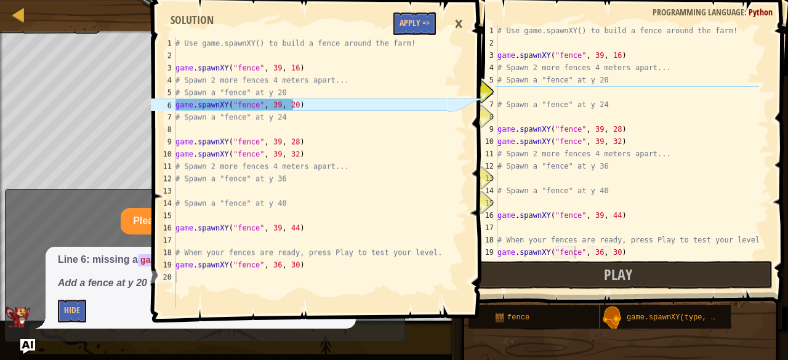
click at [520, 93] on div "# Use game.spawnXY() to build a fence around the farm! game . spawnXY ( "fence"…" at bounding box center [627, 154] width 264 height 259
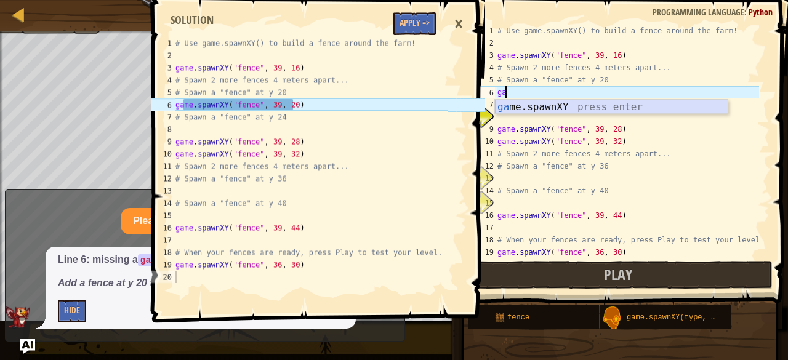
click at [573, 111] on div "ga me.spawnXY press enter" at bounding box center [611, 122] width 233 height 44
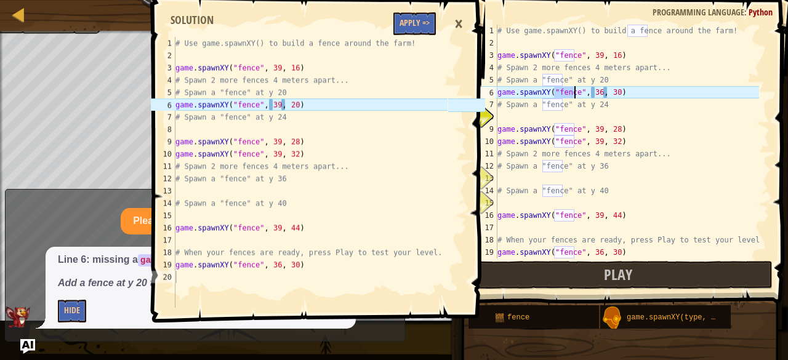
click at [592, 92] on div "# Use game.spawnXY() to build a fence around the farm! game . spawnXY ( "fence"…" at bounding box center [627, 154] width 264 height 259
click at [596, 94] on div "# Use game.spawnXY() to build a fence around the farm! game . spawnXY ( "fence"…" at bounding box center [627, 154] width 264 height 259
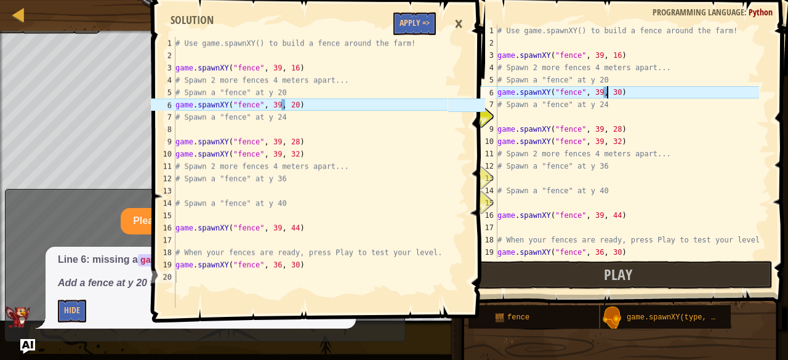
click at [606, 95] on div "# Use game.spawnXY() to build a fence around the farm! game . spawnXY ( "fence"…" at bounding box center [627, 154] width 264 height 259
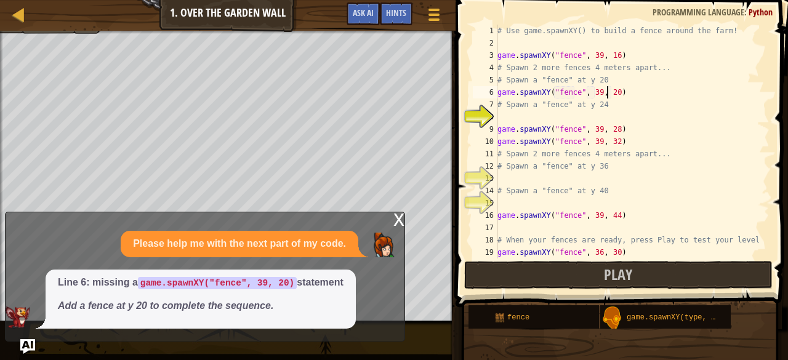
scroll to position [6, 9]
type textarea "game.spawnXY("fence", 39, 20)"
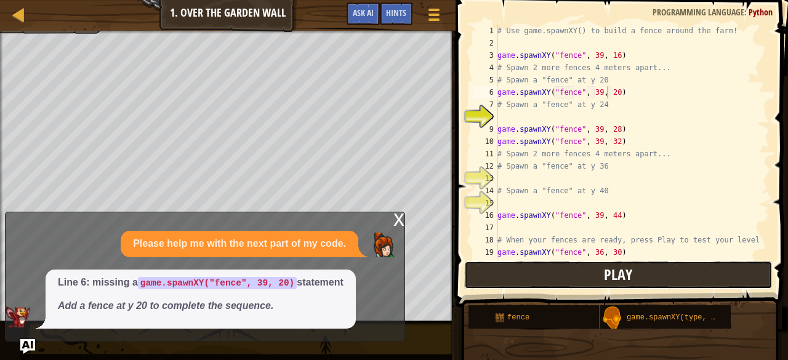
click at [620, 277] on span "Play" at bounding box center [618, 275] width 28 height 20
click at [613, 269] on span "Play" at bounding box center [618, 275] width 28 height 20
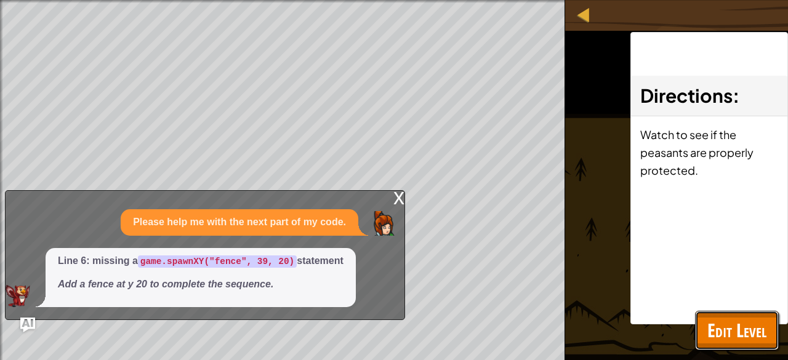
click at [729, 331] on span "Edit Level" at bounding box center [736, 330] width 59 height 25
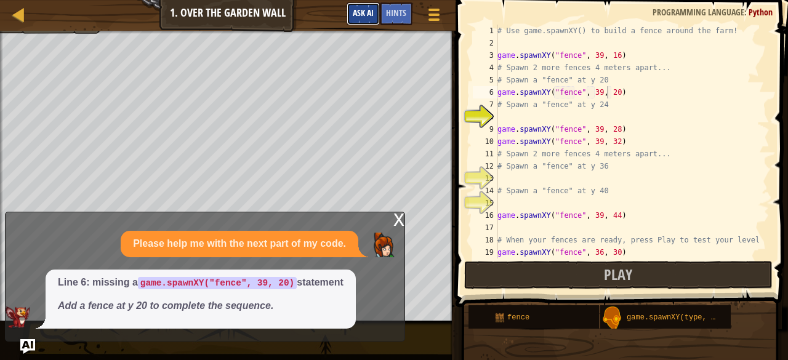
click at [362, 15] on span "Ask AI" at bounding box center [363, 13] width 21 height 12
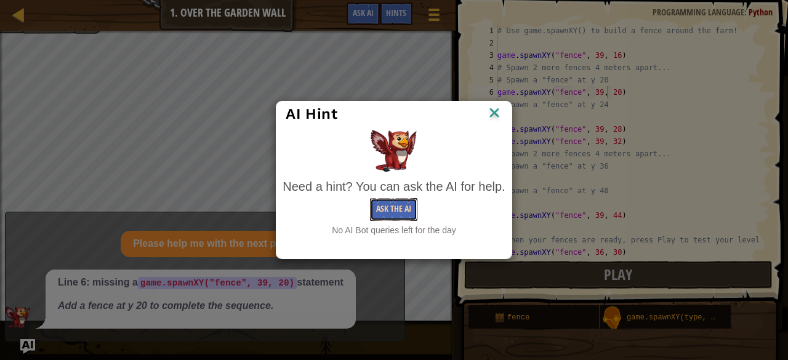
click at [390, 204] on button "Ask the AI" at bounding box center [393, 209] width 47 height 23
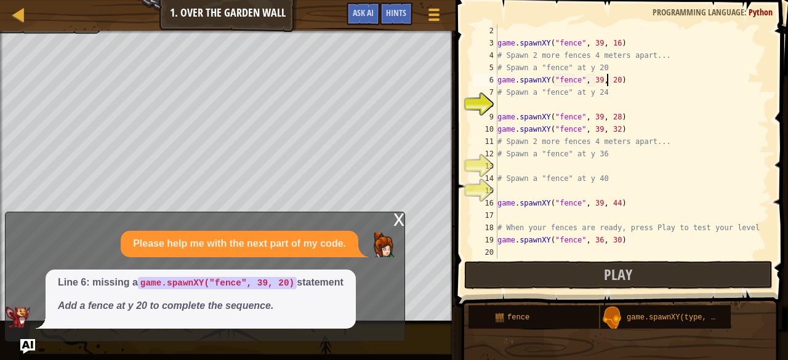
scroll to position [0, 0]
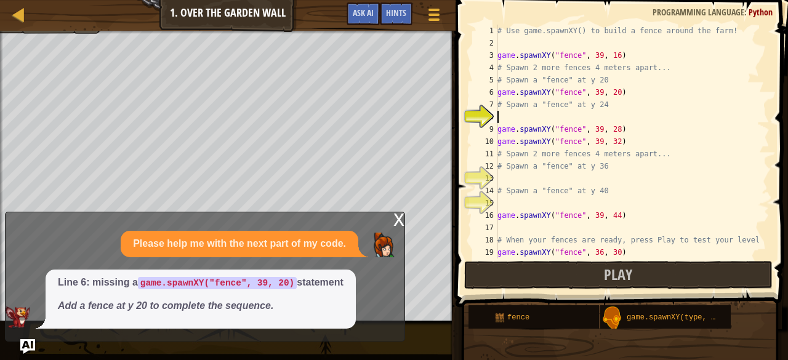
click at [532, 113] on div "# Use game.spawnXY() to build a fence around the farm! game . spawnXY ( "fence"…" at bounding box center [627, 154] width 264 height 259
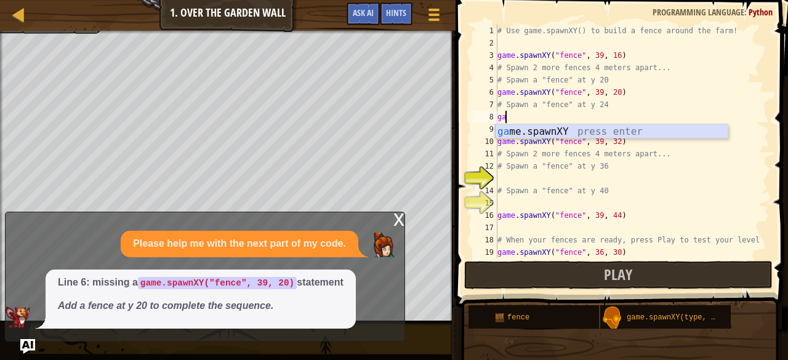
click at [552, 132] on div "ga me.spawnXY press enter" at bounding box center [611, 146] width 233 height 44
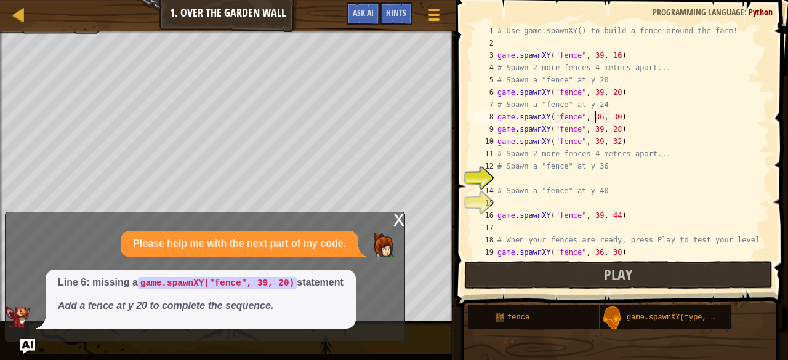
click at [594, 116] on div "# Use game.spawnXY() to build a fence around the farm! game . spawnXY ( "fence"…" at bounding box center [627, 154] width 264 height 259
click at [608, 116] on div "# Use game.spawnXY() to build a fence around the farm! game . spawnXY ( "fence"…" at bounding box center [627, 154] width 264 height 259
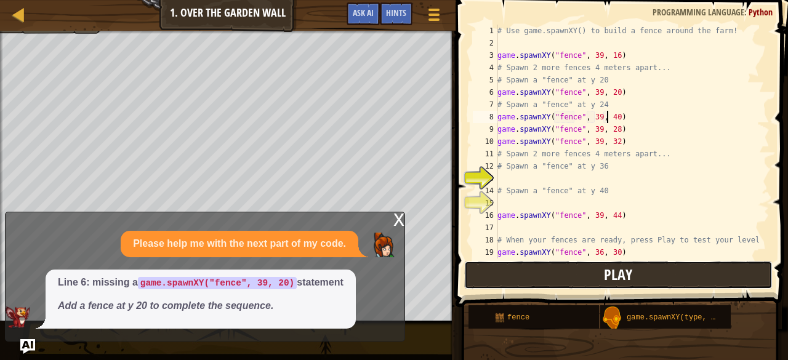
click at [661, 275] on button "Play" at bounding box center [618, 275] width 308 height 28
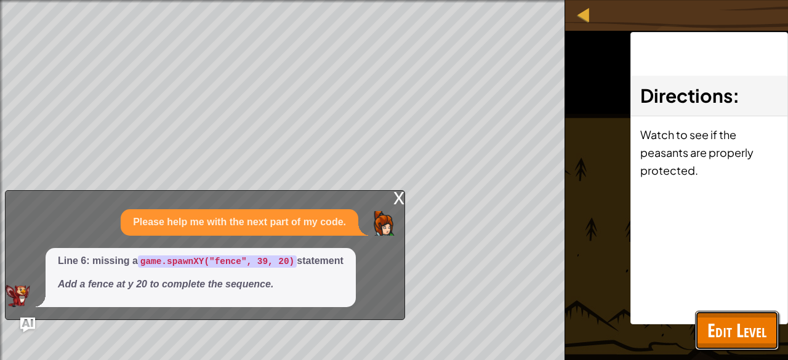
click at [738, 329] on span "Edit Level" at bounding box center [736, 330] width 59 height 25
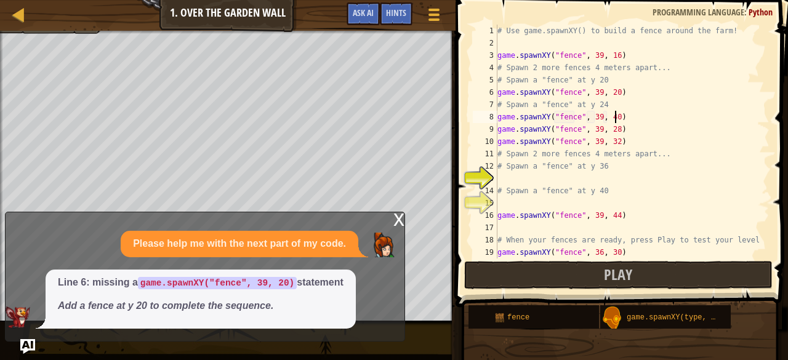
click at [630, 113] on div "# Use game.spawnXY() to build a fence around the farm! game . spawnXY ( "fence"…" at bounding box center [627, 154] width 264 height 259
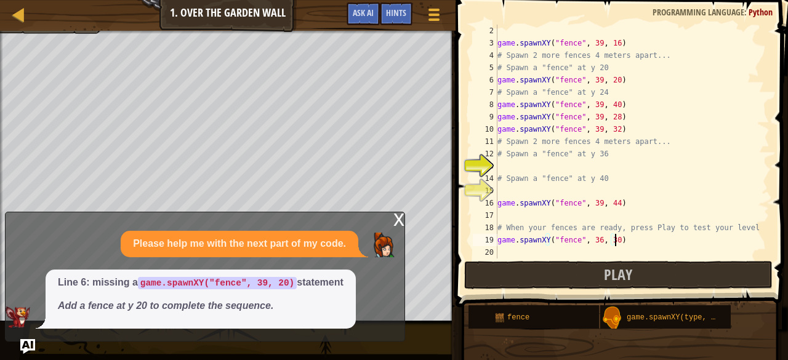
click at [639, 237] on div "game . spawnXY ( "fence" , 39 , 16 ) # Spawn 2 more fences 4 meters apart... # …" at bounding box center [627, 154] width 264 height 259
click at [397, 223] on div "x" at bounding box center [398, 218] width 11 height 12
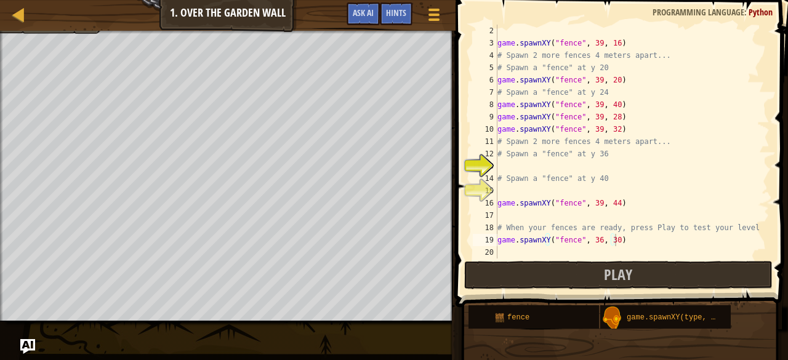
type textarea "# Spawn a "fence" at y 36"
click at [616, 156] on div "game . spawnXY ( "fence" , 39 , 16 ) # Spawn 2 more fences 4 meters apart... # …" at bounding box center [627, 154] width 264 height 259
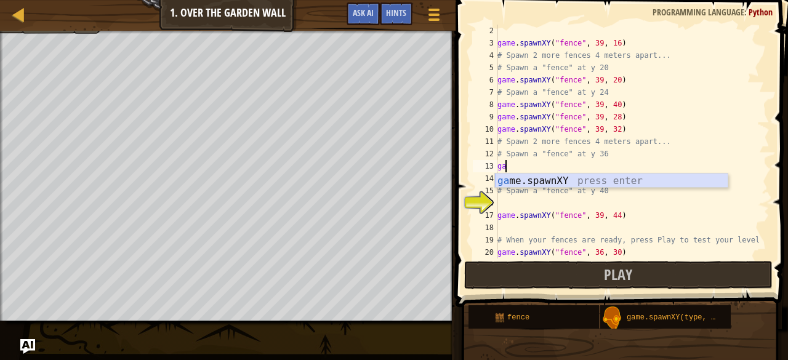
click at [601, 184] on div "ga me.spawnXY press enter" at bounding box center [611, 196] width 233 height 44
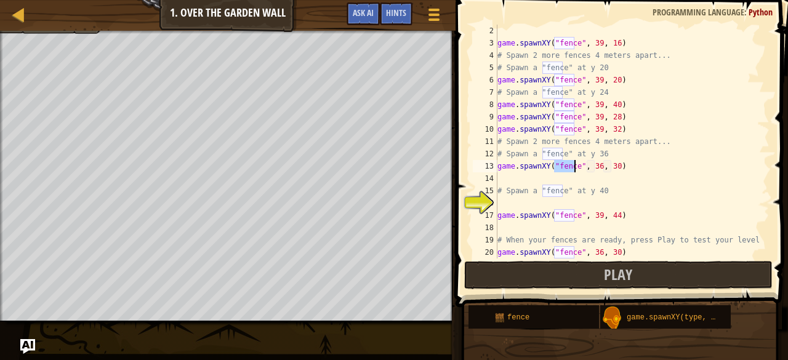
click at [593, 167] on div "game . spawnXY ( "fence" , 39 , 16 ) # Spawn 2 more fences 4 meters apart... # …" at bounding box center [627, 154] width 264 height 259
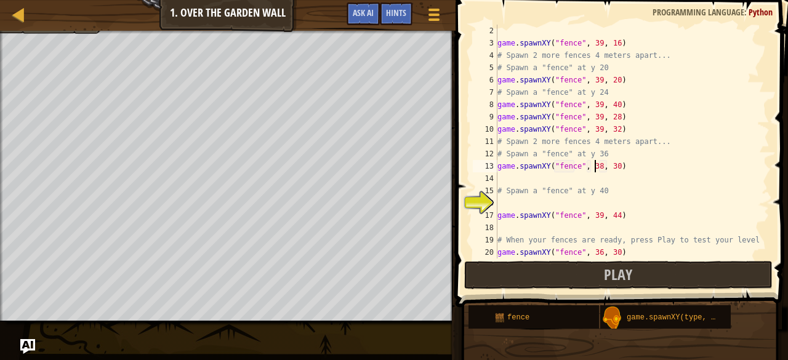
scroll to position [6, 8]
click at [612, 166] on div "game . spawnXY ( "fence" , 39 , 16 ) # Spawn 2 more fences 4 meters apart... # …" at bounding box center [627, 154] width 264 height 259
type textarea "game.spawnXY("fence", 39, 38)"
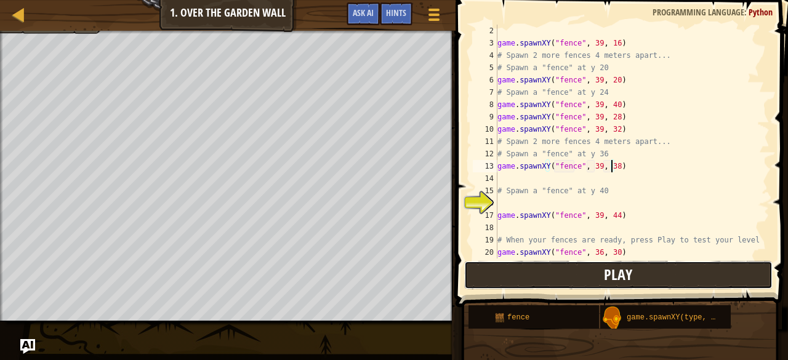
click at [630, 275] on span "Play" at bounding box center [618, 275] width 28 height 20
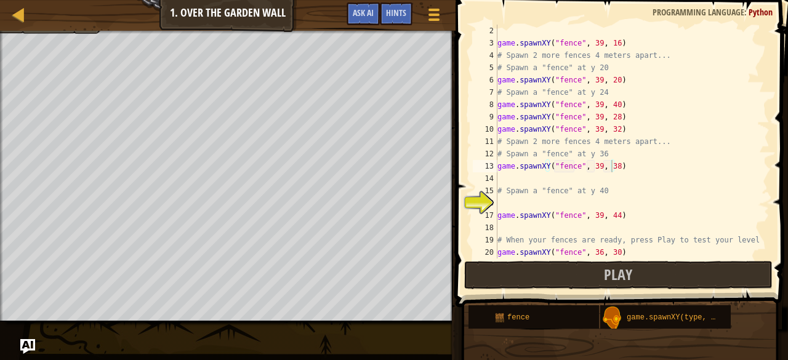
scroll to position [6, 0]
click at [605, 178] on div "game . spawnXY ( "fence" , 39 , 16 ) # Spawn 2 more fences 4 meters apart... # …" at bounding box center [627, 154] width 264 height 259
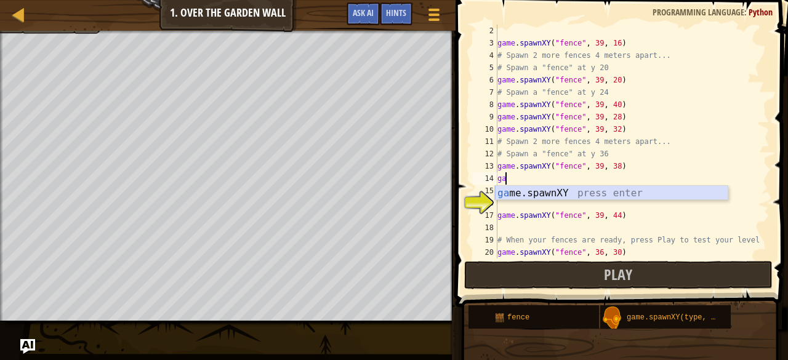
click at [600, 195] on div "ga me.spawnXY press enter" at bounding box center [611, 208] width 233 height 44
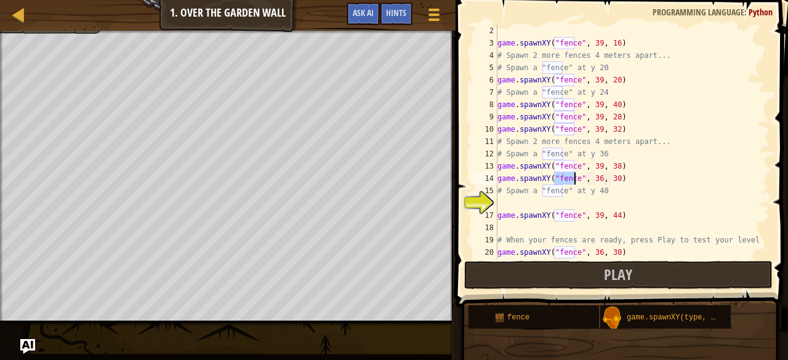
click at [594, 178] on div "game . spawnXY ( "fence" , 39 , 16 ) # Spawn 2 more fences 4 meters apart... # …" at bounding box center [627, 154] width 264 height 259
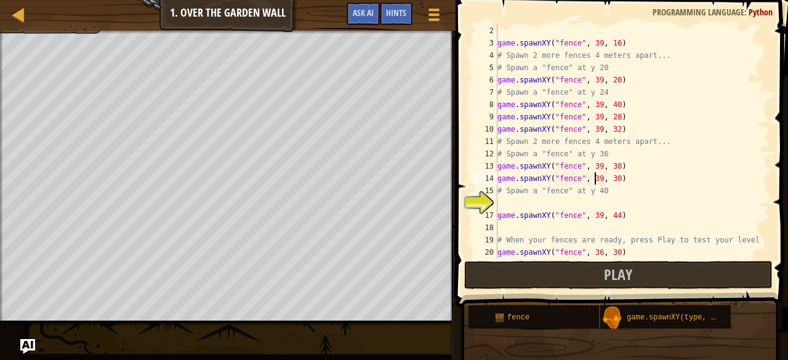
scroll to position [6, 8]
click at [609, 178] on div "game . spawnXY ( "fence" , 39 , 16 ) # Spawn 2 more fences 4 meters apart... # …" at bounding box center [627, 154] width 264 height 259
type textarea "game.spawnXY("fence", 39, 37)"
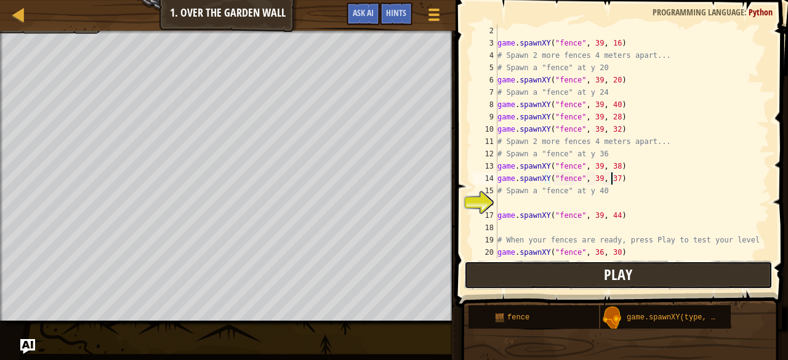
click at [635, 279] on button "Play" at bounding box center [618, 275] width 308 height 28
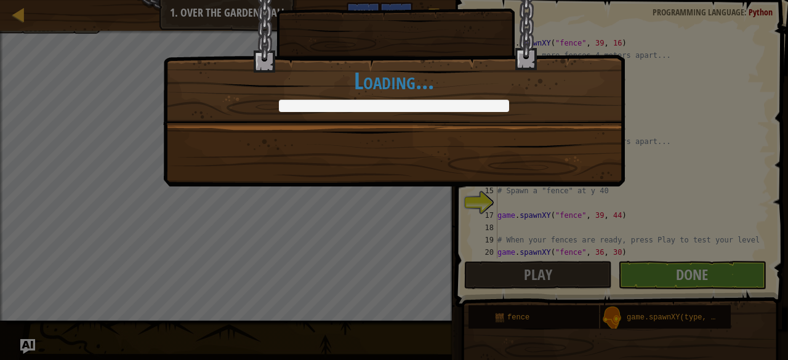
click at [673, 270] on div "Walls keep people out. It’s a Rock Fact! +0 +0 Continue Loading..." at bounding box center [394, 180] width 788 height 360
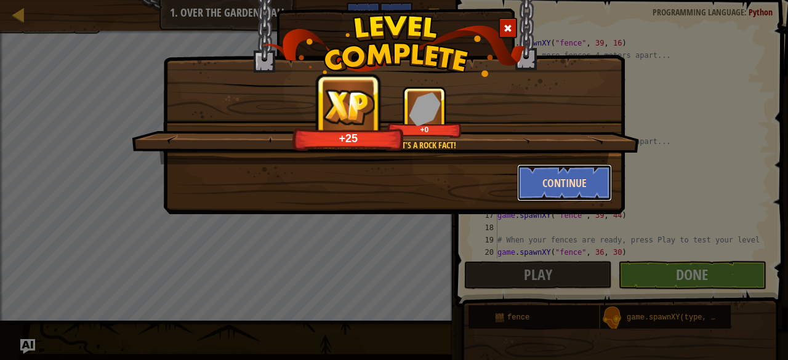
click at [560, 177] on button "Continue" at bounding box center [564, 182] width 95 height 37
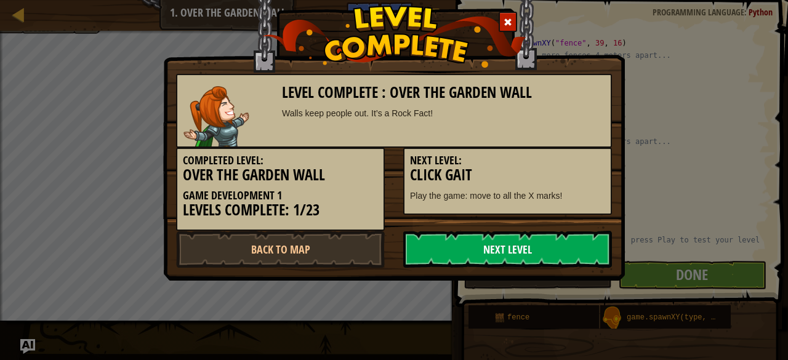
click at [545, 248] on link "Next Level" at bounding box center [507, 249] width 209 height 37
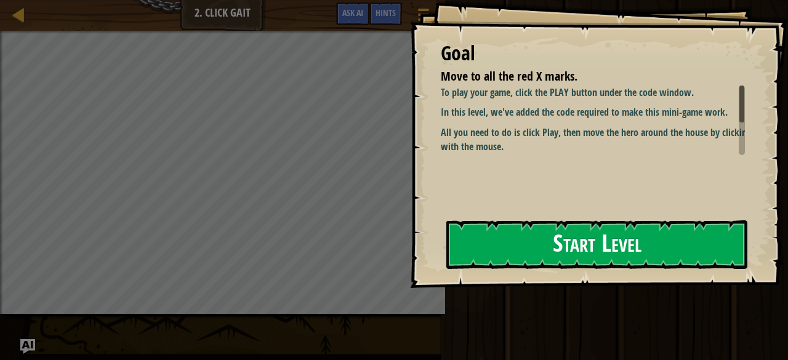
click at [629, 262] on button "Start Level" at bounding box center [596, 244] width 301 height 49
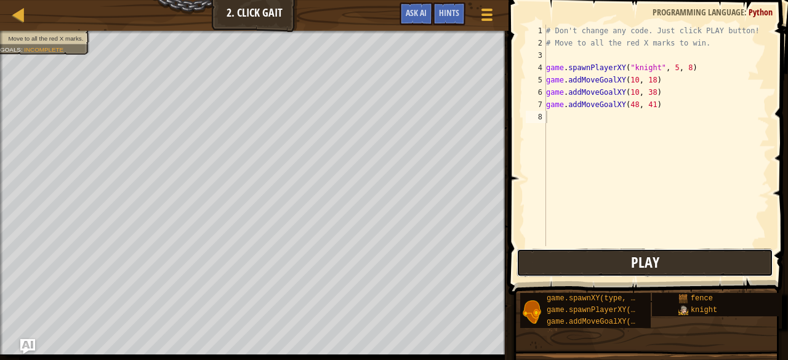
click at [609, 254] on button "Play" at bounding box center [645, 263] width 257 height 28
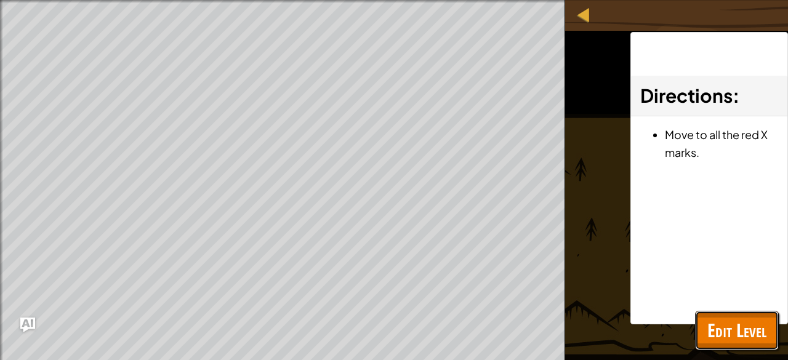
click at [741, 327] on span "Edit Level" at bounding box center [736, 330] width 59 height 25
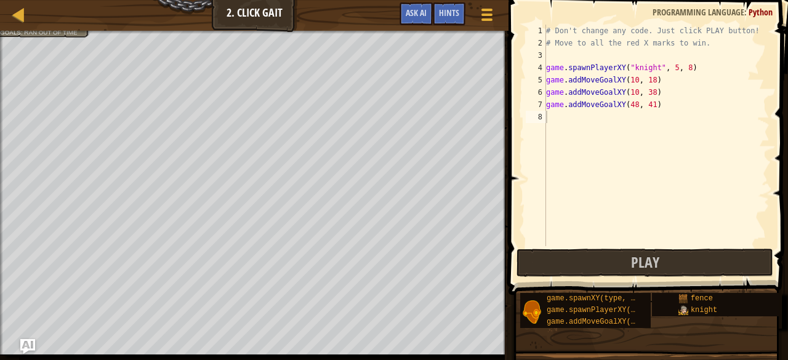
click at [704, 235] on div "# Don't change any code. Just click PLAY button! # Move to all the red X marks …" at bounding box center [657, 148] width 226 height 246
click at [600, 118] on div "# Don't change any code. Just click PLAY button! # Move to all the red X marks …" at bounding box center [657, 148] width 226 height 246
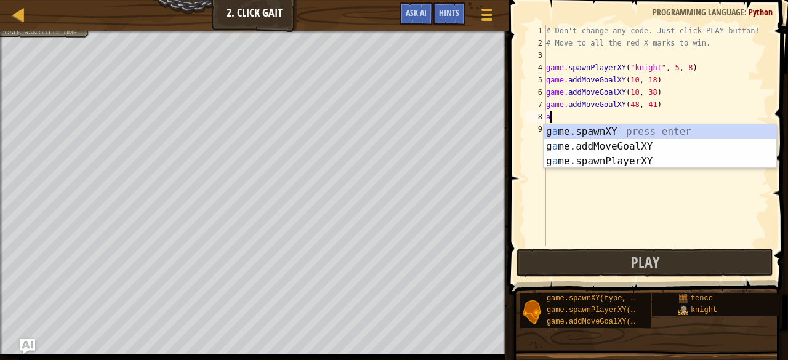
scroll to position [6, 0]
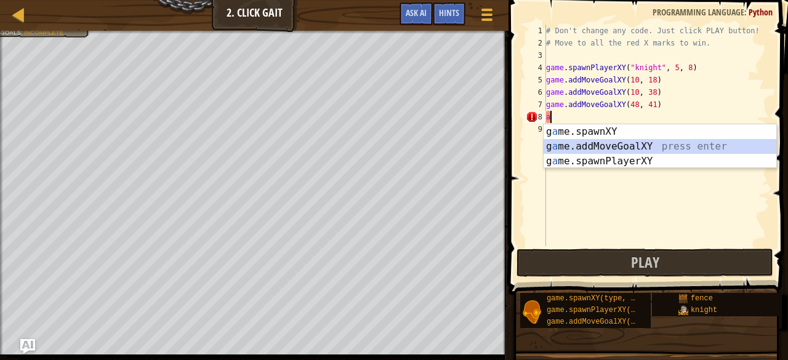
click at [621, 145] on div "g a me.spawnXY press enter g a me.addMoveGoalXY press enter g a me.spawnPlayerX…" at bounding box center [660, 161] width 233 height 74
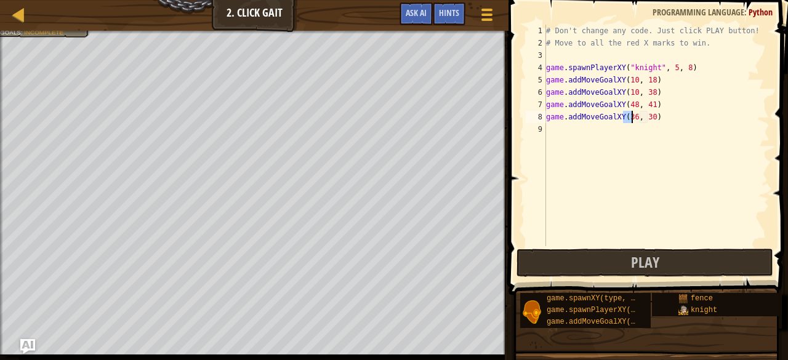
click at [666, 118] on div "# Don't change any code. Just click PLAY button! # Move to all the red X marks …" at bounding box center [657, 148] width 226 height 246
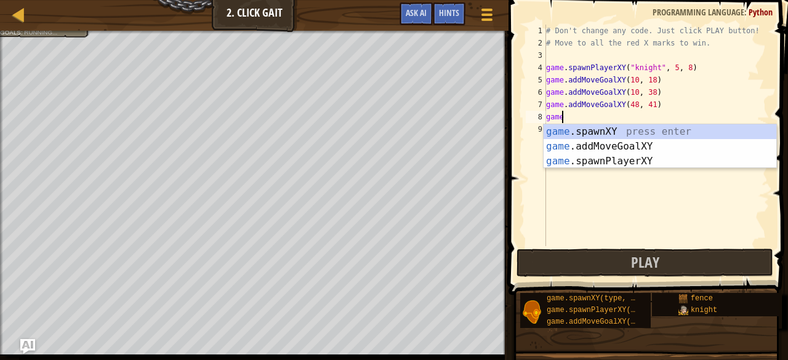
type textarea "g"
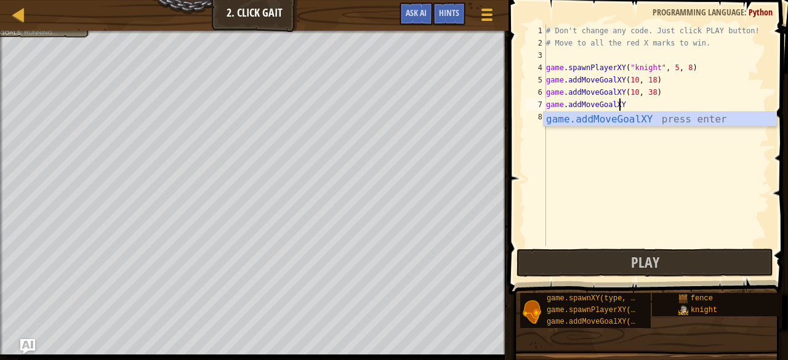
scroll to position [6, 5]
click at [666, 118] on div "game.addMoveGoalXY press enter" at bounding box center [660, 134] width 233 height 44
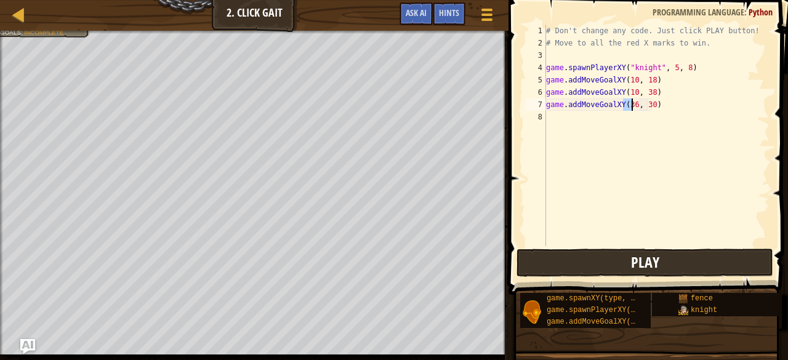
type textarea "game.addMoveGoalXY(36, 30)"
click at [666, 257] on button "Play" at bounding box center [645, 263] width 257 height 28
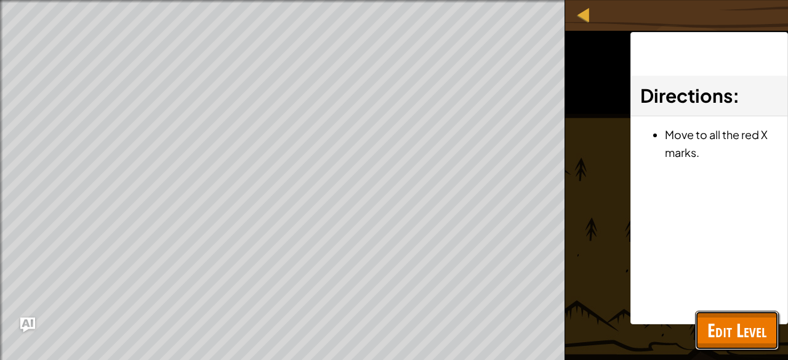
click at [747, 321] on span "Edit Level" at bounding box center [736, 330] width 59 height 25
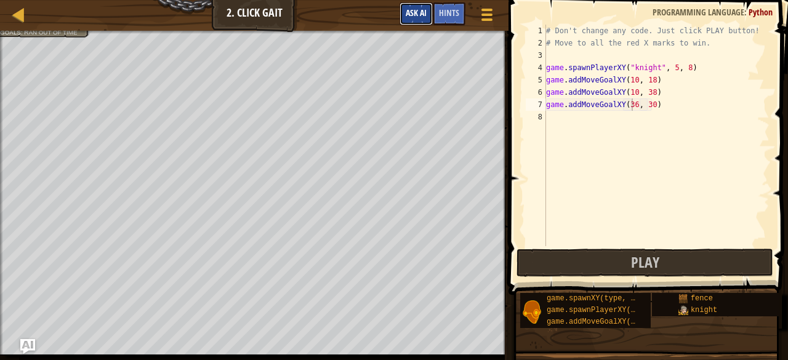
click at [409, 7] on button "Ask AI" at bounding box center [416, 13] width 33 height 23
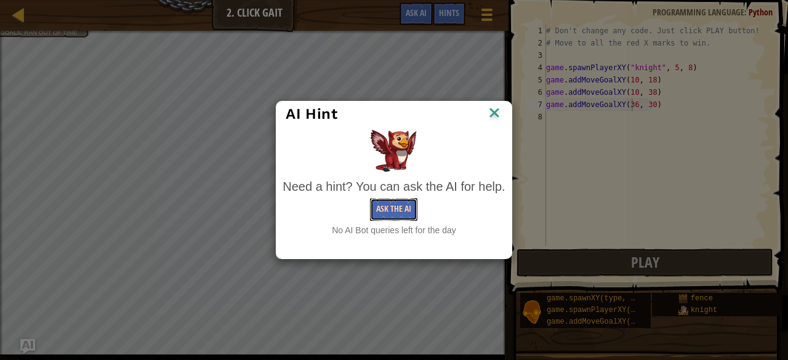
click at [409, 212] on button "Ask the AI" at bounding box center [393, 209] width 47 height 23
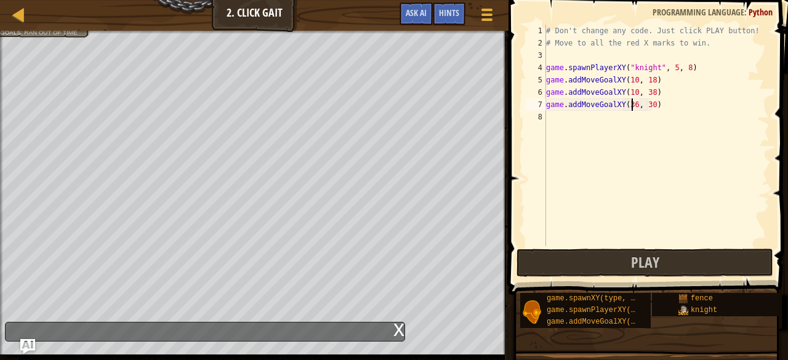
click at [588, 124] on div "# Don't change any code. Just click PLAY button! # Move to all the red X marks …" at bounding box center [657, 148] width 226 height 246
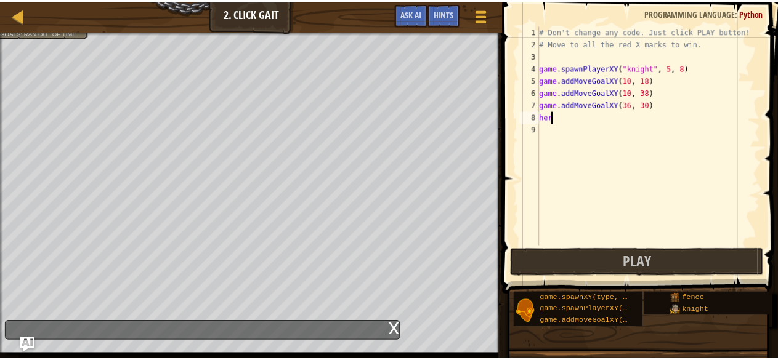
scroll to position [6, 0]
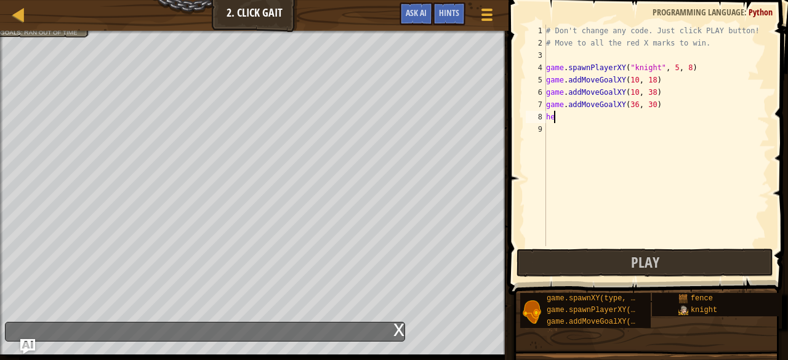
type textarea "h"
click at [26, 19] on link "Map" at bounding box center [28, 15] width 6 height 17
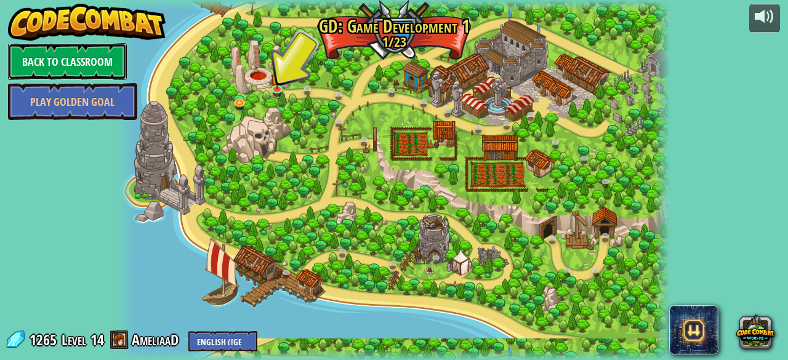
click at [55, 66] on link "Back to Classroom" at bounding box center [67, 61] width 119 height 37
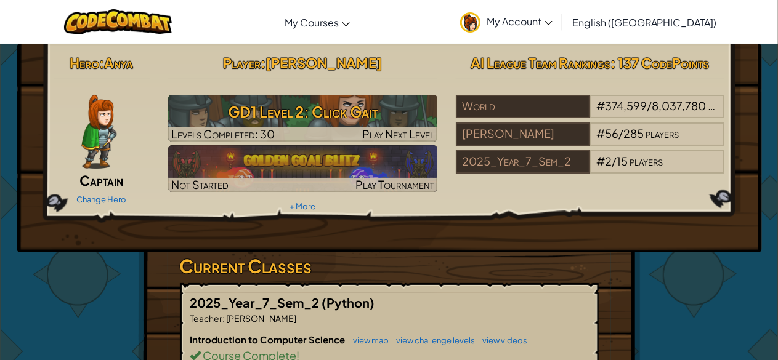
click at [552, 18] on span "My Account" at bounding box center [519, 21] width 66 height 13
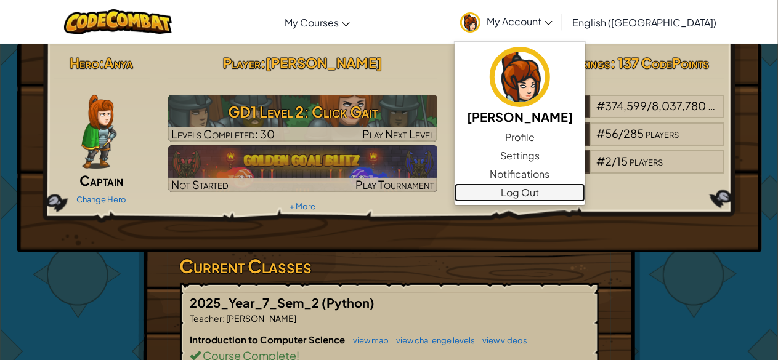
drag, startPoint x: 594, startPoint y: 191, endPoint x: 577, endPoint y: 189, distance: 16.8
click at [577, 189] on link "Log Out" at bounding box center [519, 192] width 131 height 18
